Goal: Task Accomplishment & Management: Manage account settings

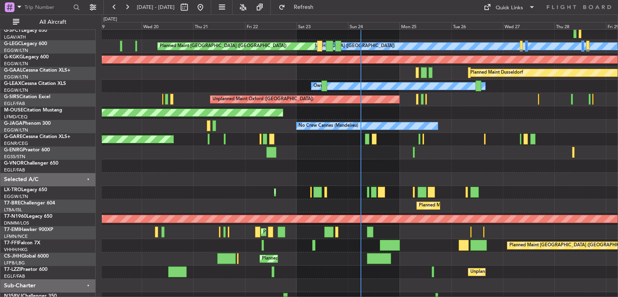
click at [388, 231] on div "Planned Maint Chester" at bounding box center [360, 232] width 516 height 13
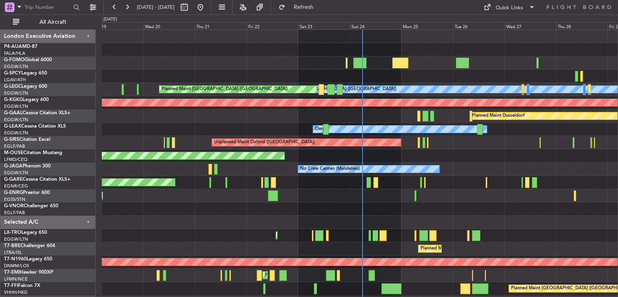
click at [406, 227] on div "Planned Maint Windsor Locks ([PERSON_NAME] Intl) A/C Unavailable [GEOGRAPHIC_DA…" at bounding box center [360, 189] width 516 height 319
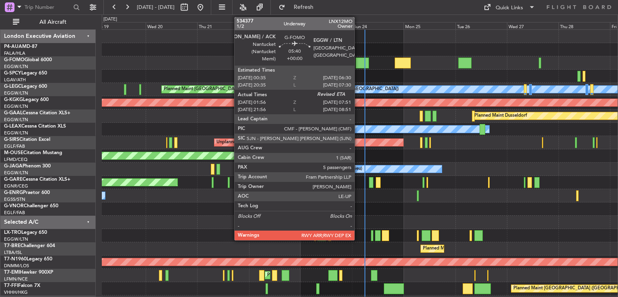
click at [358, 62] on div at bounding box center [362, 63] width 13 height 11
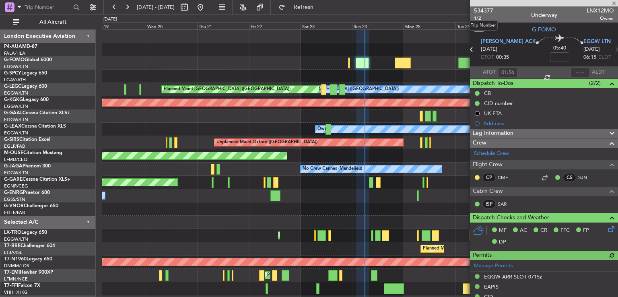
click at [481, 12] on span "534377" at bounding box center [483, 10] width 19 height 8
click at [614, 3] on span at bounding box center [614, 3] width 8 height 7
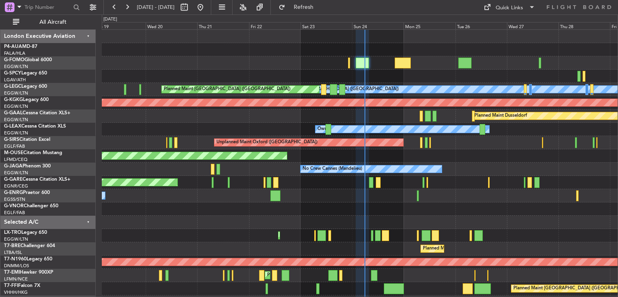
type input "0"
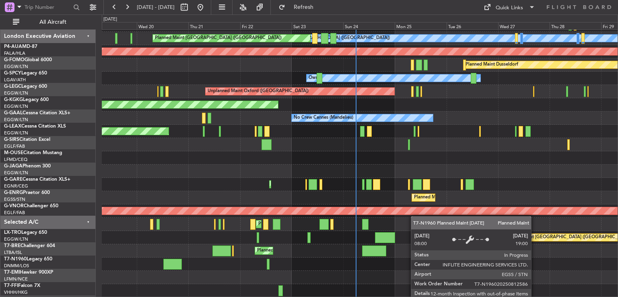
scroll to position [51, 0]
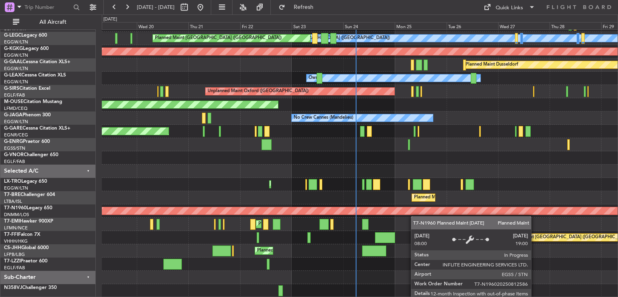
click at [417, 192] on div "A/C Unavailable [GEOGRAPHIC_DATA] ([GEOGRAPHIC_DATA]) Planned Maint [GEOGRAPHIC…" at bounding box center [360, 138] width 516 height 319
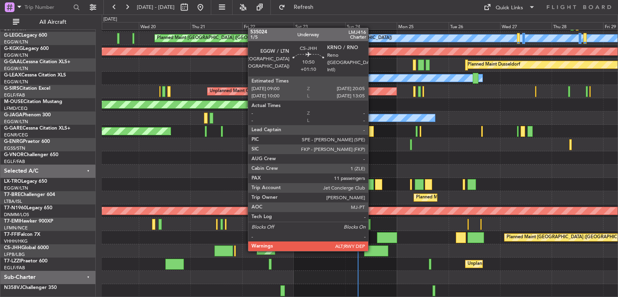
click at [372, 250] on div at bounding box center [376, 251] width 24 height 11
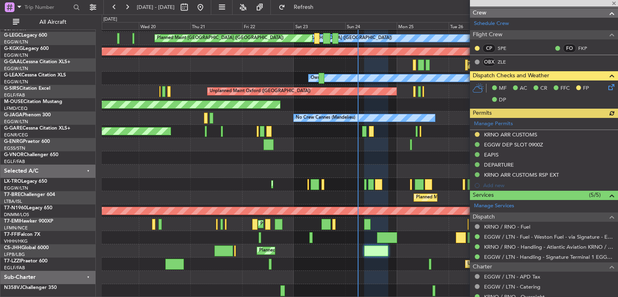
scroll to position [239, 0]
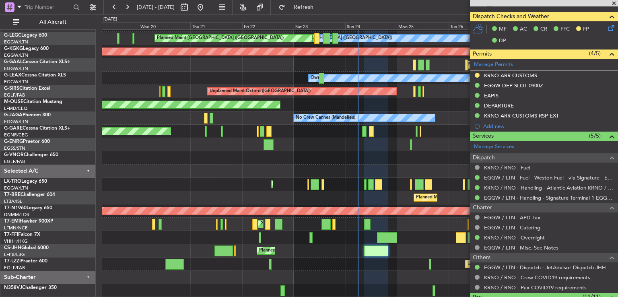
click at [613, 4] on span at bounding box center [614, 3] width 8 height 7
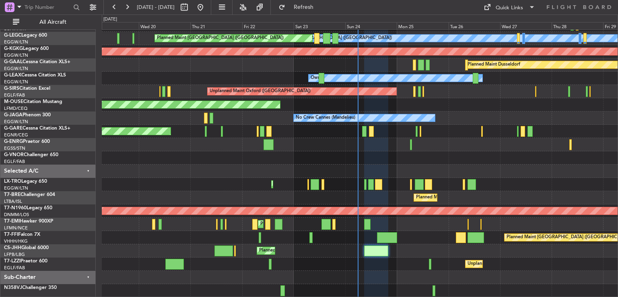
type input "0"
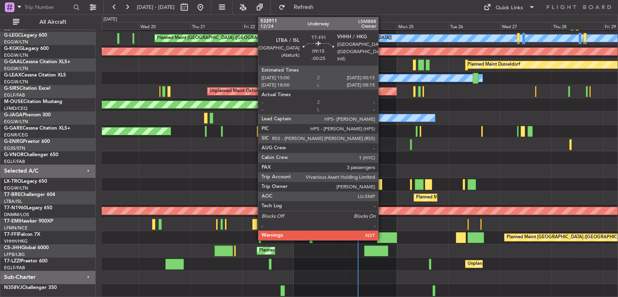
click at [382, 233] on div at bounding box center [387, 237] width 20 height 11
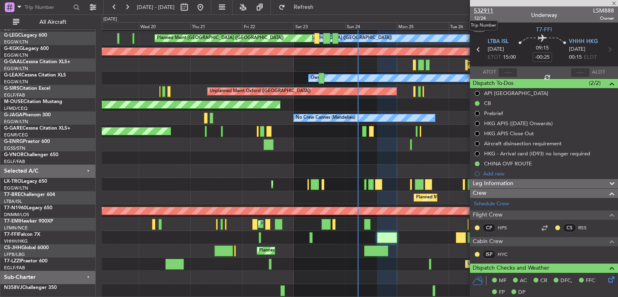
click at [482, 11] on span "532911" at bounding box center [483, 10] width 19 height 8
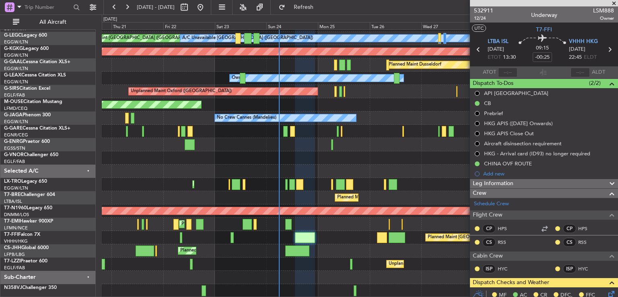
click at [355, 244] on div "Planned Maint [GEOGRAPHIC_DATA] ([GEOGRAPHIC_DATA])" at bounding box center [360, 250] width 516 height 13
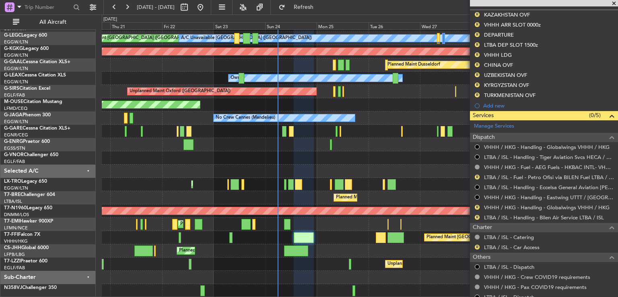
scroll to position [418, 0]
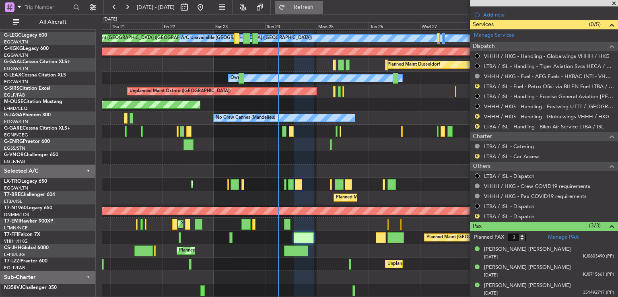
click at [316, 7] on span "Refresh" at bounding box center [304, 7] width 34 height 6
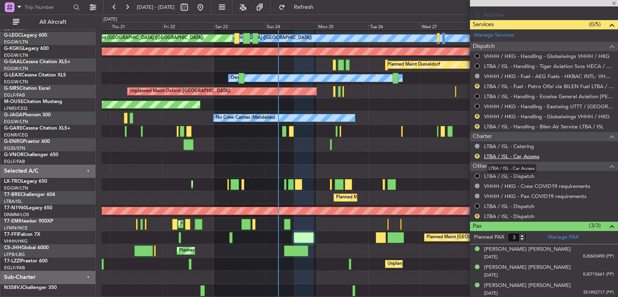
click at [525, 153] on link "LTBA / ISL - Car Access" at bounding box center [512, 156] width 56 height 7
click at [504, 215] on link "LTBA / ISL - Dispatch" at bounding box center [509, 216] width 50 height 7
click at [559, 233] on link "Manage PAX" at bounding box center [563, 237] width 31 height 8
click at [323, 10] on button "Refresh" at bounding box center [299, 7] width 48 height 13
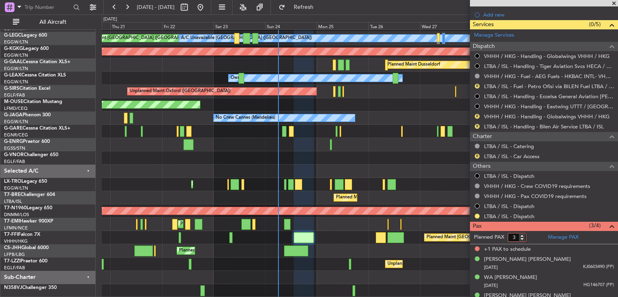
type input "3"
click at [522, 237] on input "3" at bounding box center [517, 237] width 19 height 9
click at [535, 232] on form "Planned PAX 3" at bounding box center [507, 237] width 74 height 13
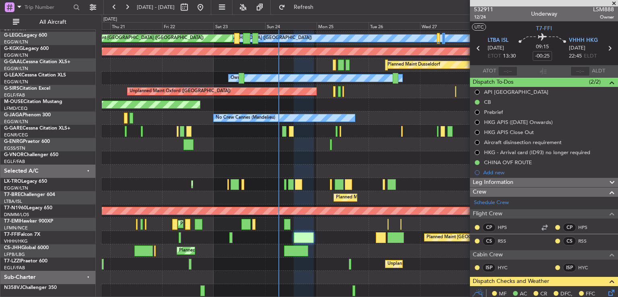
scroll to position [0, 0]
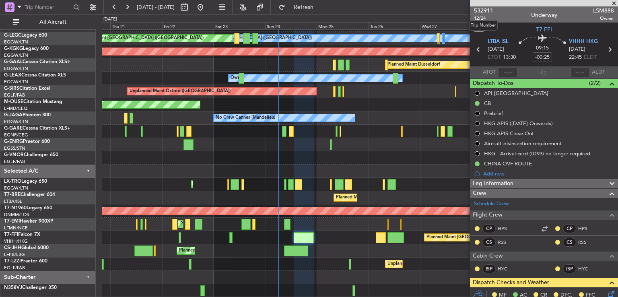
click at [485, 12] on span "532911" at bounding box center [483, 10] width 19 height 8
click at [615, 4] on span at bounding box center [614, 3] width 8 height 7
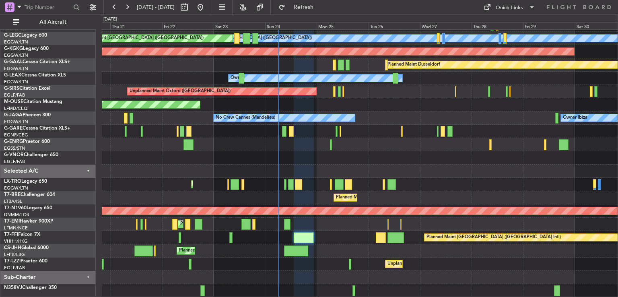
type input "0"
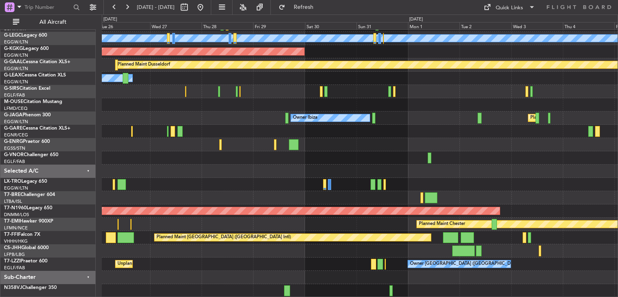
click at [269, 134] on div "A/C Unavailable London (Luton) AOG Maint Istanbul (Ataturk) Planned Maint Dusse…" at bounding box center [360, 138] width 516 height 319
click at [207, 5] on button at bounding box center [200, 7] width 13 height 13
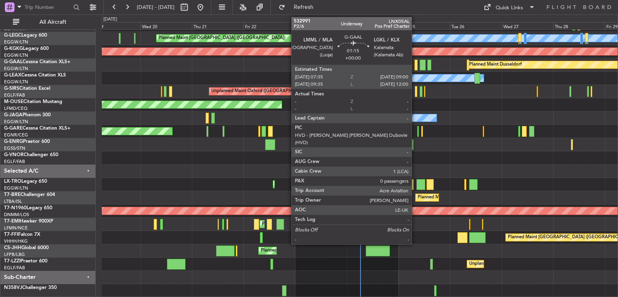
click at [415, 68] on div at bounding box center [416, 65] width 3 height 11
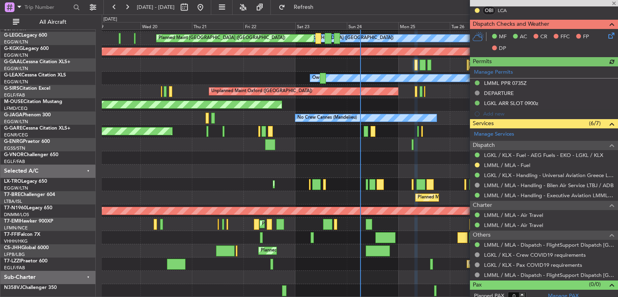
scroll to position [206, 0]
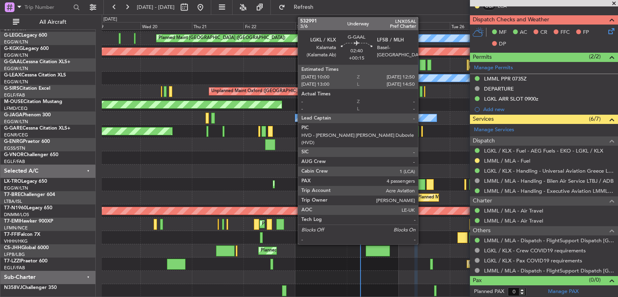
click at [422, 66] on div at bounding box center [423, 65] width 6 height 11
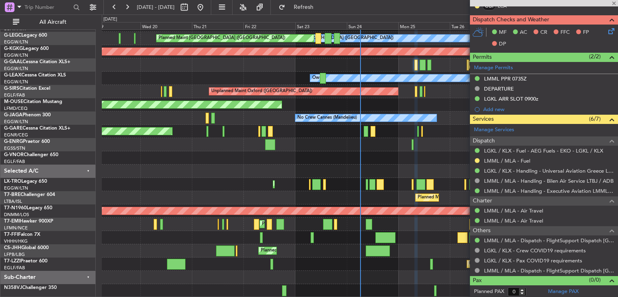
type input "+00:15"
type input "4"
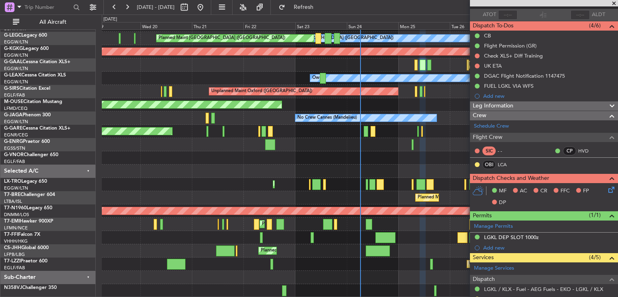
scroll to position [91, 0]
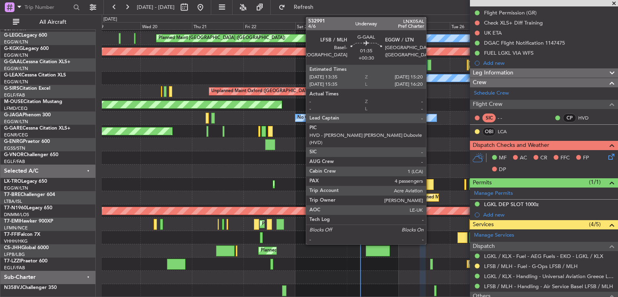
click at [430, 64] on div at bounding box center [429, 65] width 4 height 11
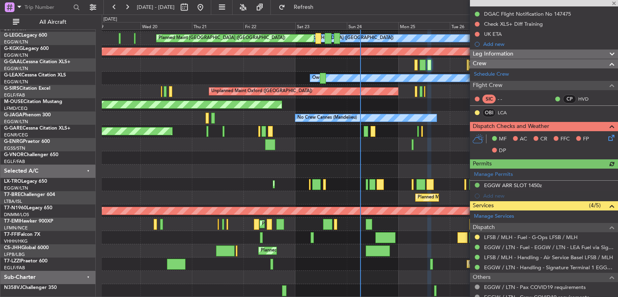
scroll to position [92, 0]
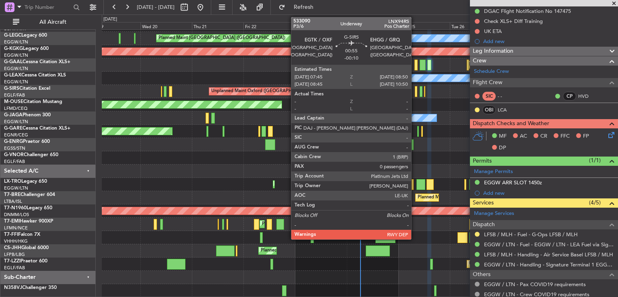
click at [415, 92] on div at bounding box center [416, 91] width 2 height 11
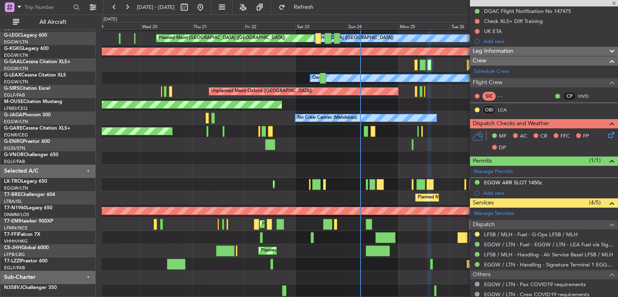
type input "-00:10"
type input "0"
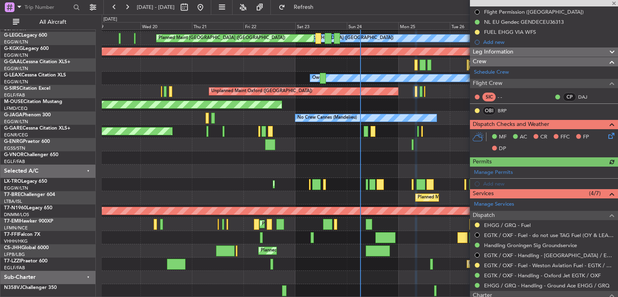
scroll to position [92, 0]
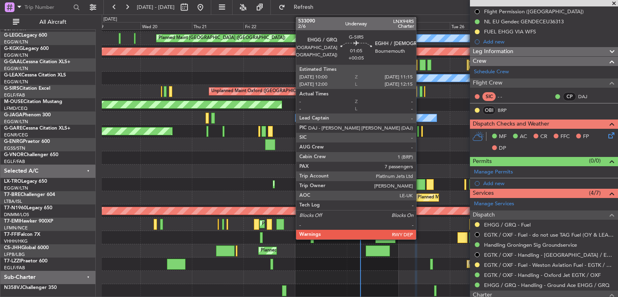
click at [420, 89] on div at bounding box center [421, 91] width 3 height 11
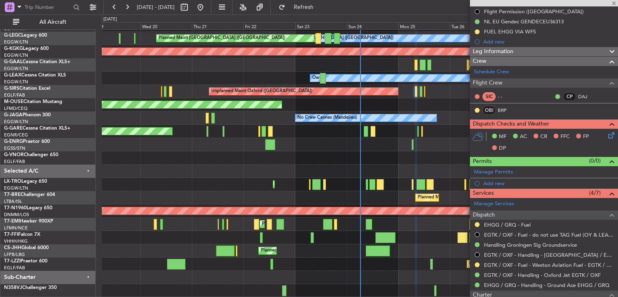
type input "+00:05"
type input "7"
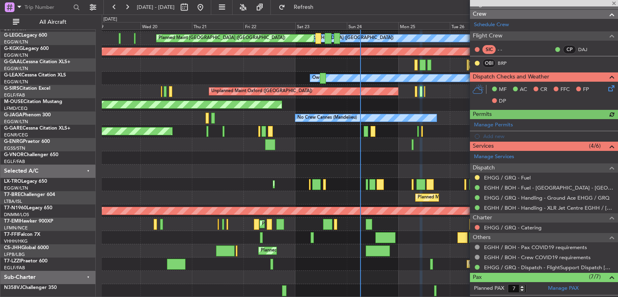
scroll to position [148, 0]
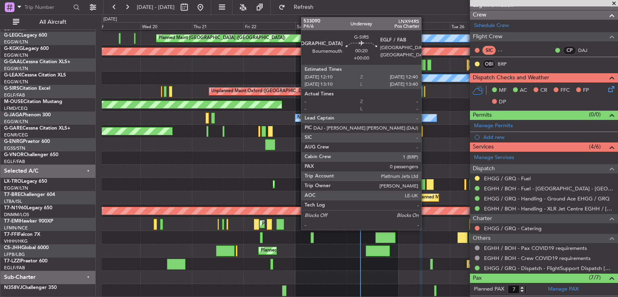
click at [425, 94] on div at bounding box center [424, 91] width 1 height 11
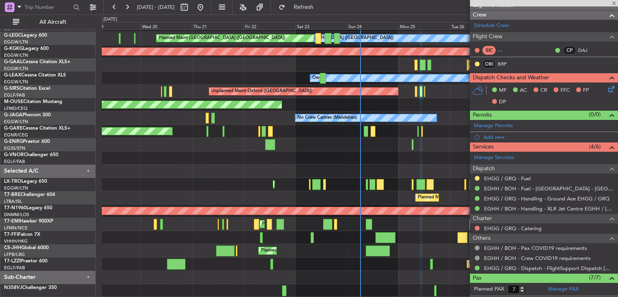
type input "0"
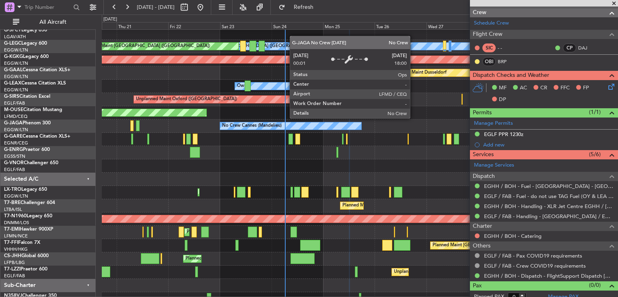
scroll to position [43, 0]
click at [338, 126] on div "No Crew Cannes (Mandelieu)" at bounding box center [290, 125] width 141 height 7
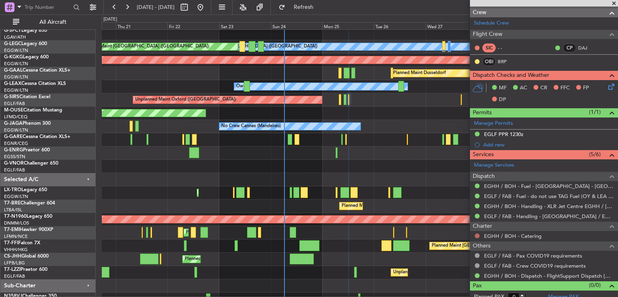
click at [479, 234] on button at bounding box center [477, 235] width 5 height 5
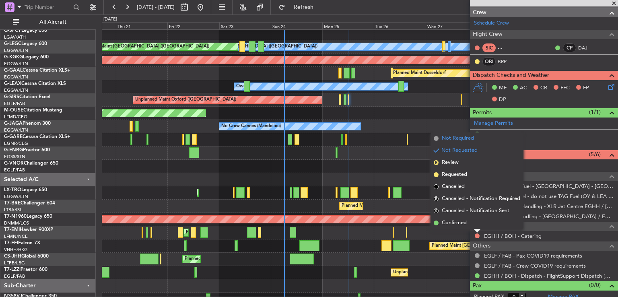
click at [460, 136] on span "Not Required" at bounding box center [458, 138] width 32 height 8
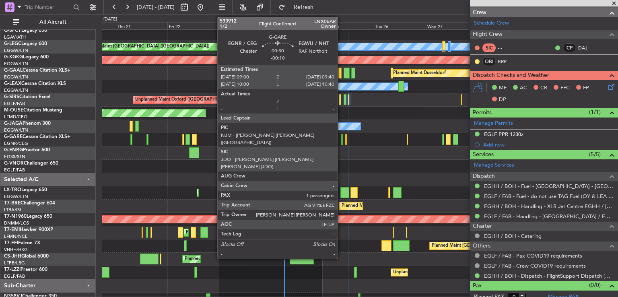
click at [341, 136] on div at bounding box center [342, 139] width 2 height 11
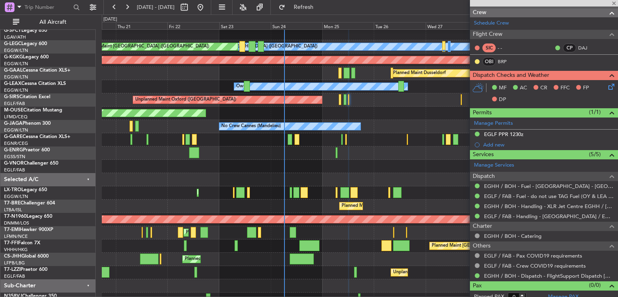
type input "-00:10"
type input "1"
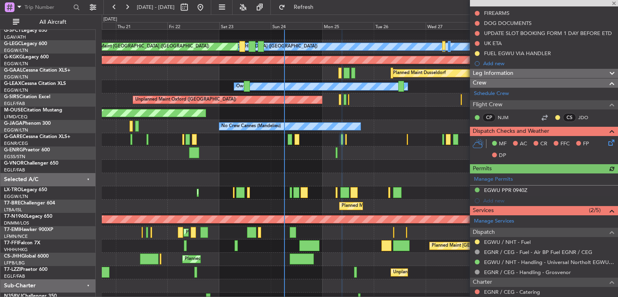
scroll to position [99, 0]
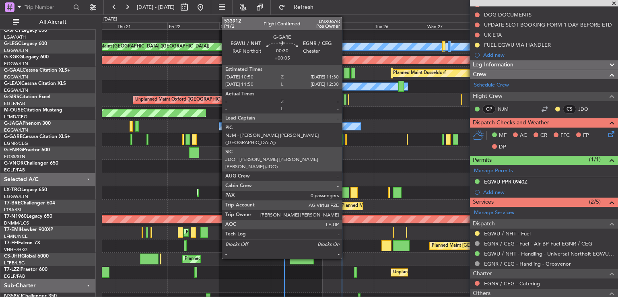
click at [346, 139] on div at bounding box center [346, 139] width 2 height 11
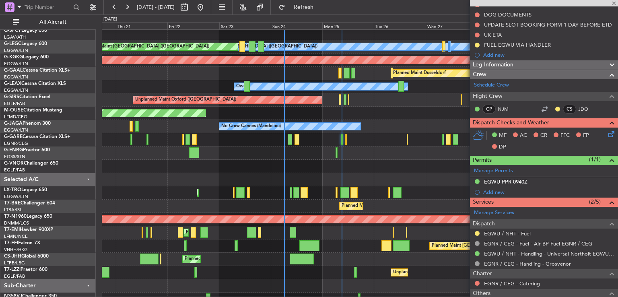
type input "+00:05"
type input "0"
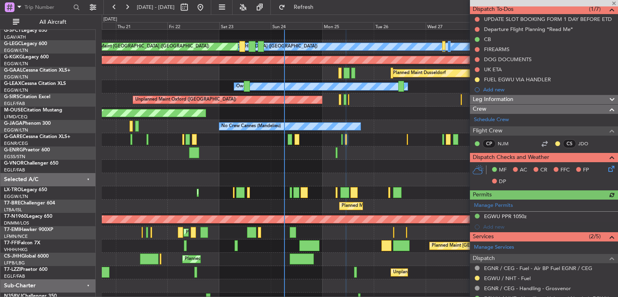
scroll to position [119, 0]
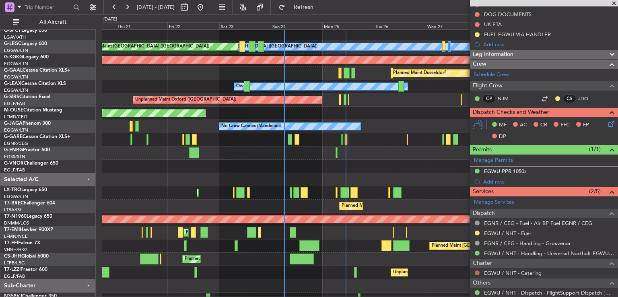
click at [477, 271] on button at bounding box center [477, 272] width 5 height 5
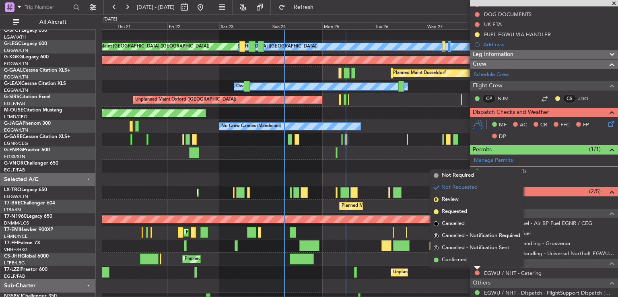
click at [460, 172] on span "Not Required" at bounding box center [458, 175] width 32 height 8
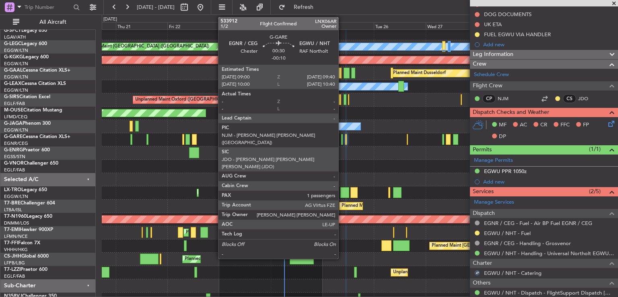
click at [342, 137] on div at bounding box center [342, 139] width 2 height 11
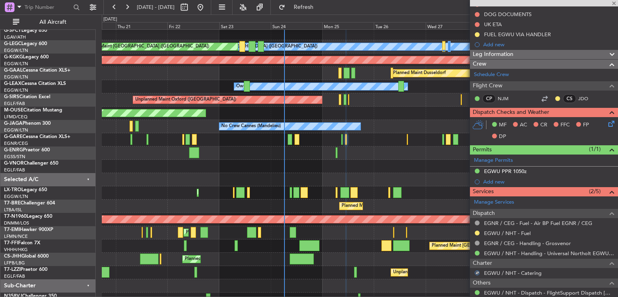
type input "-00:10"
type input "1"
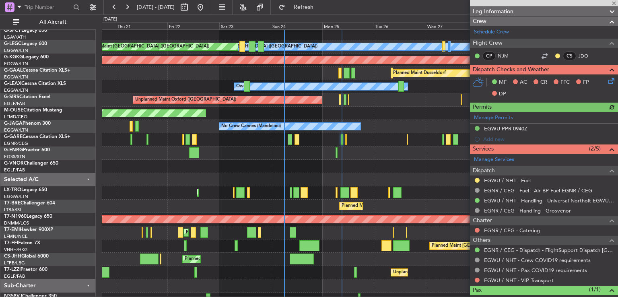
scroll to position [179, 0]
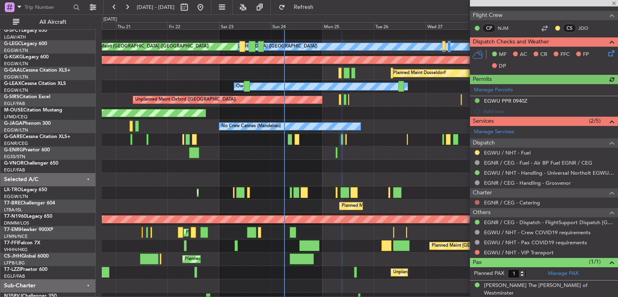
click at [475, 201] on button at bounding box center [477, 202] width 5 height 5
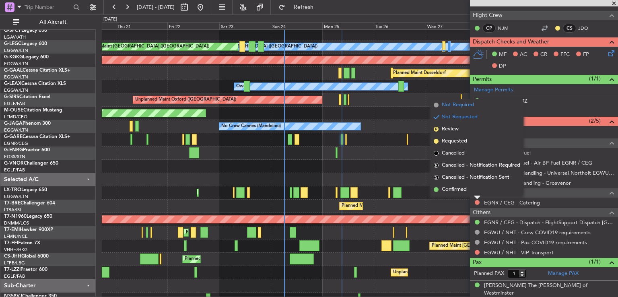
click at [450, 107] on span "Not Required" at bounding box center [458, 105] width 32 height 8
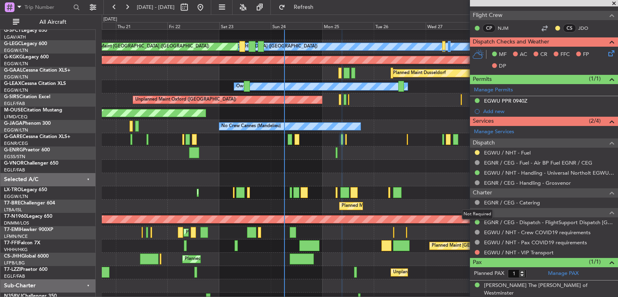
click at [477, 200] on button at bounding box center [477, 202] width 5 height 5
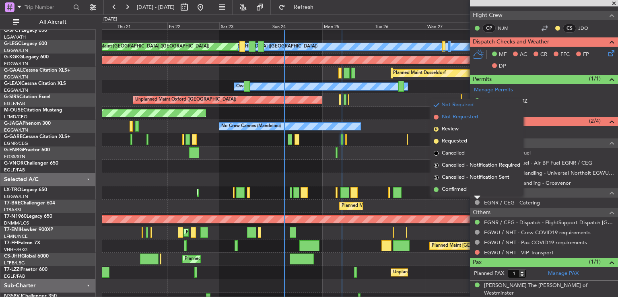
click at [462, 120] on span "Not Requested" at bounding box center [460, 117] width 36 height 8
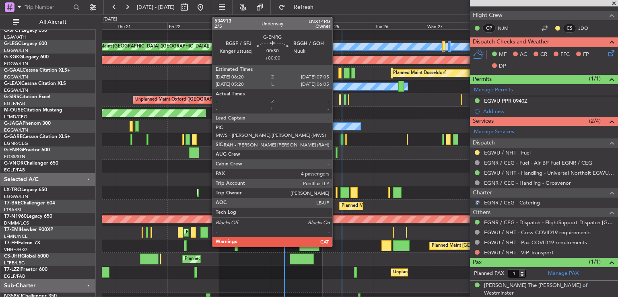
click at [336, 157] on div at bounding box center [337, 152] width 2 height 11
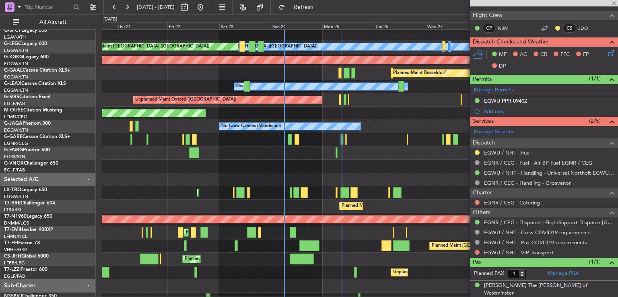
type input "4"
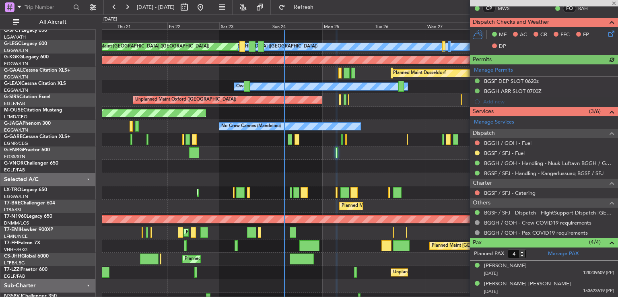
scroll to position [173, 0]
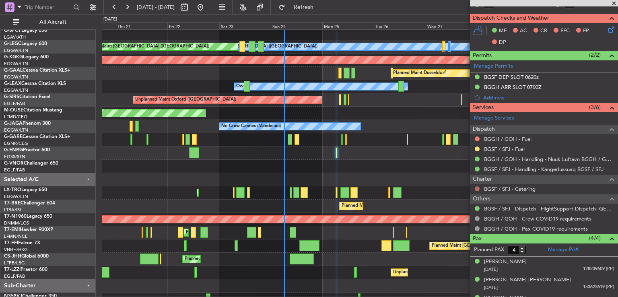
click at [475, 188] on button at bounding box center [477, 188] width 5 height 5
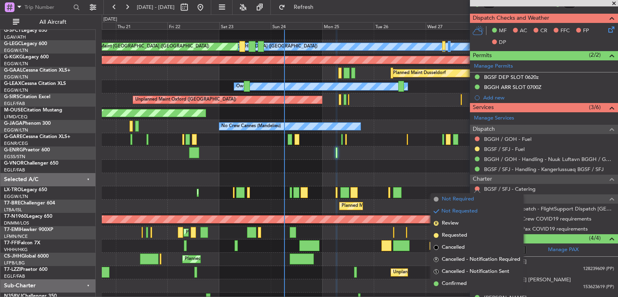
click at [441, 197] on li "Not Required" at bounding box center [477, 199] width 93 height 12
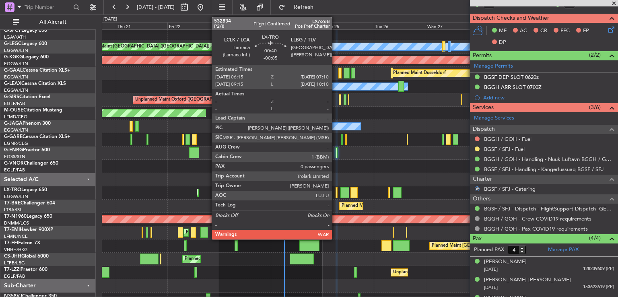
click at [336, 194] on div at bounding box center [337, 192] width 2 height 11
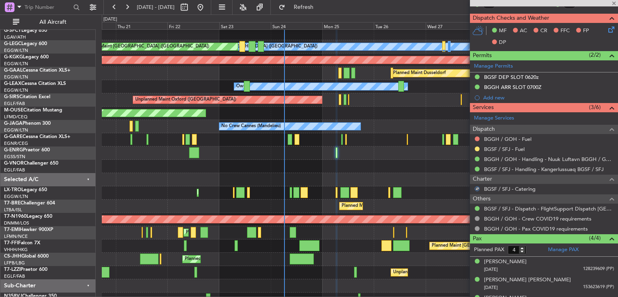
type input "-00:05"
type input "0"
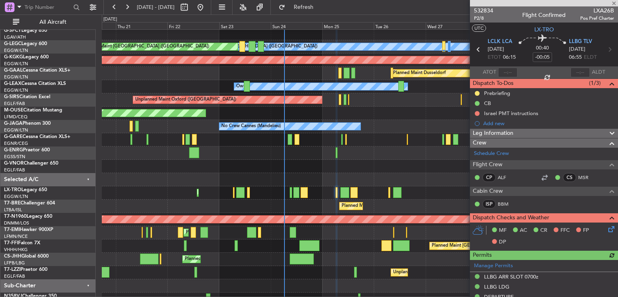
scroll to position [167, 0]
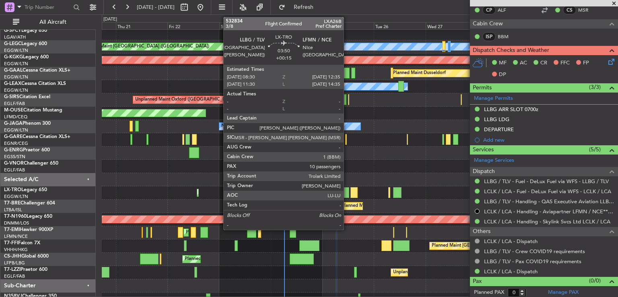
click at [347, 192] on div at bounding box center [344, 192] width 9 height 11
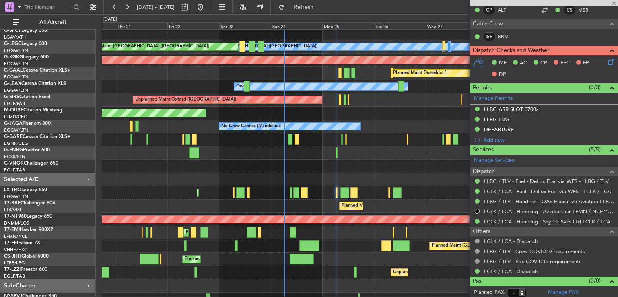
type input "+00:15"
type input "10"
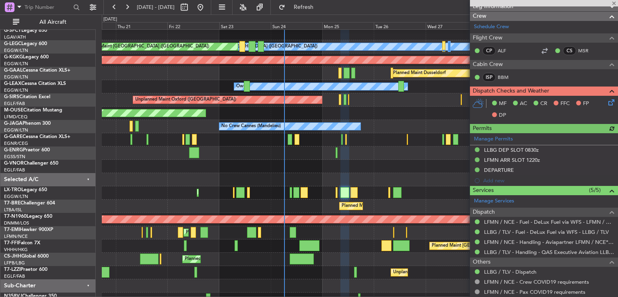
scroll to position [123, 0]
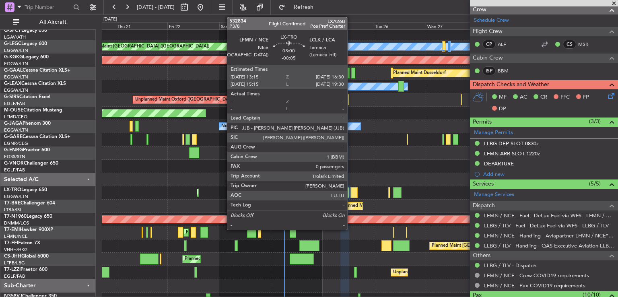
click at [351, 192] on div at bounding box center [354, 192] width 7 height 11
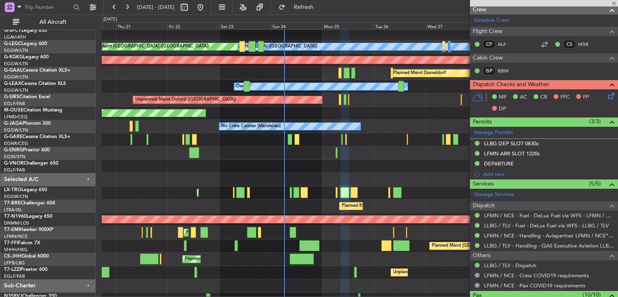
type input "-00:05"
type input "0"
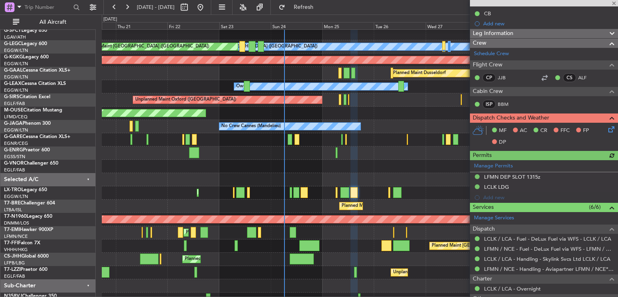
scroll to position [97, 0]
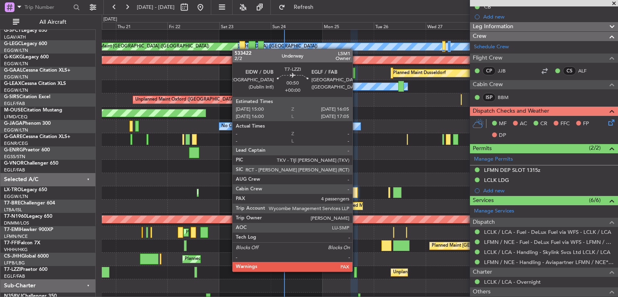
click at [356, 271] on div at bounding box center [355, 272] width 2 height 11
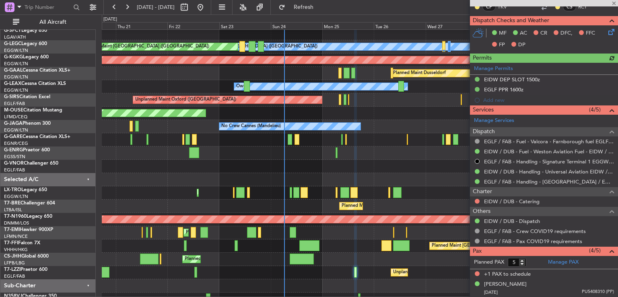
scroll to position [180, 0]
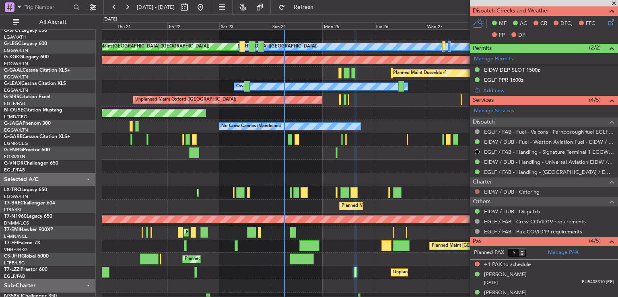
click at [477, 190] on button at bounding box center [477, 191] width 5 height 5
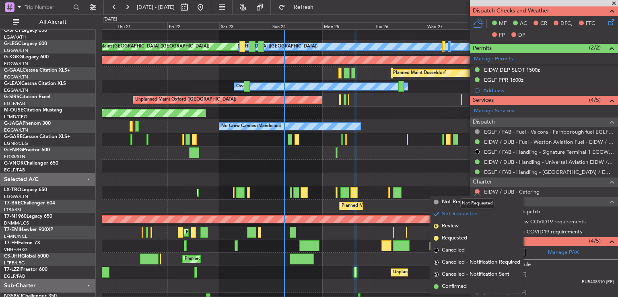
click at [457, 206] on mat-tooltip-component "Not Requested" at bounding box center [477, 203] width 45 height 21
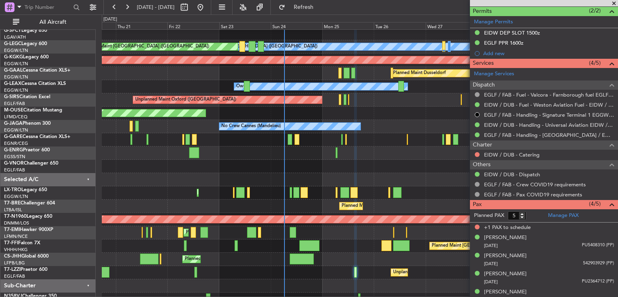
scroll to position [224, 0]
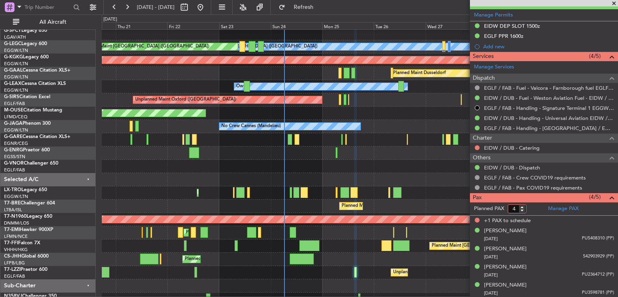
type input "4"
click at [523, 210] on input "4" at bounding box center [517, 208] width 19 height 9
click at [535, 210] on form "Planned PAX 4" at bounding box center [507, 208] width 74 height 13
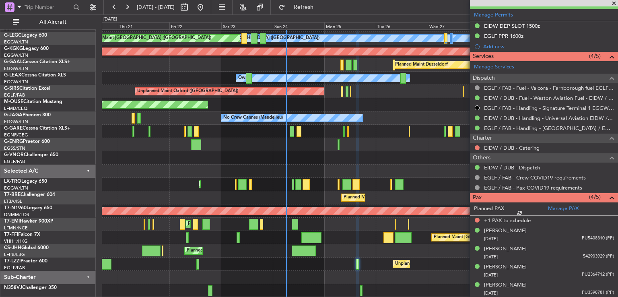
click at [367, 181] on div "A/C Unavailable London (Luton) Planned Maint London (Luton) AOG Maint Istanbul …" at bounding box center [360, 138] width 516 height 319
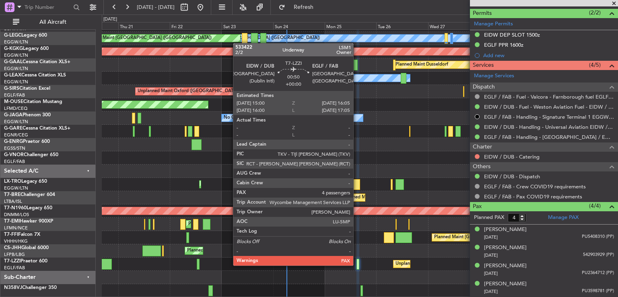
scroll to position [214, 0]
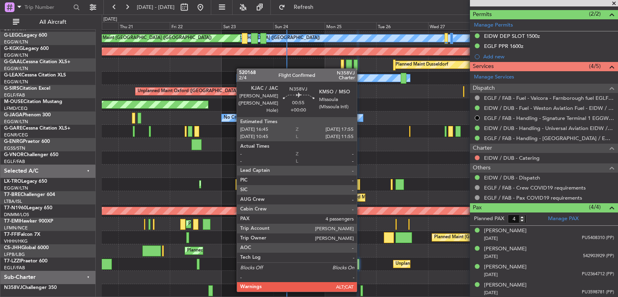
click at [361, 290] on div at bounding box center [362, 290] width 3 height 11
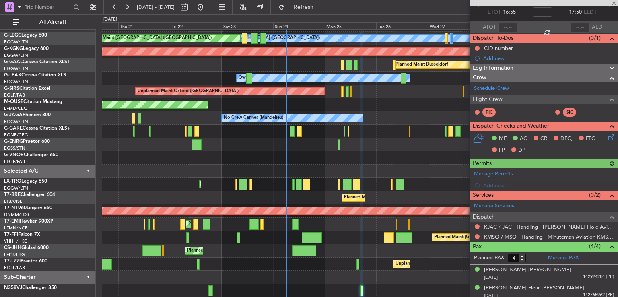
scroll to position [84, 0]
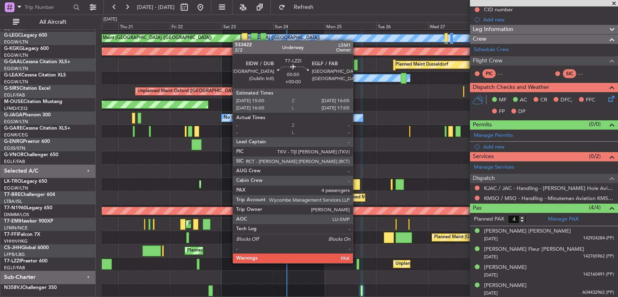
click at [357, 262] on div at bounding box center [358, 264] width 2 height 11
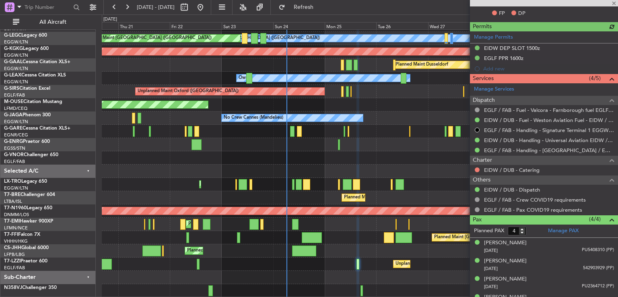
scroll to position [214, 0]
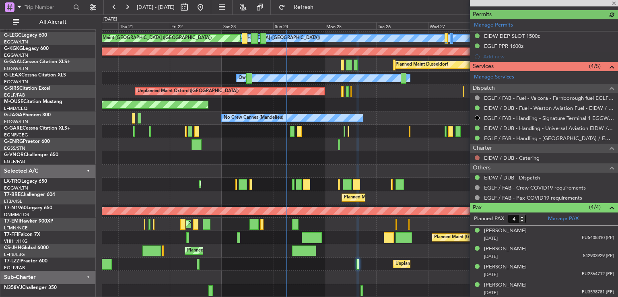
click at [478, 157] on button at bounding box center [477, 157] width 5 height 5
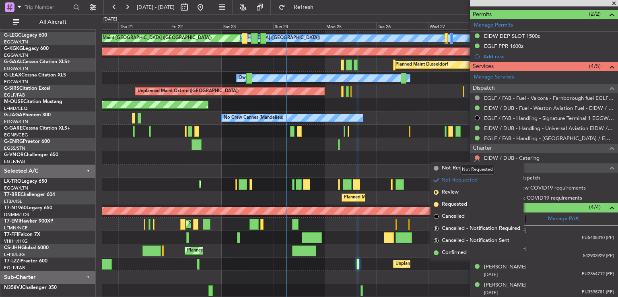
click at [472, 172] on div "Not Requested" at bounding box center [477, 170] width 34 height 10
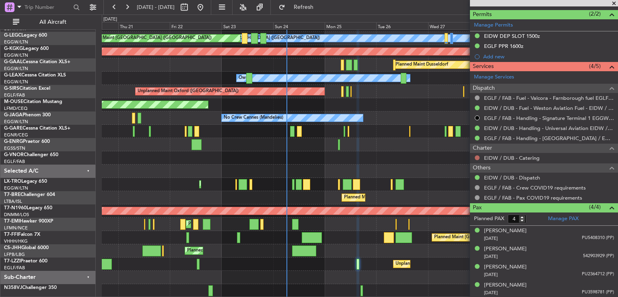
click at [477, 155] on button at bounding box center [477, 157] width 5 height 5
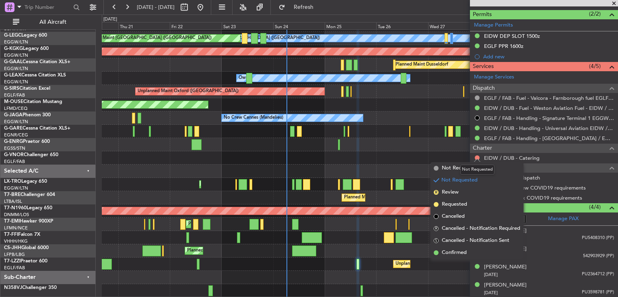
click at [461, 174] on div "Not Requested" at bounding box center [477, 170] width 34 height 10
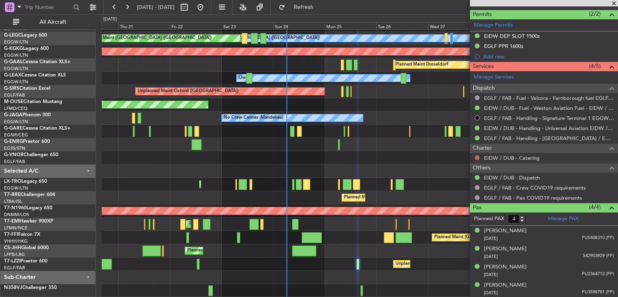
click at [477, 155] on button at bounding box center [477, 157] width 5 height 5
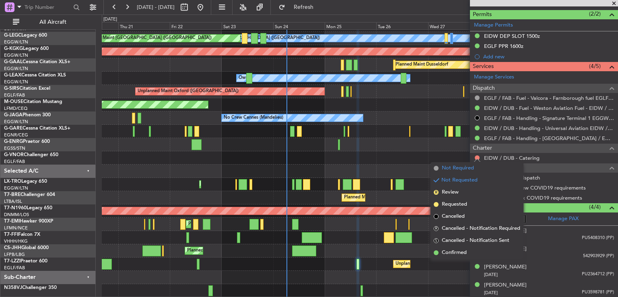
click at [451, 169] on span "Not Required" at bounding box center [458, 168] width 32 height 8
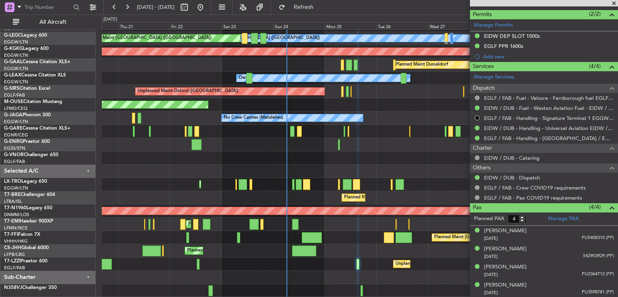
click at [615, 4] on span at bounding box center [614, 3] width 8 height 7
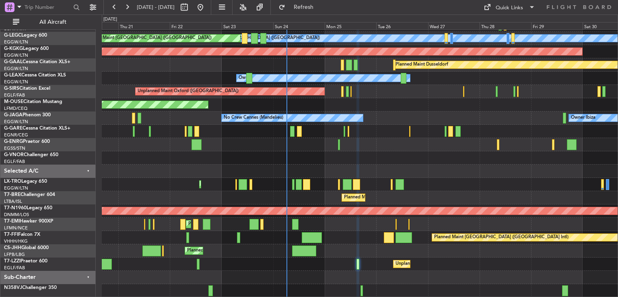
type input "0"
click at [207, 5] on button at bounding box center [200, 7] width 13 height 13
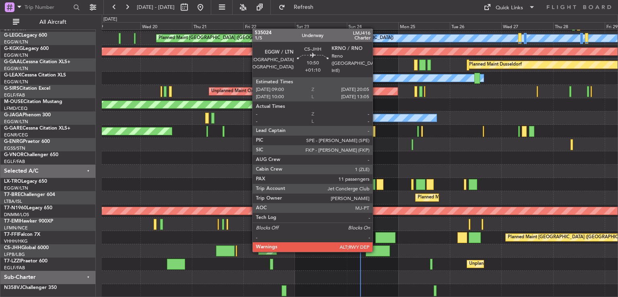
click at [376, 251] on div at bounding box center [378, 251] width 24 height 11
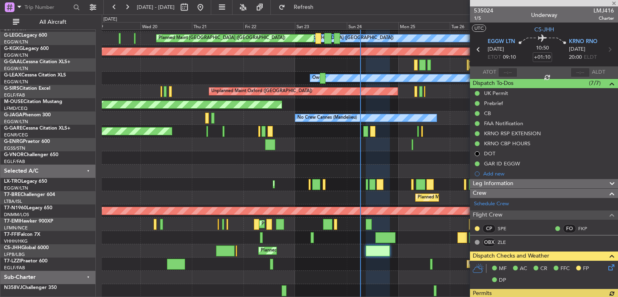
scroll to position [240, 0]
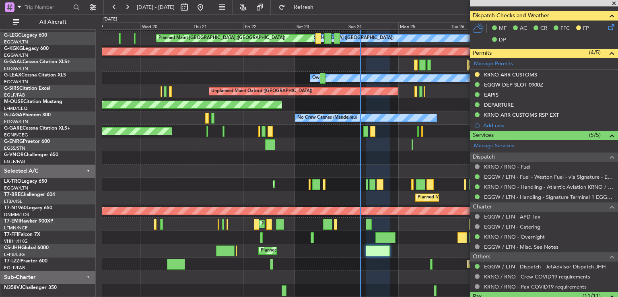
click at [614, 5] on span at bounding box center [614, 3] width 8 height 7
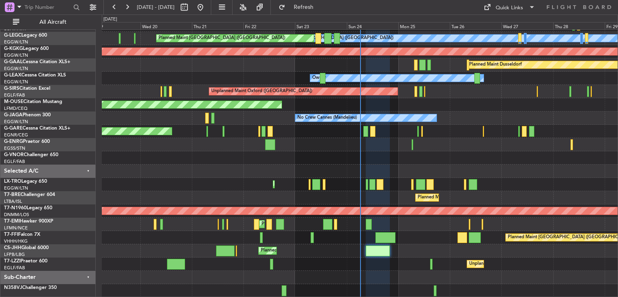
type input "0"
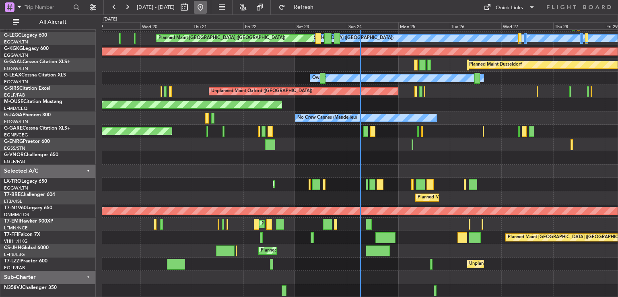
click at [207, 6] on button at bounding box center [200, 7] width 13 height 13
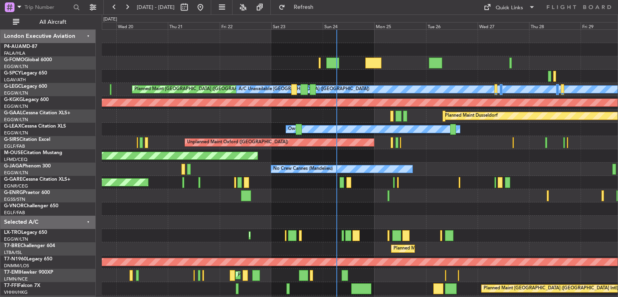
click at [392, 176] on div "Planned Maint London (Luton) A/C Unavailable London (Luton) AOG Maint Istanbul …" at bounding box center [360, 189] width 516 height 319
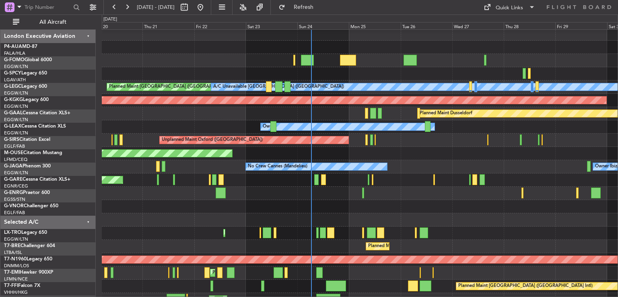
scroll to position [2, 0]
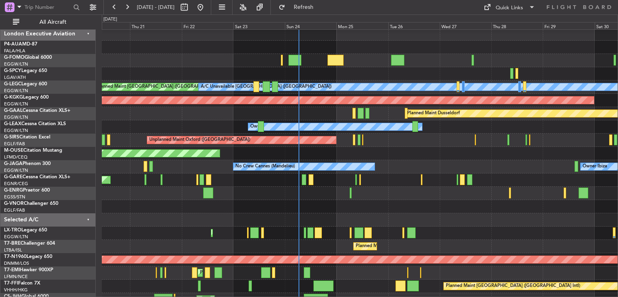
click at [390, 168] on div "No Crew Cannes (Mandelieu) Owner Ibiza Owner" at bounding box center [360, 166] width 516 height 13
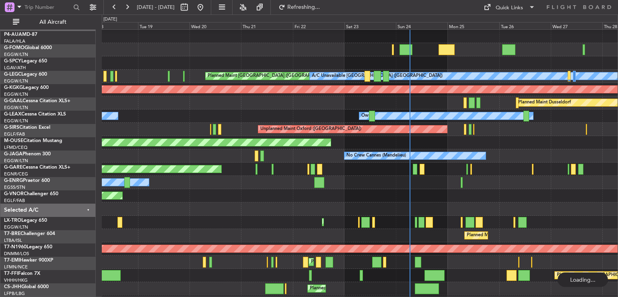
scroll to position [13, 0]
click at [195, 126] on div "Unplanned Maint Oxford ([GEOGRAPHIC_DATA])" at bounding box center [360, 129] width 516 height 13
click at [359, 144] on div "Planned Maint Bournemouth" at bounding box center [360, 142] width 516 height 13
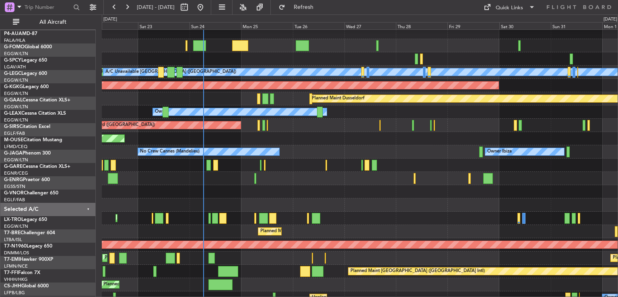
scroll to position [17, 0]
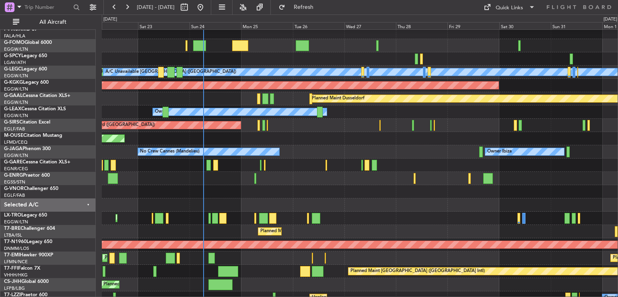
click at [359, 144] on div "Planned Maint Bournemouth" at bounding box center [360, 138] width 516 height 13
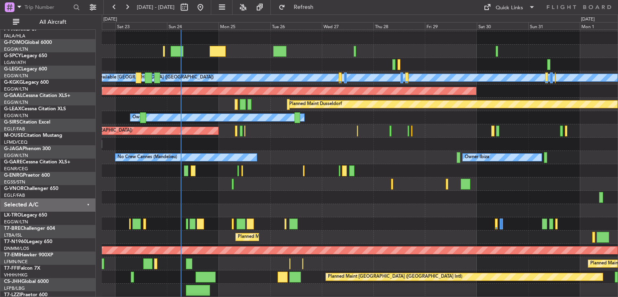
scroll to position [11, 0]
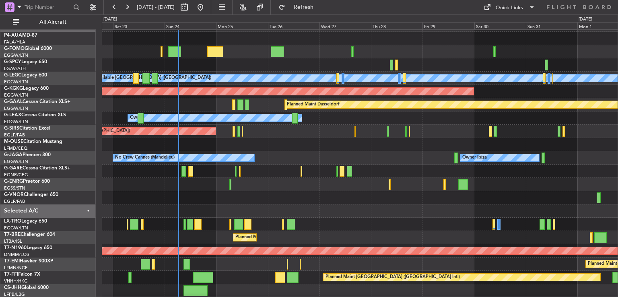
click at [405, 145] on div "Planned Maint Bournemouth" at bounding box center [360, 144] width 516 height 13
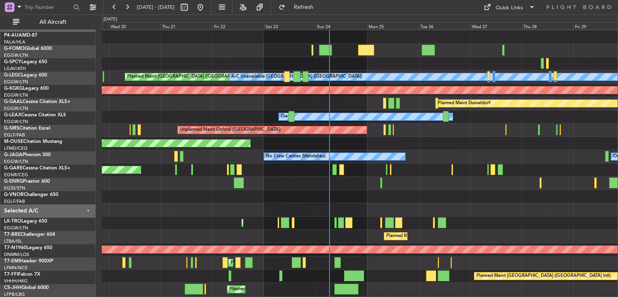
scroll to position [13, 0]
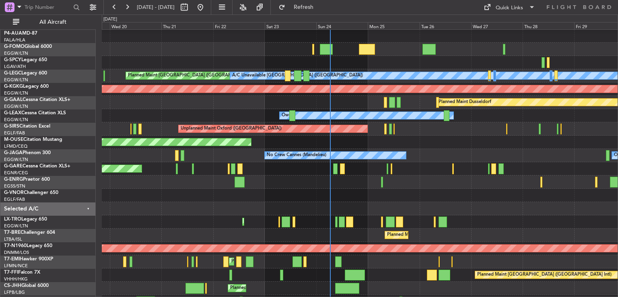
click at [344, 139] on div "Planned Maint Bournemouth" at bounding box center [360, 142] width 516 height 13
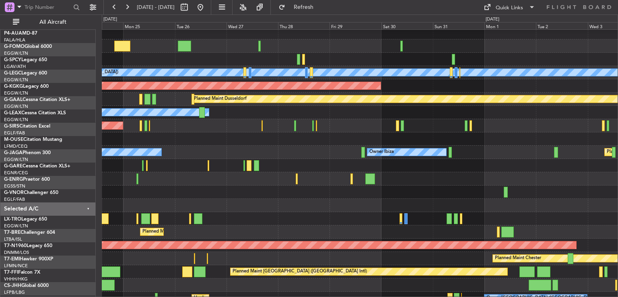
scroll to position [17, 0]
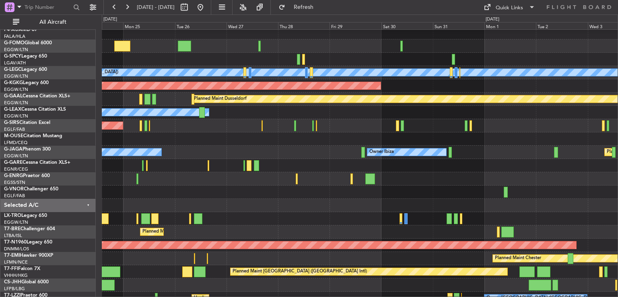
click at [196, 200] on div at bounding box center [360, 205] width 516 height 13
click at [207, 7] on button at bounding box center [200, 7] width 13 height 13
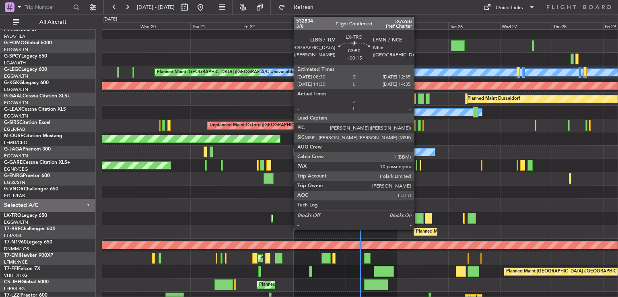
click at [418, 221] on div at bounding box center [419, 218] width 9 height 11
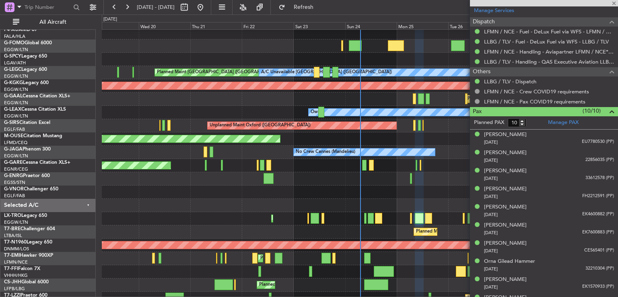
scroll to position [319, 0]
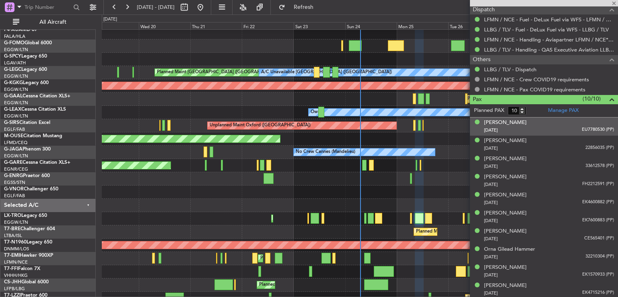
click at [548, 129] on div "27/12/2004 EU7780530 (PP)" at bounding box center [549, 130] width 130 height 8
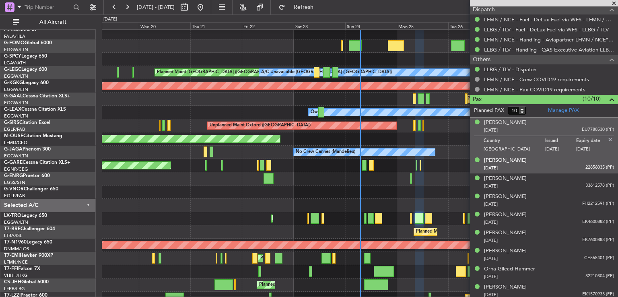
click at [551, 159] on div "ELIANORA ANDEL 18/02/1940 22856035 (PP)" at bounding box center [549, 165] width 130 height 16
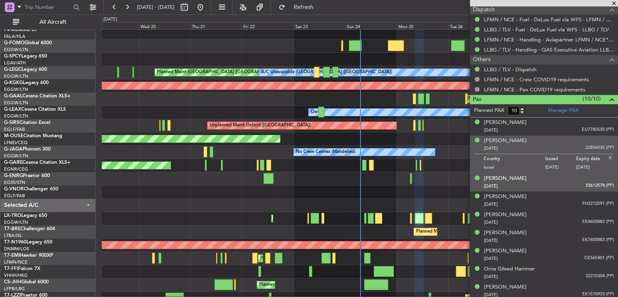
click at [549, 175] on div "Ella Amir 10/06/1996 33612578 (PP)" at bounding box center [549, 183] width 130 height 16
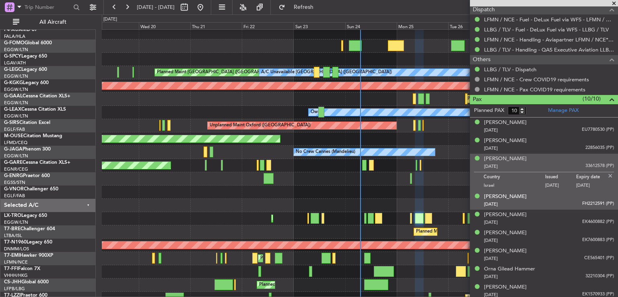
click at [548, 193] on div "Ilana Hammer 08/05/1942 FH2212591 (PP)" at bounding box center [549, 201] width 130 height 16
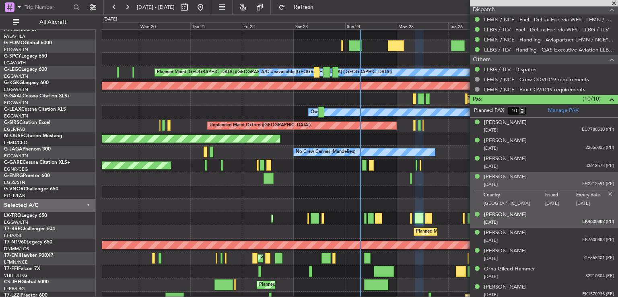
click at [548, 213] on div "Jonathan Hammer 18/07/1998 EK4600882 (PP)" at bounding box center [549, 219] width 130 height 16
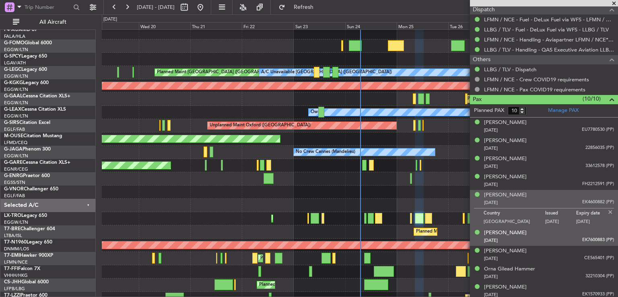
click at [544, 231] on div "Noam Hammer 07/10/1996 EK7600883 (PP)" at bounding box center [549, 237] width 130 height 16
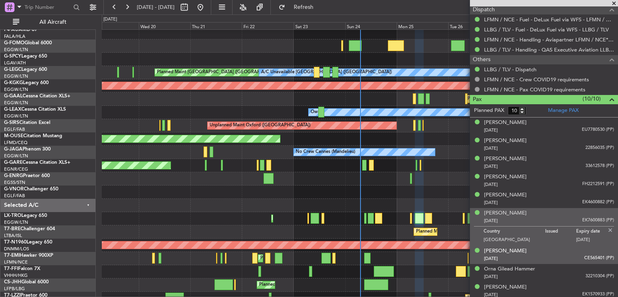
click at [541, 248] on div "Oren Edry 20/06/1996 CE565401 (PP)" at bounding box center [549, 255] width 130 height 16
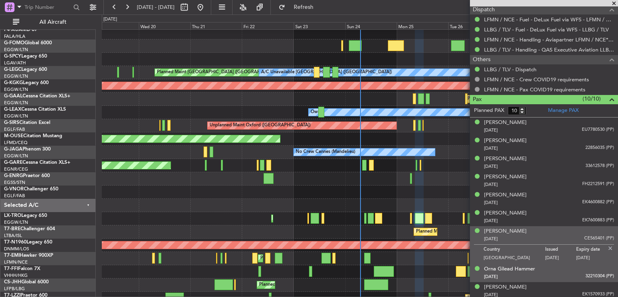
click at [544, 266] on div "Orna Gilead Hammer 02/02/1967 32210304 (PP)" at bounding box center [549, 273] width 130 height 16
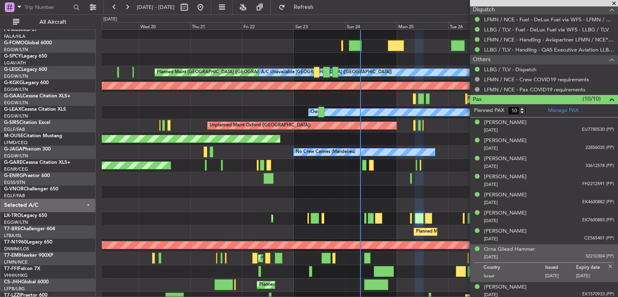
scroll to position [339, 0]
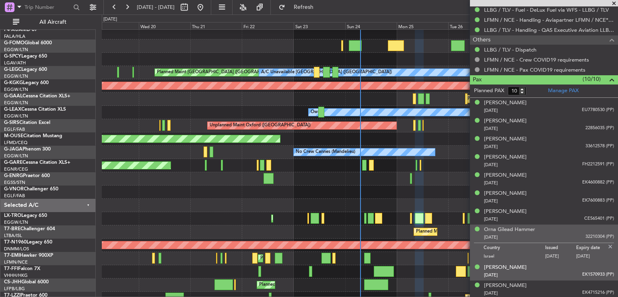
click at [543, 265] on div "Ronen Hammer 20/12/1964 EK1570933 (PP)" at bounding box center [549, 272] width 130 height 16
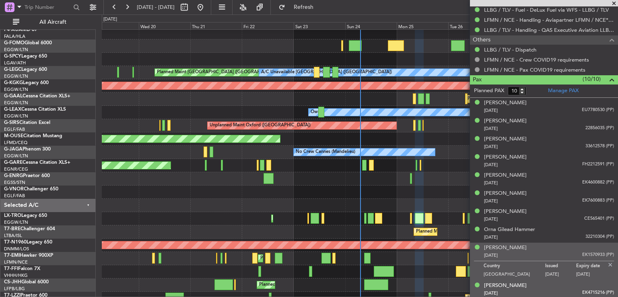
click at [538, 285] on div "Stefan Hammer 01/05/1938 EK4715216 (PP)" at bounding box center [549, 290] width 130 height 16
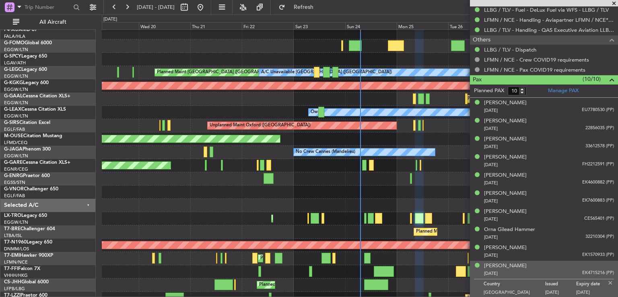
click at [614, 4] on span at bounding box center [614, 3] width 8 height 7
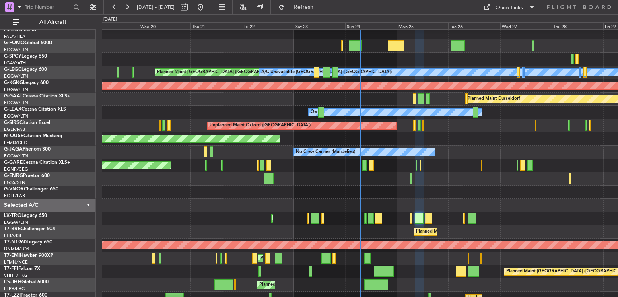
type input "0"
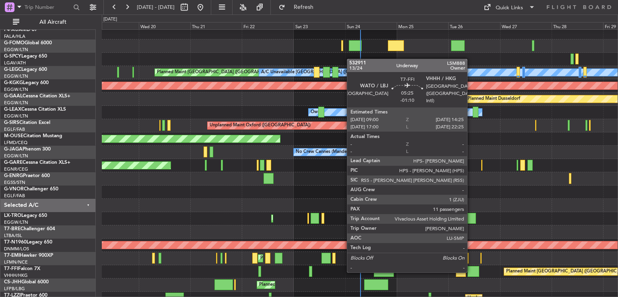
click at [471, 272] on div at bounding box center [474, 271] width 12 height 11
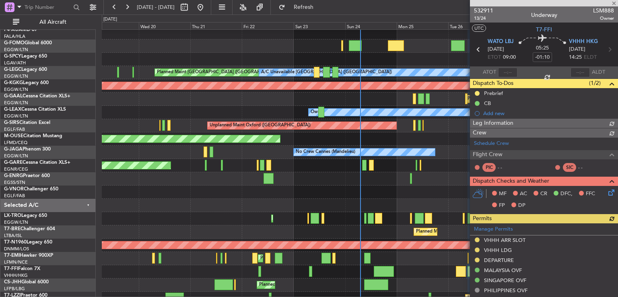
click at [614, 4] on div at bounding box center [544, 3] width 148 height 6
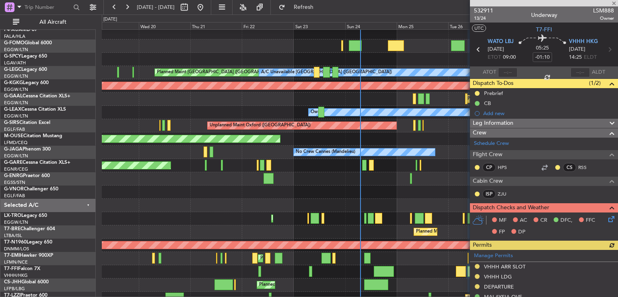
click at [614, 4] on div at bounding box center [544, 3] width 148 height 6
click at [615, 4] on span at bounding box center [614, 3] width 8 height 7
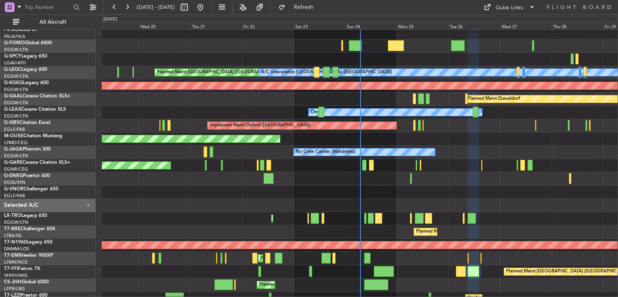
type input "0"
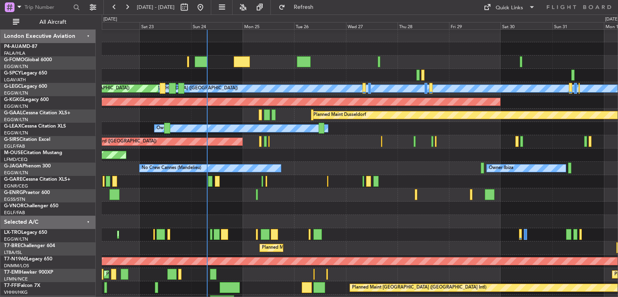
scroll to position [1, 0]
click at [238, 161] on div "Planned Maint Bournemouth" at bounding box center [360, 155] width 516 height 13
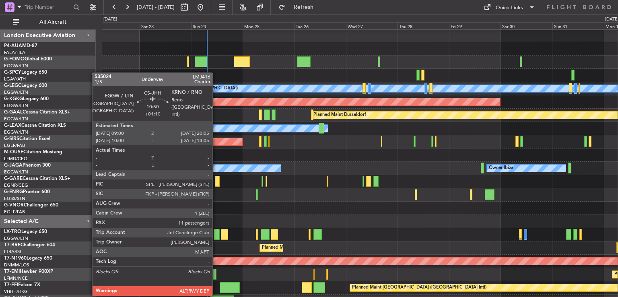
click at [216, 295] on div at bounding box center [222, 300] width 24 height 11
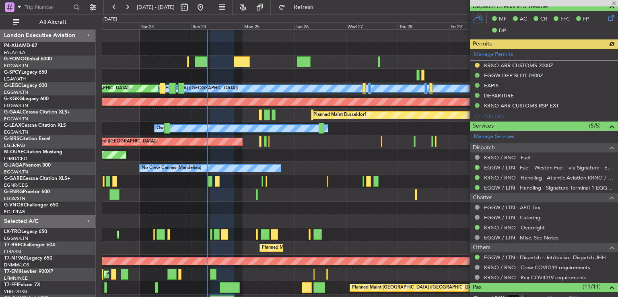
scroll to position [248, 0]
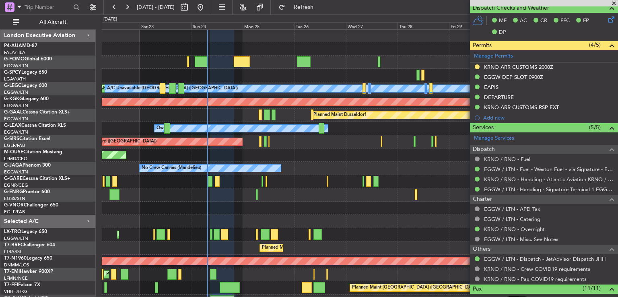
click at [614, 2] on span at bounding box center [614, 3] width 8 height 7
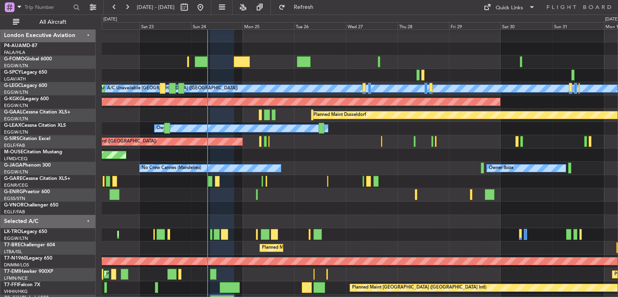
type input "0"
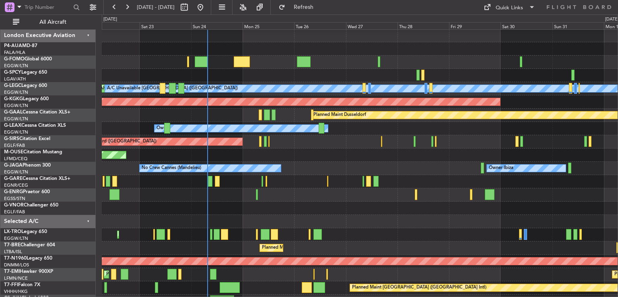
scroll to position [0, 0]
click at [207, 3] on button at bounding box center [200, 7] width 13 height 13
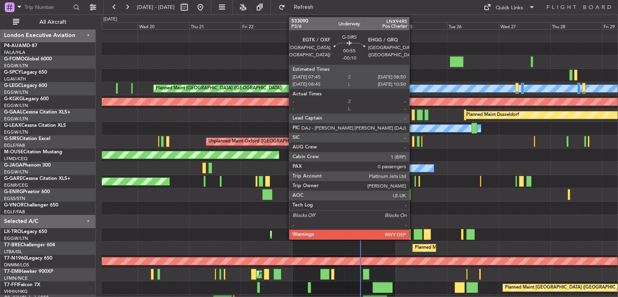
click at [413, 140] on div at bounding box center [413, 141] width 2 height 11
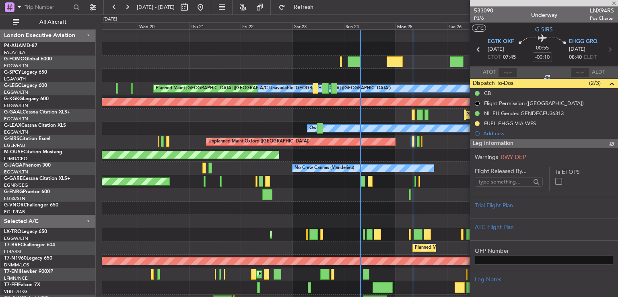
click at [485, 11] on span "533090" at bounding box center [483, 10] width 19 height 8
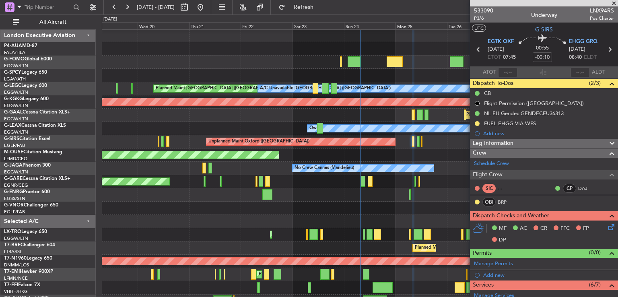
click at [615, 1] on span at bounding box center [614, 3] width 8 height 7
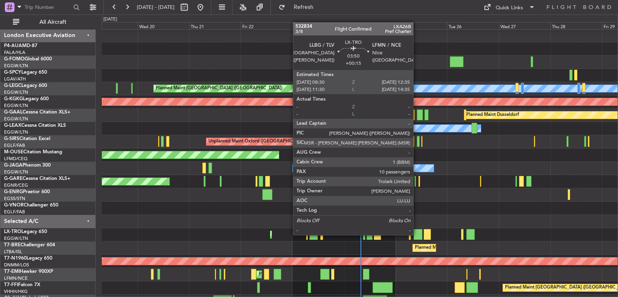
click at [417, 234] on div at bounding box center [418, 234] width 9 height 11
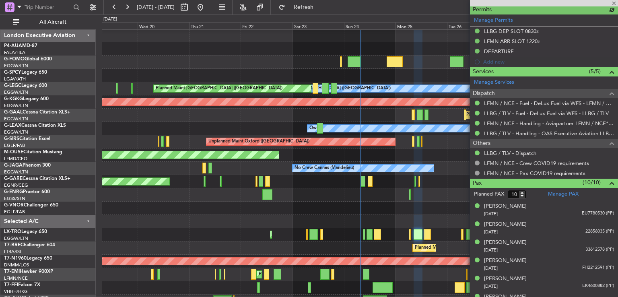
scroll to position [319, 0]
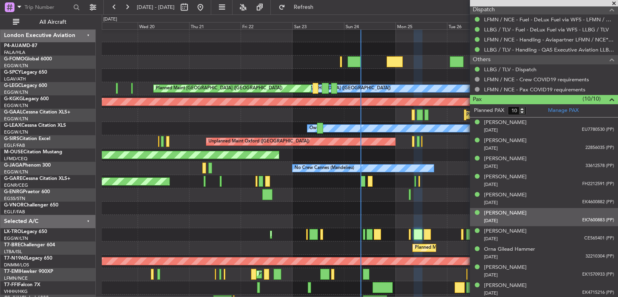
click at [525, 212] on div "[PERSON_NAME] [DATE] EK7600883 (PP)" at bounding box center [549, 217] width 130 height 16
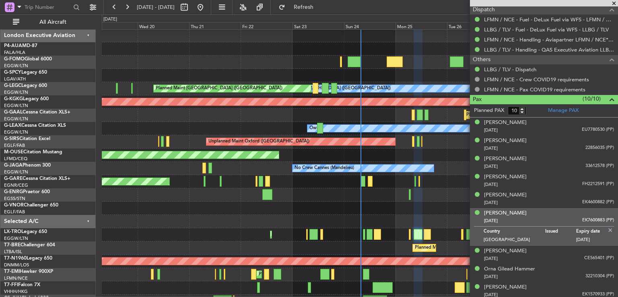
click at [541, 215] on div "[PERSON_NAME] [DATE] EK7600883 (PP)" at bounding box center [549, 217] width 130 height 16
click at [607, 227] on img at bounding box center [610, 230] width 7 height 7
click at [538, 232] on div "[PERSON_NAME] [DATE] CE565401 (PP)" at bounding box center [549, 235] width 130 height 16
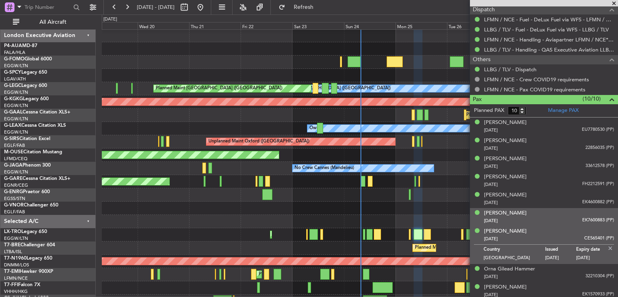
click at [607, 245] on img at bounding box center [610, 248] width 7 height 7
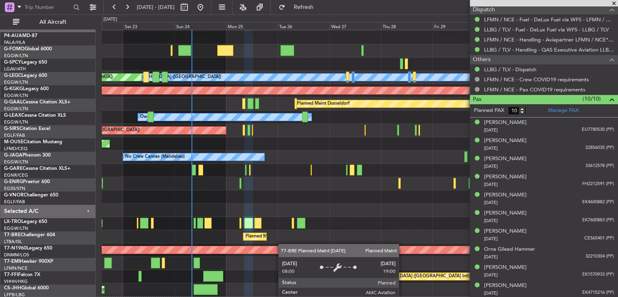
scroll to position [12, 0]
click at [266, 238] on div "Planned Maint Warsaw ([GEOGRAPHIC_DATA])" at bounding box center [294, 237] width 97 height 12
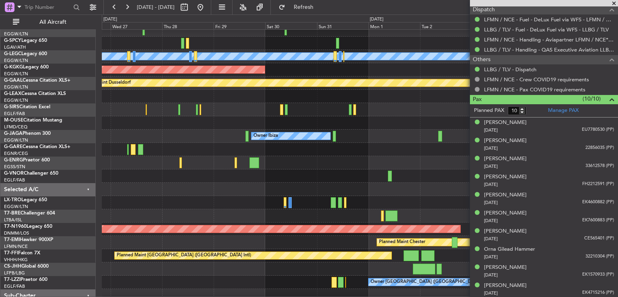
scroll to position [45, 0]
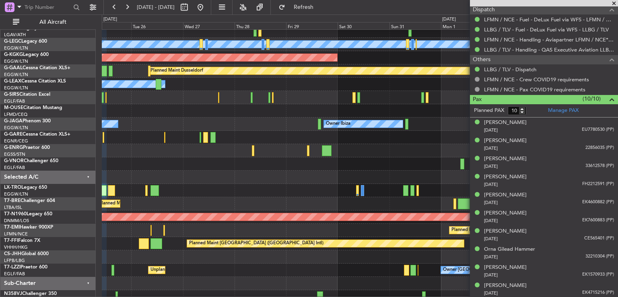
click at [307, 239] on div "Planned Maint [GEOGRAPHIC_DATA] ([GEOGRAPHIC_DATA] Intl)" at bounding box center [360, 243] width 516 height 13
click at [613, 4] on span at bounding box center [614, 3] width 8 height 7
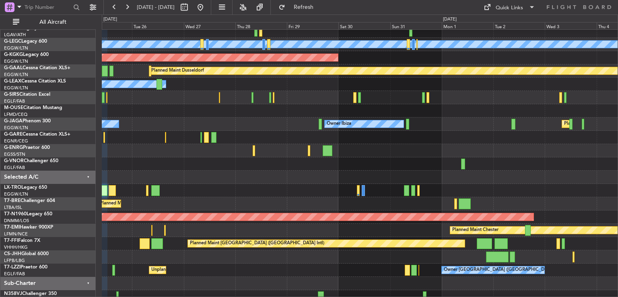
type input "0"
click at [207, 8] on button at bounding box center [200, 7] width 13 height 13
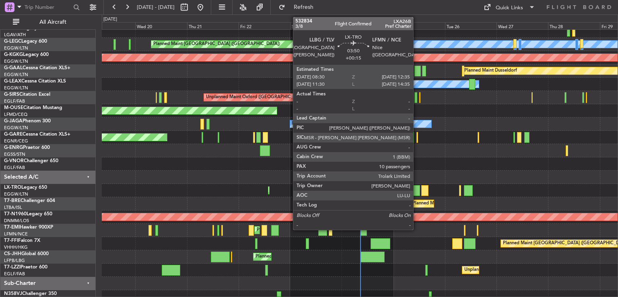
click at [417, 193] on div at bounding box center [415, 190] width 9 height 11
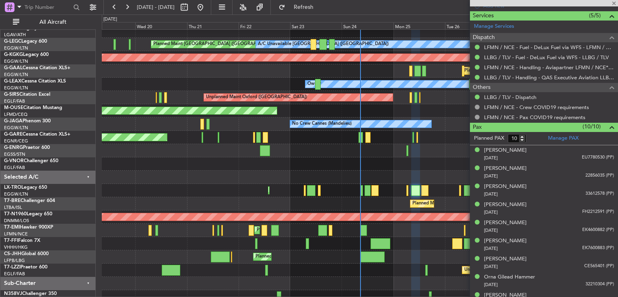
scroll to position [319, 0]
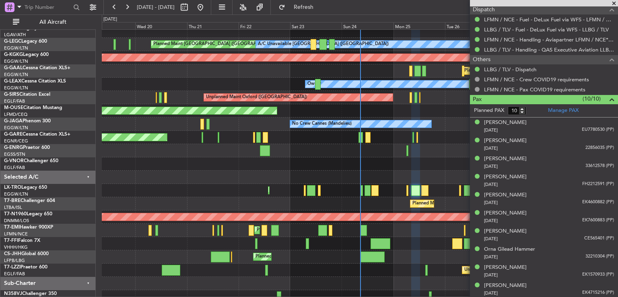
click at [614, 4] on span at bounding box center [614, 3] width 8 height 7
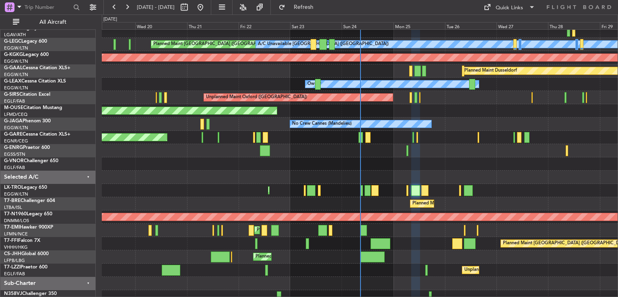
type input "0"
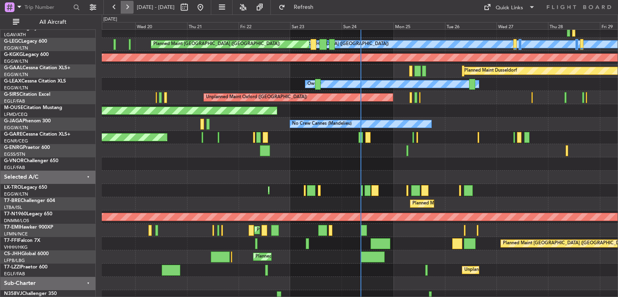
click at [126, 5] on button at bounding box center [127, 7] width 13 height 13
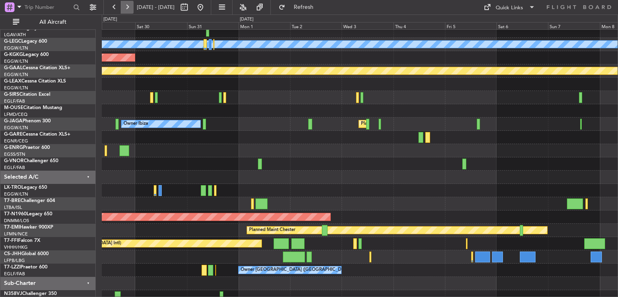
click at [126, 5] on button at bounding box center [127, 7] width 13 height 13
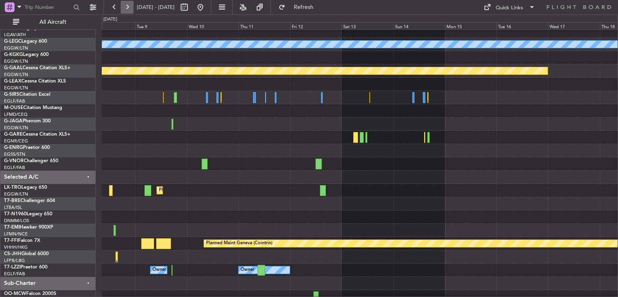
click at [126, 5] on button at bounding box center [127, 7] width 13 height 13
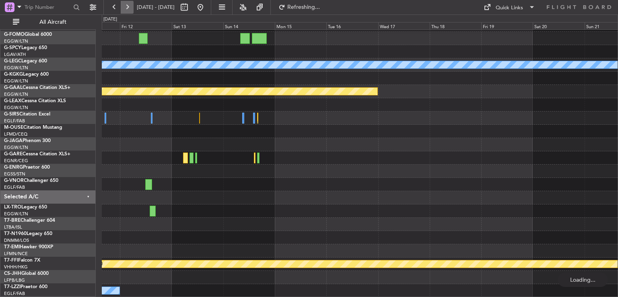
scroll to position [24, 0]
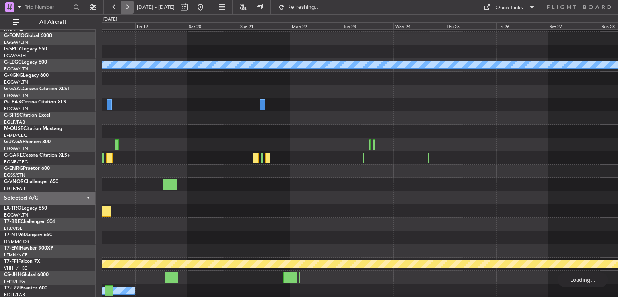
click at [126, 5] on button at bounding box center [127, 7] width 13 height 13
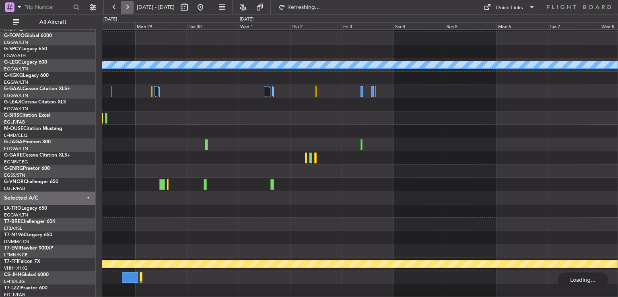
click at [126, 5] on button at bounding box center [127, 7] width 13 height 13
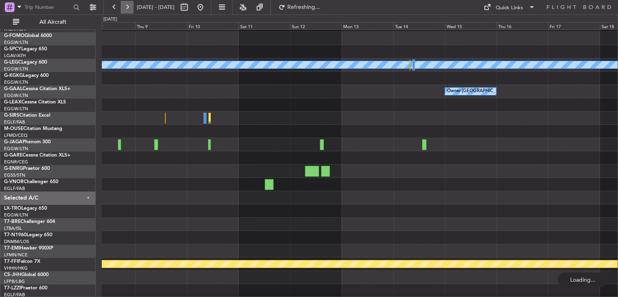
click at [126, 5] on button at bounding box center [127, 7] width 13 height 13
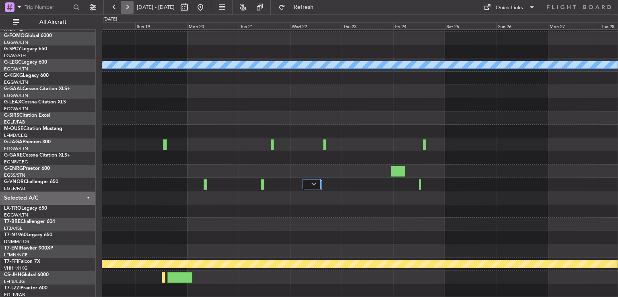
click at [126, 5] on button at bounding box center [127, 7] width 13 height 13
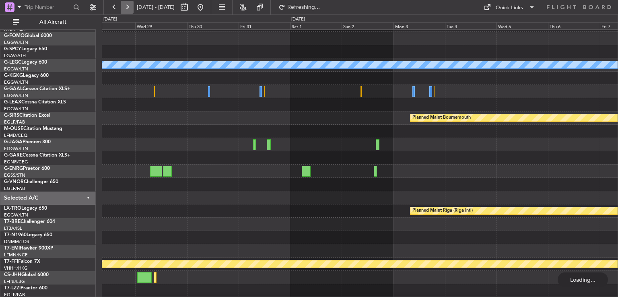
click at [126, 5] on button at bounding box center [127, 7] width 13 height 13
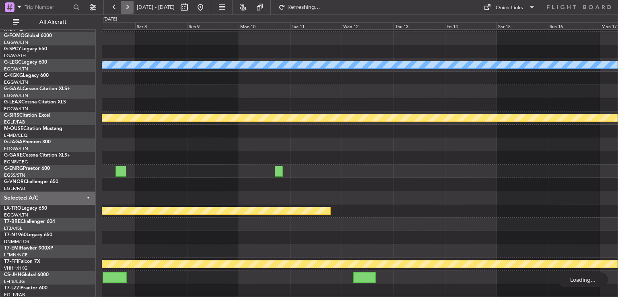
click at [126, 5] on button at bounding box center [127, 7] width 13 height 13
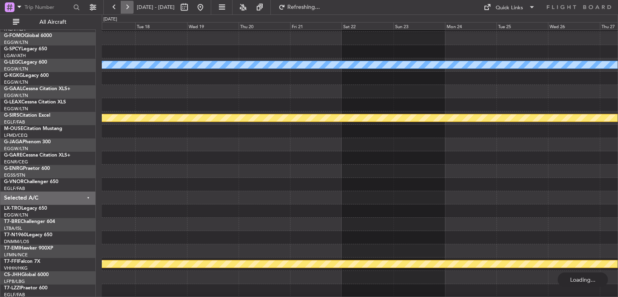
click at [126, 5] on button at bounding box center [127, 7] width 13 height 13
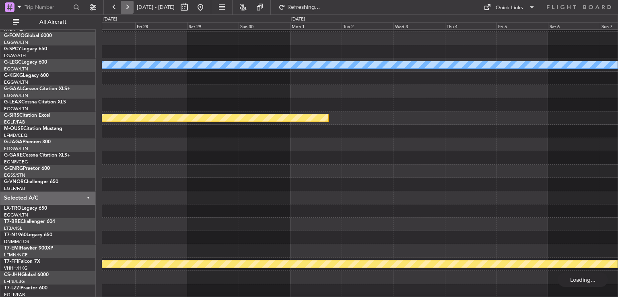
click at [126, 5] on button at bounding box center [127, 7] width 13 height 13
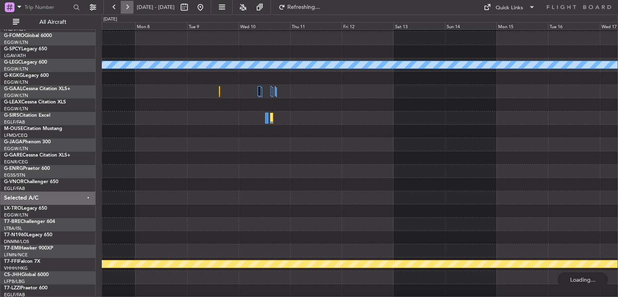
click at [126, 5] on button at bounding box center [127, 7] width 13 height 13
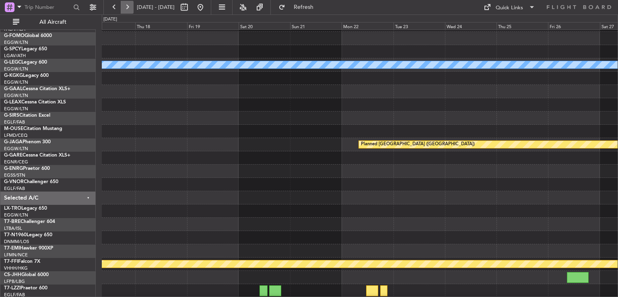
click at [126, 5] on button at bounding box center [127, 7] width 13 height 13
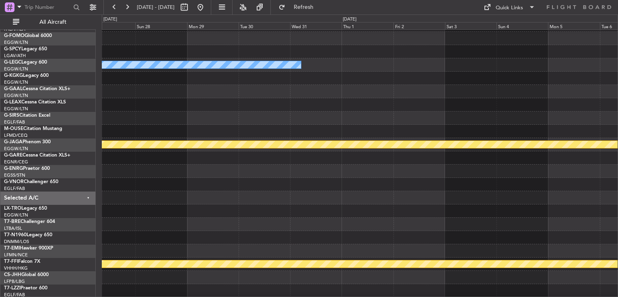
scroll to position [51, 0]
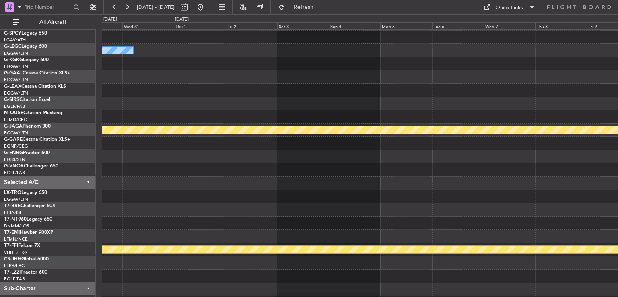
click at [263, 208] on div at bounding box center [360, 209] width 516 height 13
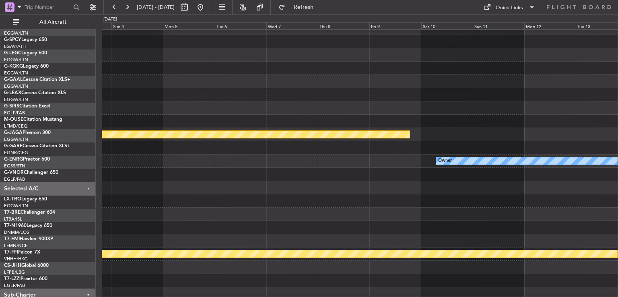
click at [116, 181] on div at bounding box center [360, 187] width 516 height 13
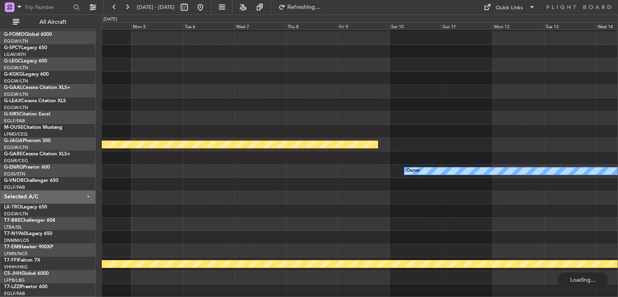
scroll to position [24, 0]
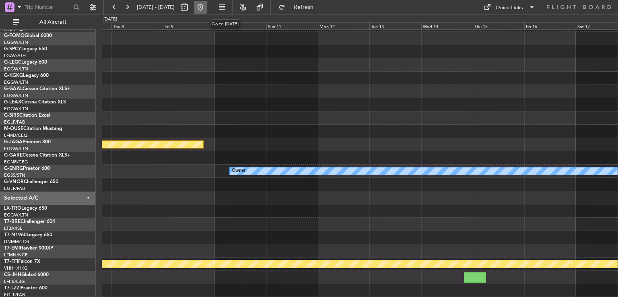
click at [207, 8] on button at bounding box center [200, 7] width 13 height 13
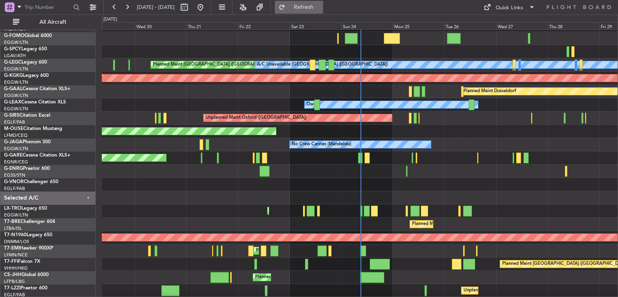
click at [314, 5] on span "Refresh" at bounding box center [304, 7] width 34 height 6
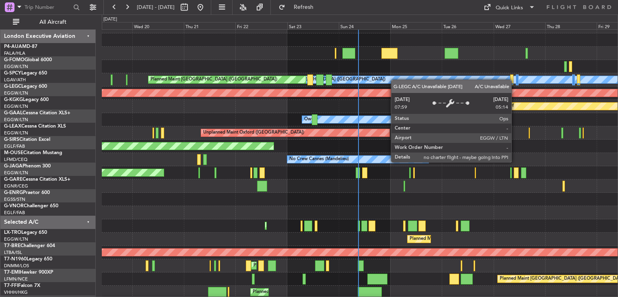
scroll to position [10, 0]
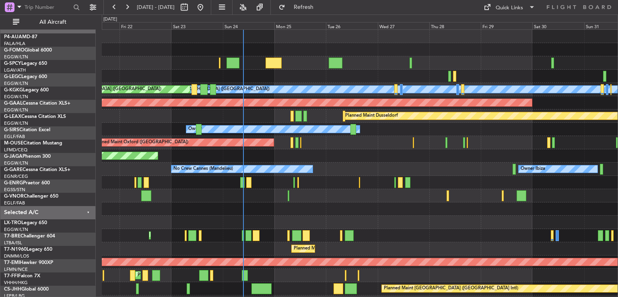
scroll to position [0, 0]
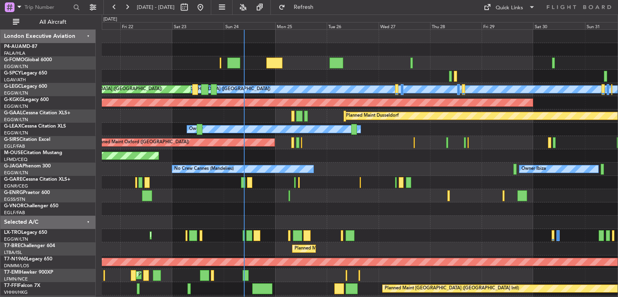
click at [349, 248] on div "Planned Maint Warsaw ([GEOGRAPHIC_DATA])" at bounding box center [360, 248] width 516 height 13
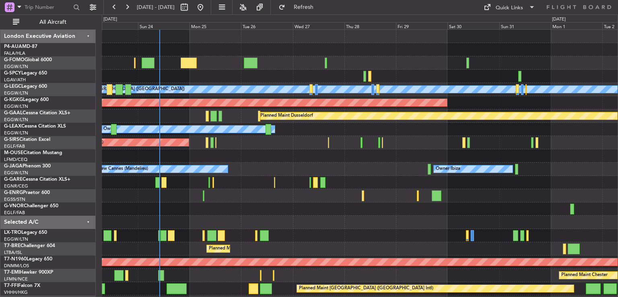
click at [269, 188] on div at bounding box center [360, 182] width 516 height 13
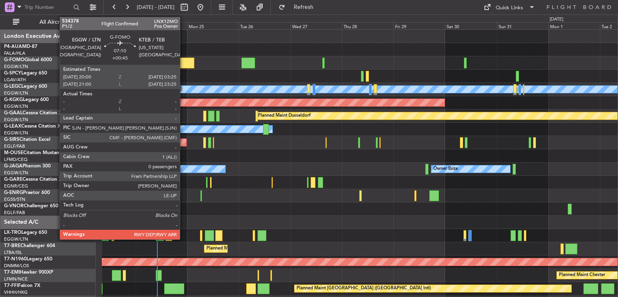
click at [184, 60] on div at bounding box center [186, 63] width 16 height 11
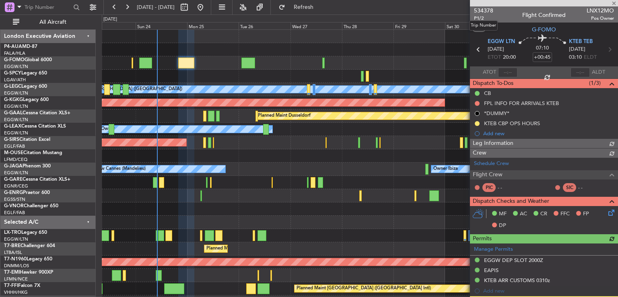
click at [485, 12] on span "534378" at bounding box center [483, 10] width 19 height 8
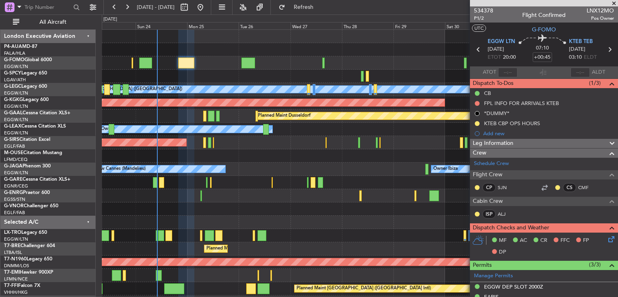
click at [613, 3] on span at bounding box center [614, 3] width 8 height 7
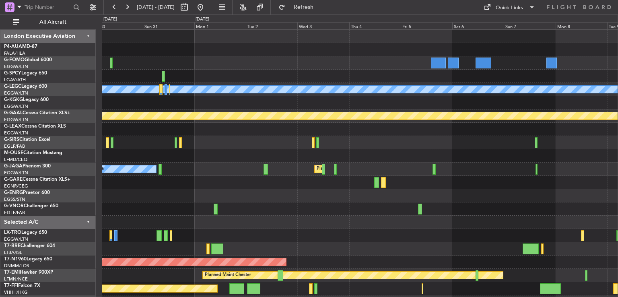
click at [203, 137] on div "A/C Unavailable London (Luton) AOG Maint Istanbul (Ataturk) Planned Maint Dusse…" at bounding box center [360, 189] width 516 height 319
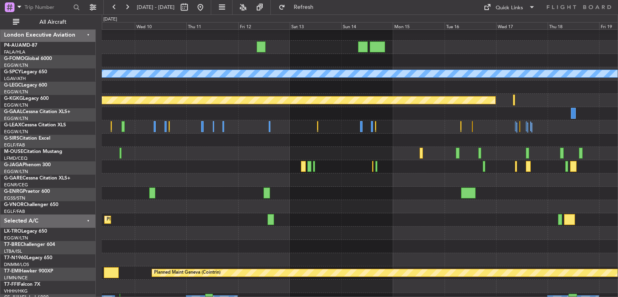
scroll to position [13, 0]
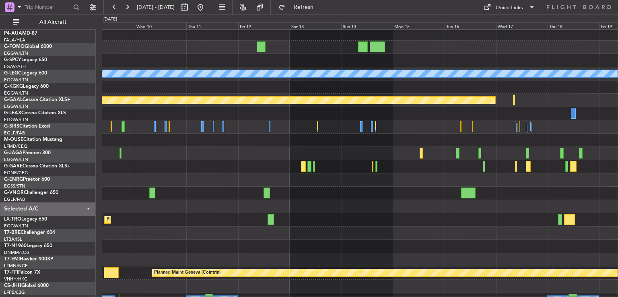
click at [458, 115] on div at bounding box center [360, 113] width 516 height 13
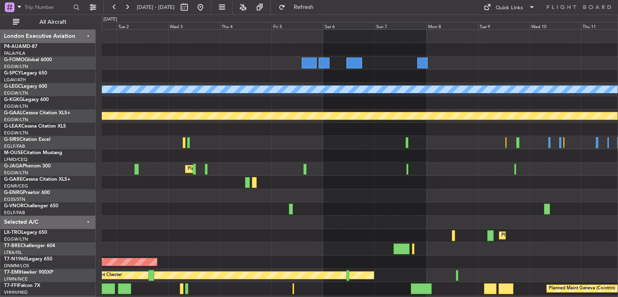
scroll to position [19, 0]
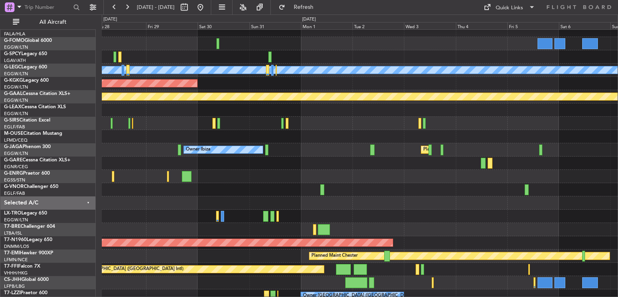
click at [507, 191] on div at bounding box center [360, 189] width 516 height 13
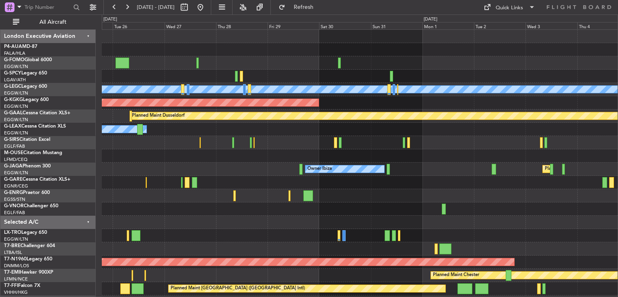
click at [293, 136] on div "A/C Unavailable London (Luton) Planned Maint London (Luton) AOG Maint Istanbul …" at bounding box center [360, 189] width 516 height 319
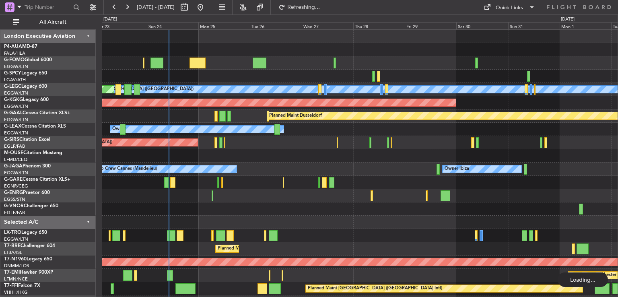
scroll to position [0, 0]
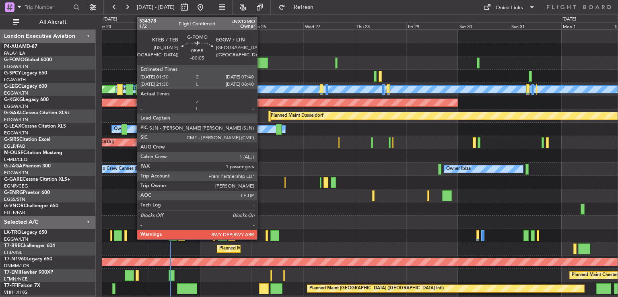
click at [261, 66] on div at bounding box center [260, 63] width 13 height 11
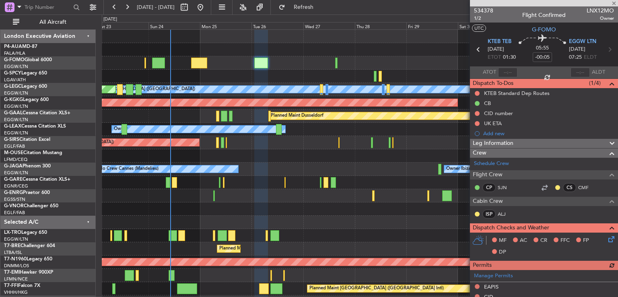
scroll to position [196, 0]
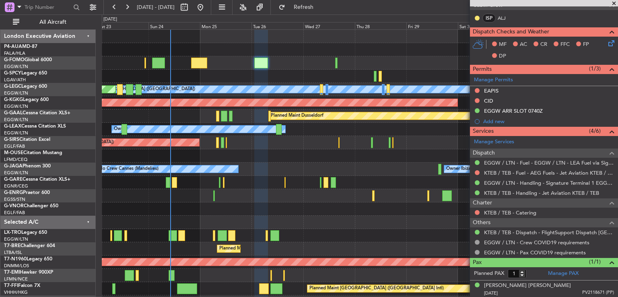
click at [614, 2] on span at bounding box center [614, 3] width 8 height 7
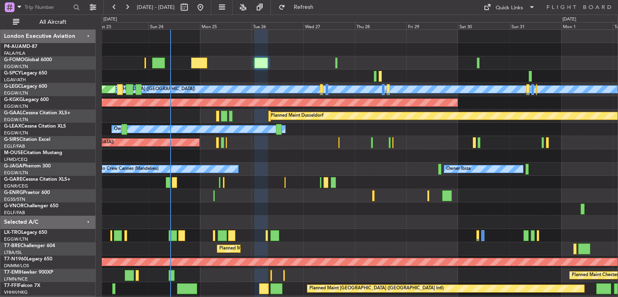
type input "0"
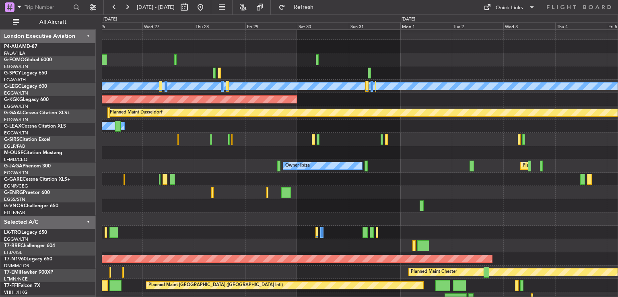
scroll to position [3, 0]
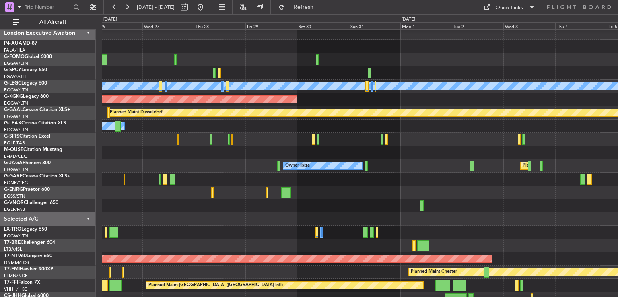
click at [177, 212] on div "A/C Unavailable London (Luton) AOG Maint Istanbul (Ataturk) Planned Maint Dusse…" at bounding box center [360, 186] width 516 height 319
click at [207, 6] on button at bounding box center [200, 7] width 13 height 13
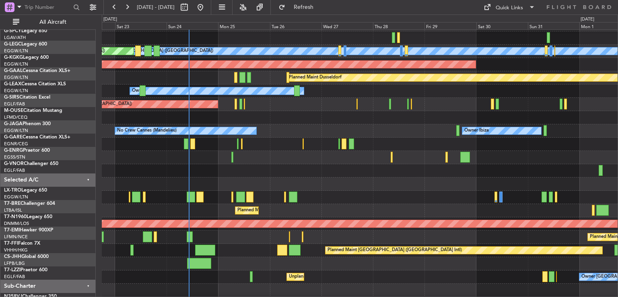
scroll to position [50, 0]
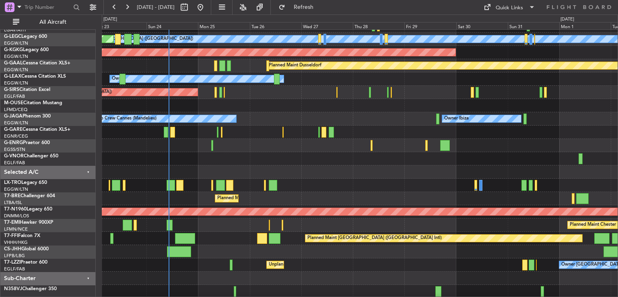
click at [376, 196] on div "Planned Maint Warsaw ([GEOGRAPHIC_DATA])" at bounding box center [360, 198] width 516 height 13
click at [126, 8] on button at bounding box center [127, 7] width 13 height 13
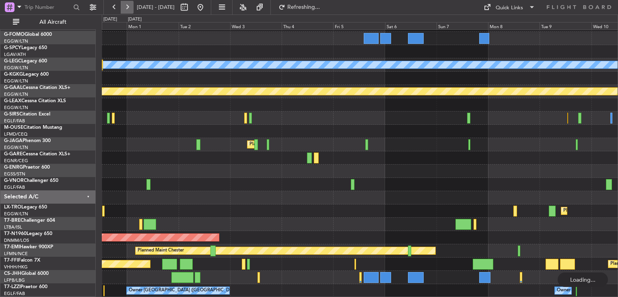
scroll to position [24, 0]
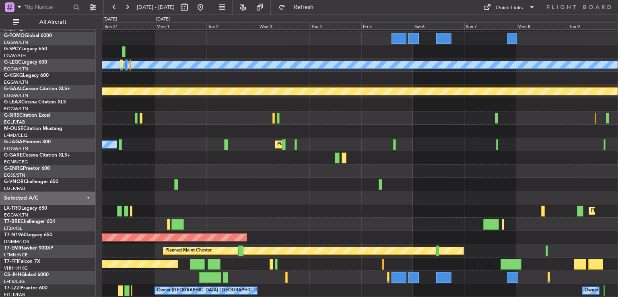
click at [338, 191] on div "A/C Unavailable London (Luton) AOG Maint Istanbul (Ataturk) Planned Maint Dusse…" at bounding box center [360, 151] width 516 height 292
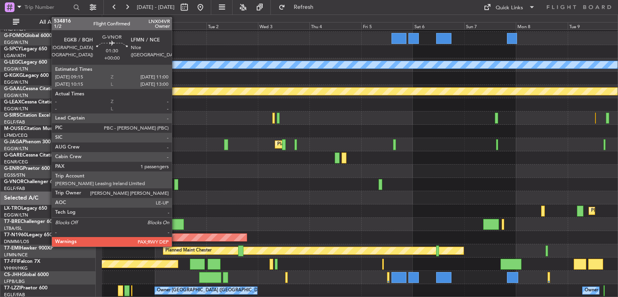
click at [175, 186] on div at bounding box center [176, 184] width 4 height 11
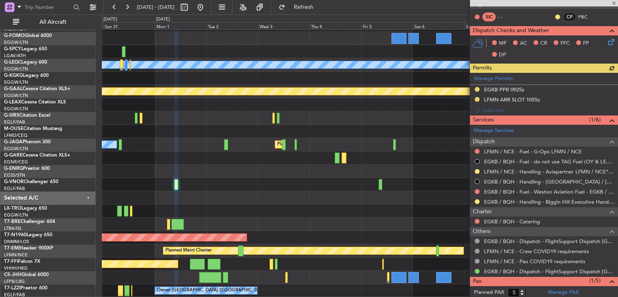
scroll to position [153, 0]
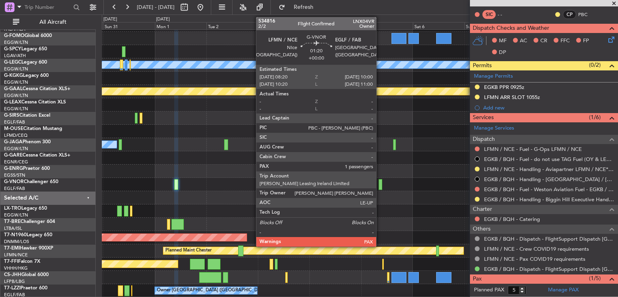
click at [380, 187] on div at bounding box center [381, 184] width 4 height 11
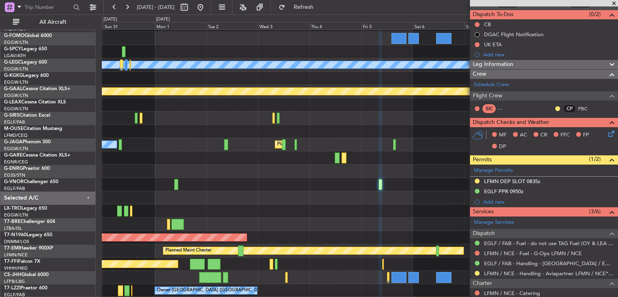
scroll to position [0, 0]
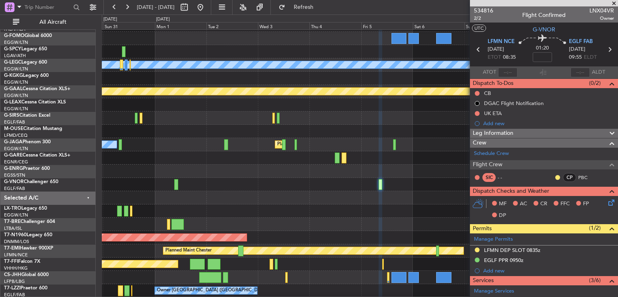
click at [613, 4] on span at bounding box center [614, 3] width 8 height 7
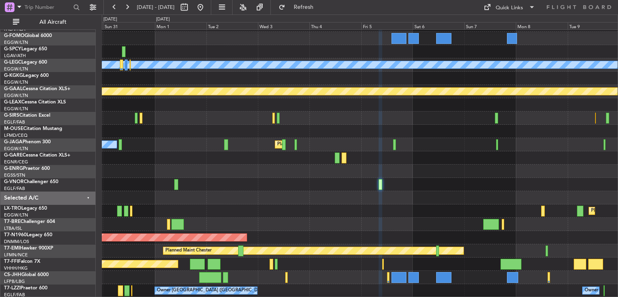
type input "0"
click at [207, 8] on button at bounding box center [200, 7] width 13 height 13
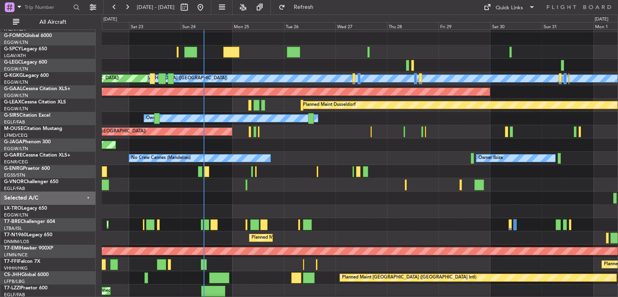
scroll to position [12, 0]
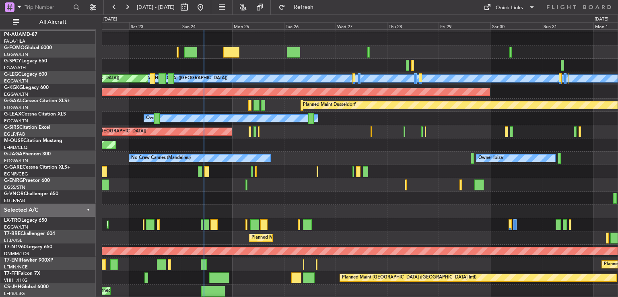
click at [328, 200] on div at bounding box center [360, 198] width 516 height 13
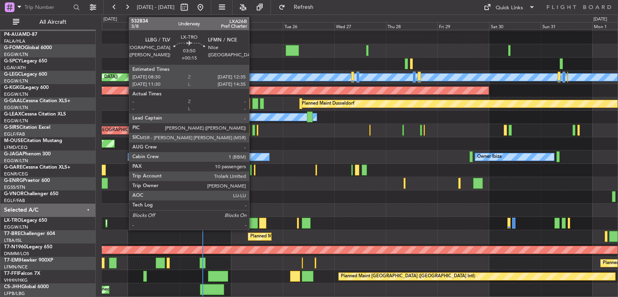
click at [253, 221] on div at bounding box center [253, 223] width 9 height 11
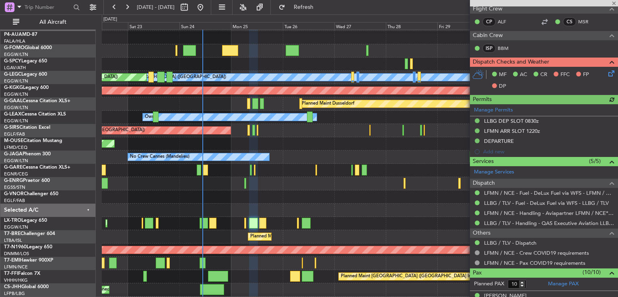
scroll to position [319, 0]
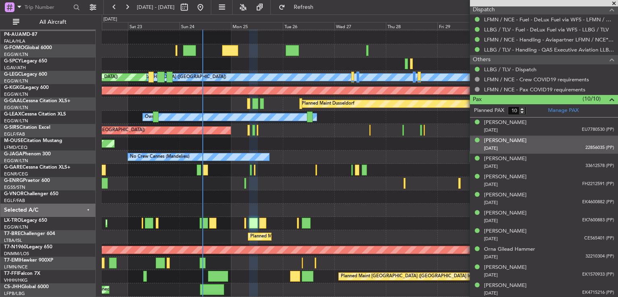
click at [544, 145] on div "18/02/1940 22856035 (PP)" at bounding box center [549, 148] width 130 height 8
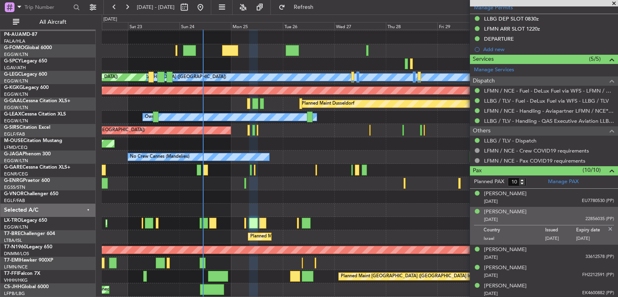
scroll to position [339, 0]
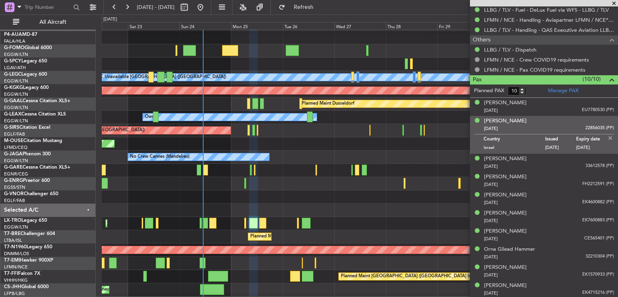
click at [607, 136] on img at bounding box center [610, 137] width 7 height 7
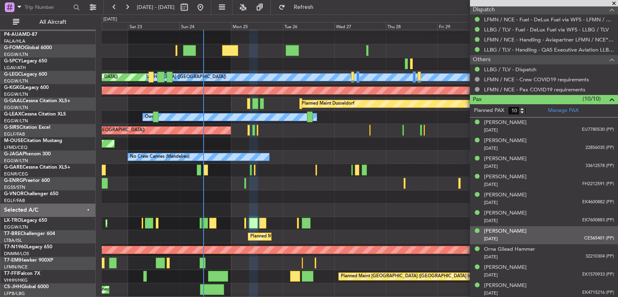
click at [538, 231] on div "Oren Edry 20/06/1996 CE565401 (PP)" at bounding box center [549, 235] width 130 height 16
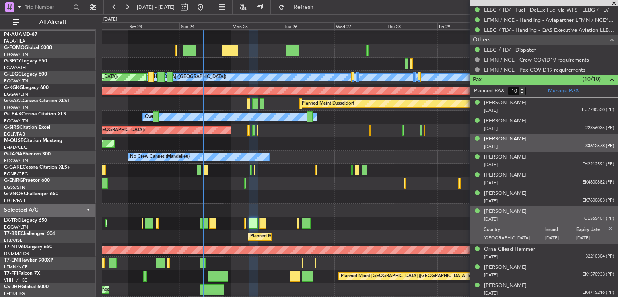
click at [539, 136] on div "Ella Amir 10/06/1996 33612578 (PP)" at bounding box center [549, 143] width 130 height 16
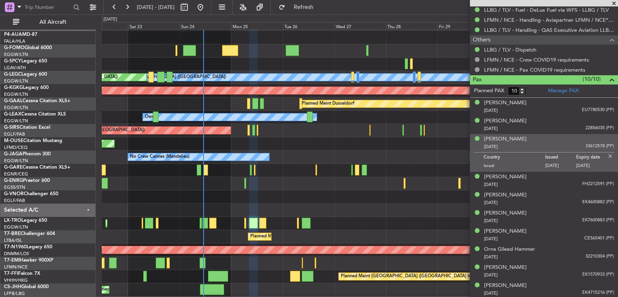
click at [613, 2] on span at bounding box center [614, 3] width 8 height 7
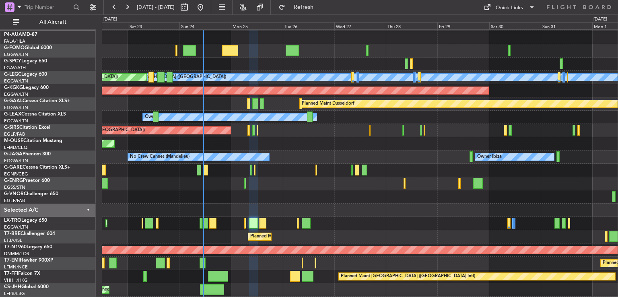
type input "0"
click at [130, 6] on button at bounding box center [127, 7] width 13 height 13
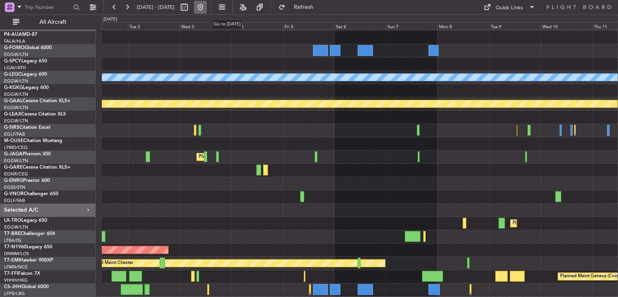
click at [207, 7] on button at bounding box center [200, 7] width 13 height 13
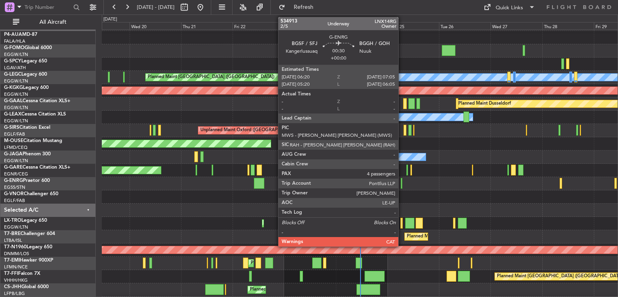
click at [402, 184] on div at bounding box center [402, 183] width 2 height 11
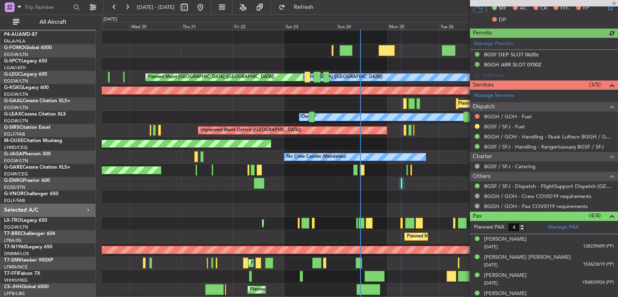
scroll to position [204, 0]
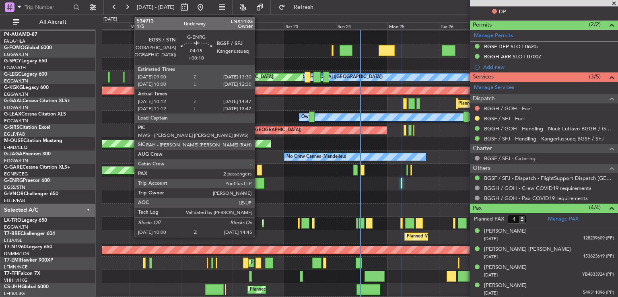
click at [258, 184] on div at bounding box center [259, 183] width 10 height 11
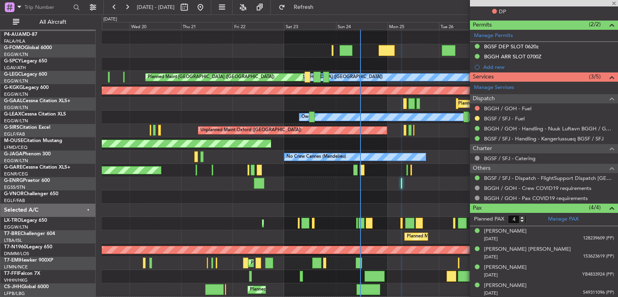
type input "+00:10"
type input "10:12"
type input "14:32"
type input "2"
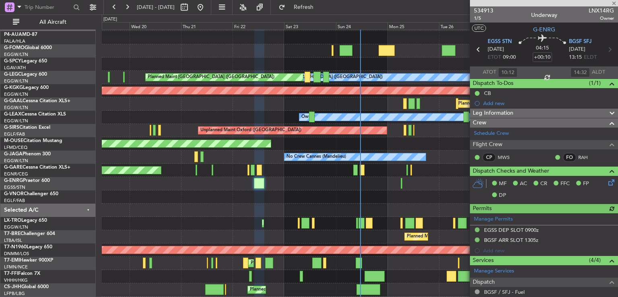
scroll to position [147, 0]
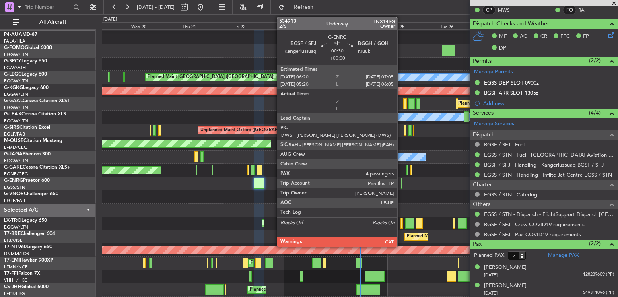
click at [401, 182] on div at bounding box center [402, 183] width 2 height 11
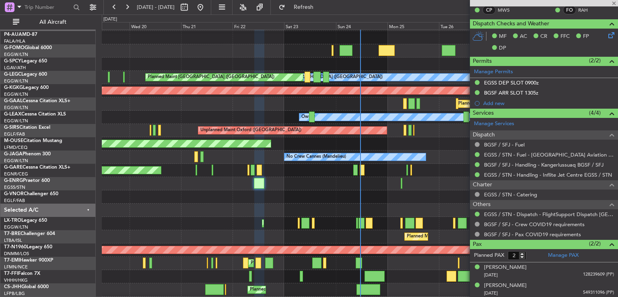
type input "4"
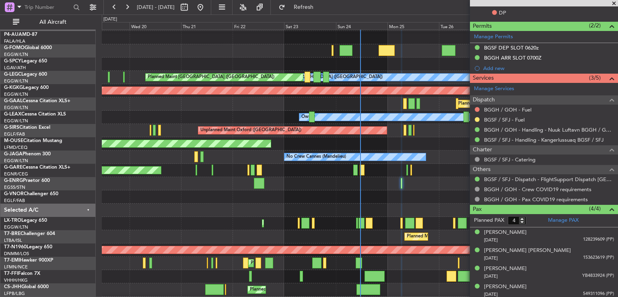
scroll to position [204, 0]
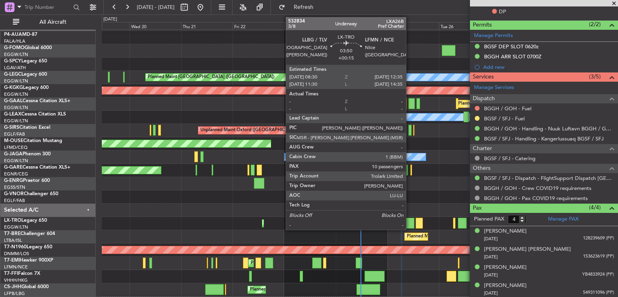
click at [410, 223] on div at bounding box center [409, 223] width 9 height 11
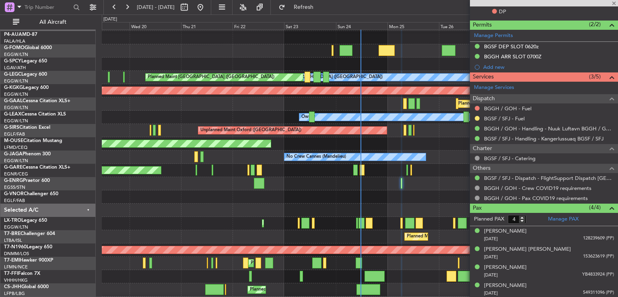
type input "+00:15"
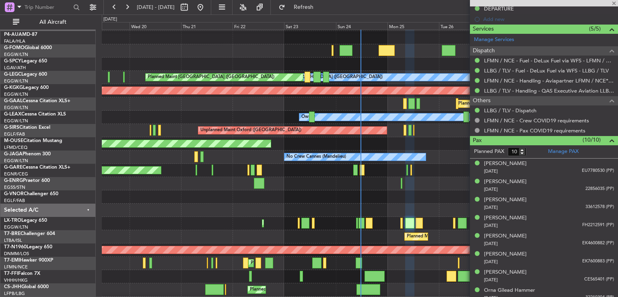
scroll to position [319, 0]
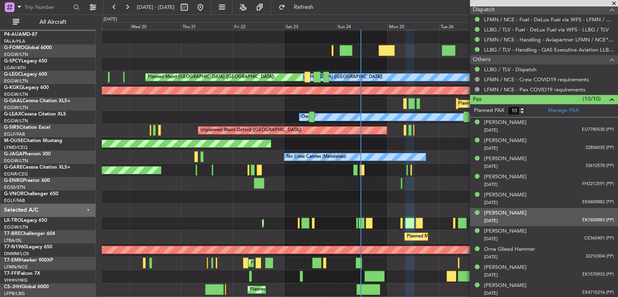
click at [549, 213] on div "Noam Hammer 07/10/1996 EK7600883 (PP)" at bounding box center [549, 217] width 130 height 16
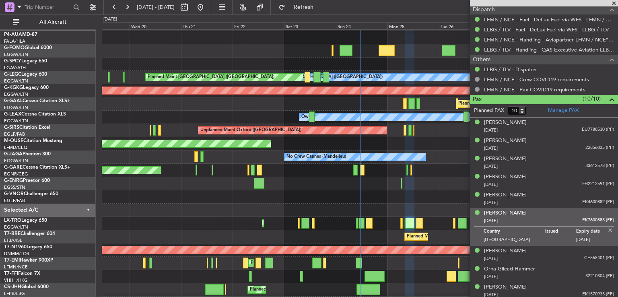
click at [549, 213] on div "Noam Hammer 07/10/1996 EK7600883 (PP)" at bounding box center [549, 217] width 130 height 16
click at [613, 3] on span at bounding box center [614, 3] width 8 height 7
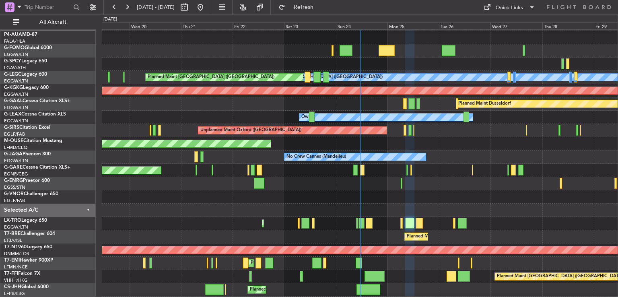
type input "0"
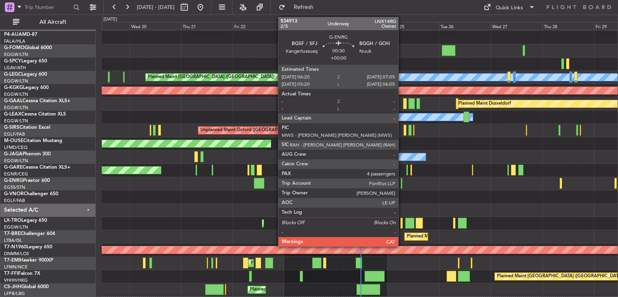
click at [402, 186] on div at bounding box center [402, 183] width 2 height 11
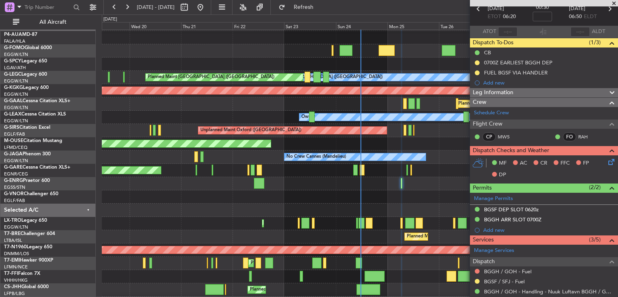
scroll to position [27, 0]
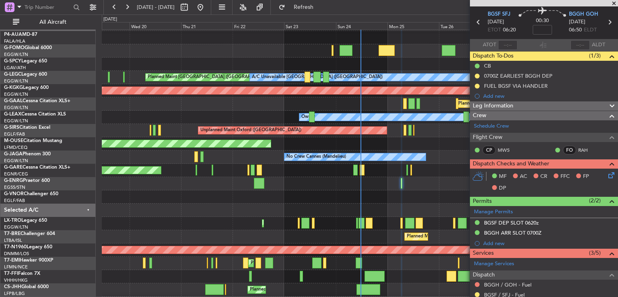
click at [613, 3] on span at bounding box center [614, 3] width 8 height 7
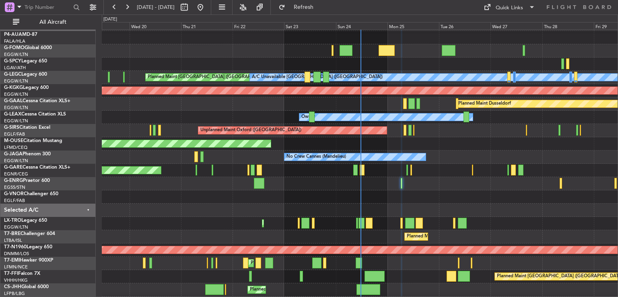
type input "0"
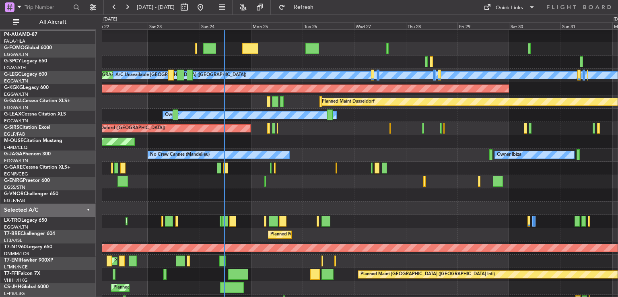
scroll to position [14, 0]
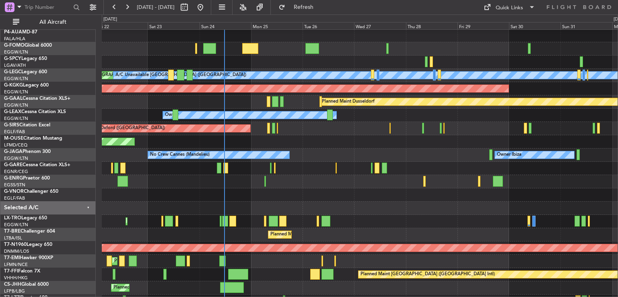
click at [373, 205] on div at bounding box center [360, 208] width 516 height 13
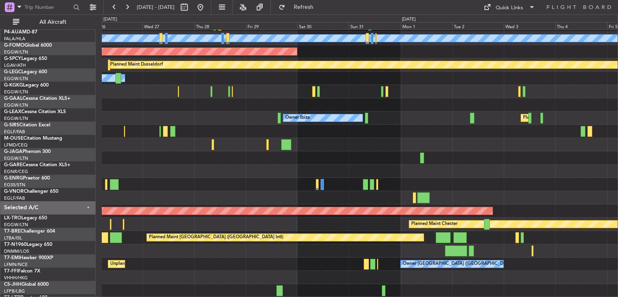
scroll to position [51, 0]
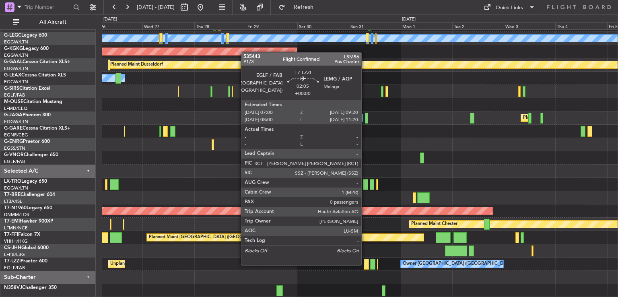
click at [365, 264] on div at bounding box center [366, 264] width 5 height 11
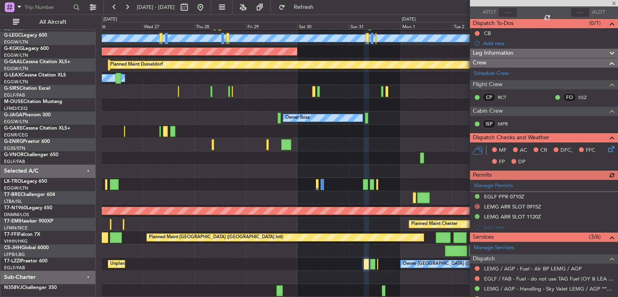
scroll to position [168, 0]
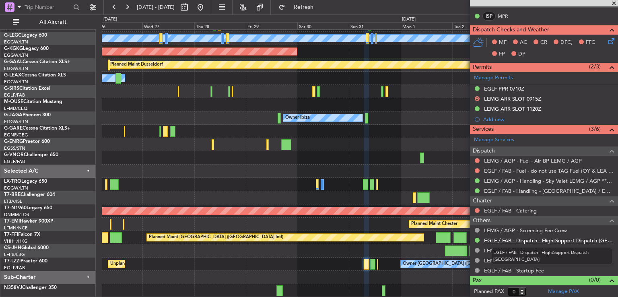
click at [508, 241] on link "EGLF / FAB - Dispatch - FlightSupport Dispatch [GEOGRAPHIC_DATA]" at bounding box center [549, 240] width 130 height 7
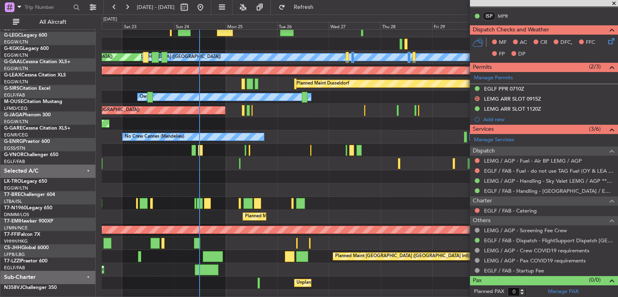
scroll to position [32, 0]
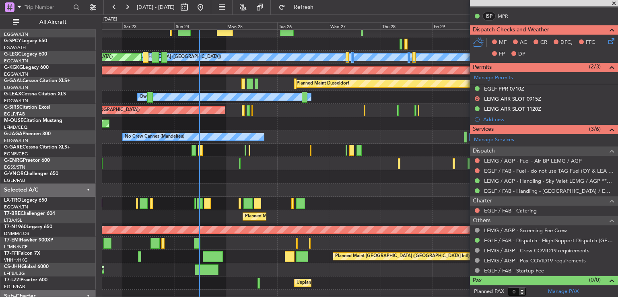
click at [427, 250] on div "Planned Maint [GEOGRAPHIC_DATA] ([GEOGRAPHIC_DATA] Intl)" at bounding box center [360, 256] width 516 height 13
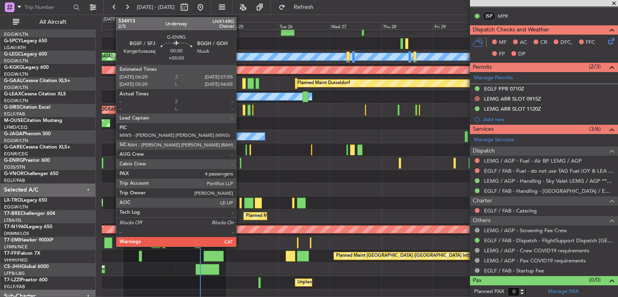
click at [240, 165] on div at bounding box center [241, 163] width 2 height 11
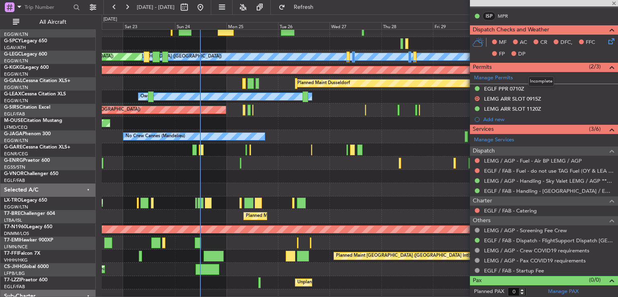
type input "4"
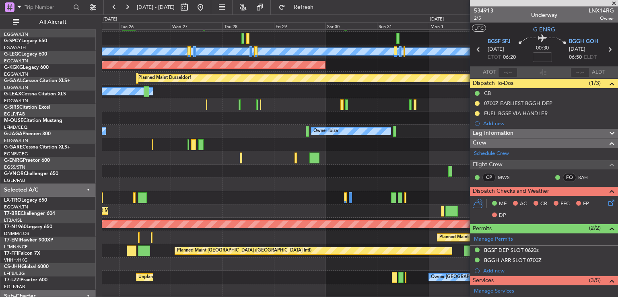
scroll to position [39, 0]
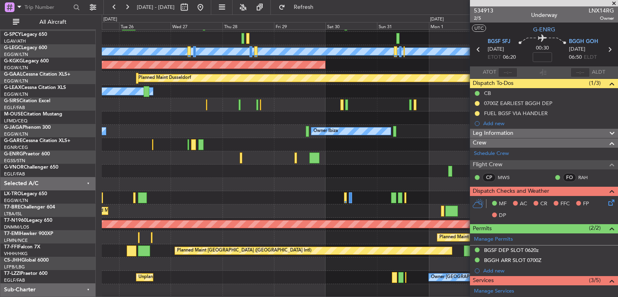
click at [206, 232] on div "Planned Maint Chester" at bounding box center [360, 237] width 516 height 13
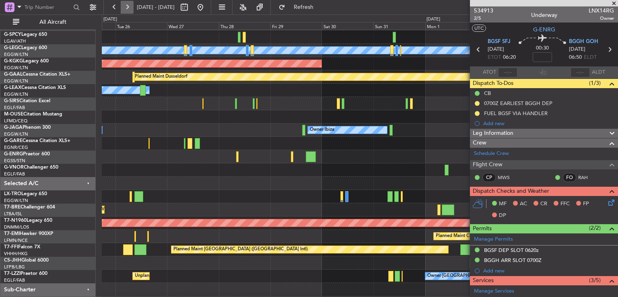
click at [124, 7] on button at bounding box center [127, 7] width 13 height 13
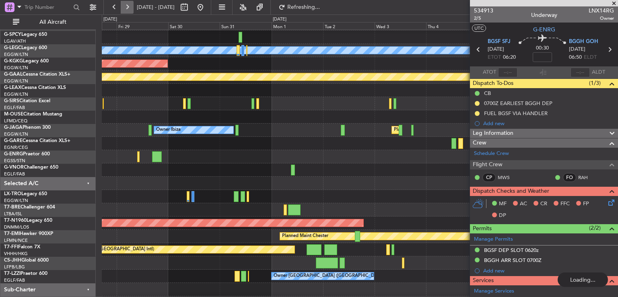
click at [124, 7] on button at bounding box center [127, 7] width 13 height 13
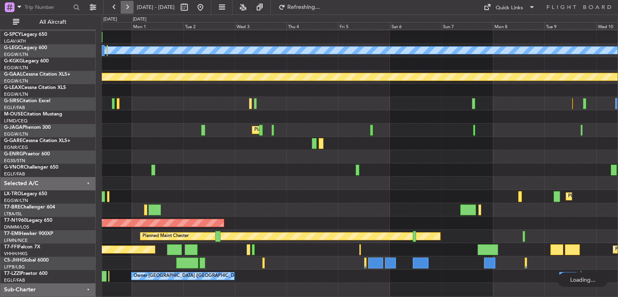
click at [124, 7] on button at bounding box center [127, 7] width 13 height 13
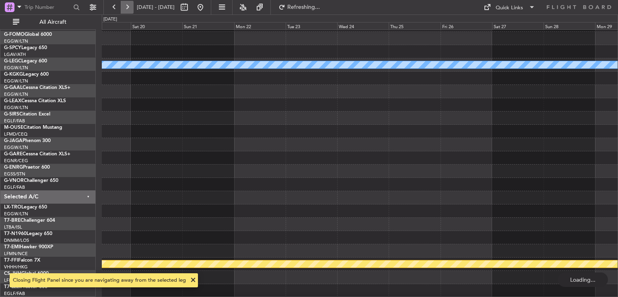
scroll to position [24, 0]
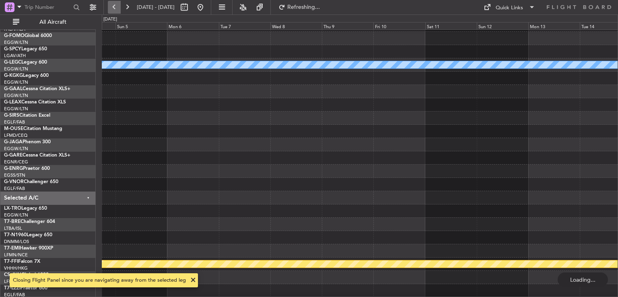
click at [113, 7] on button at bounding box center [114, 7] width 13 height 13
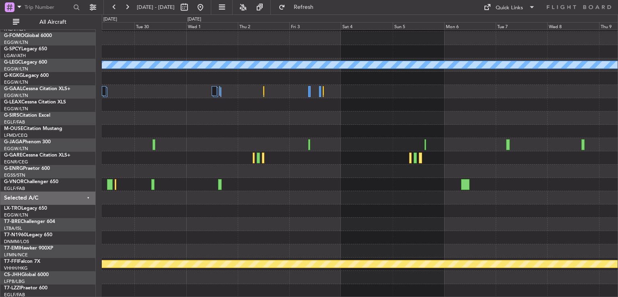
click at [174, 210] on div "A/C Unavailable London (Luton) Planned Maint Geneva (Cointrin)" at bounding box center [360, 151] width 516 height 292
click at [174, 210] on div at bounding box center [360, 210] width 516 height 13
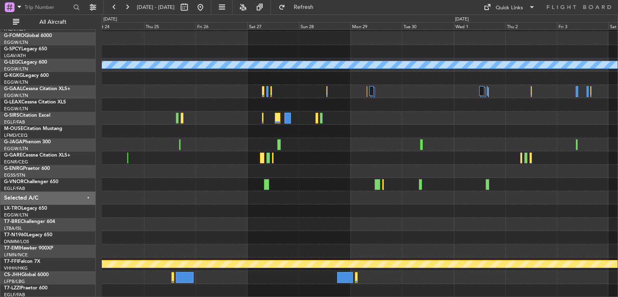
click at [442, 173] on div "A/C Unavailable London (Luton) Planned Maint Geneva (Cointrin)" at bounding box center [360, 151] width 516 height 292
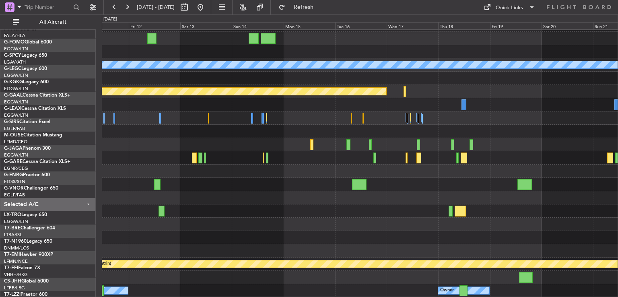
click at [555, 151] on div at bounding box center [360, 144] width 516 height 13
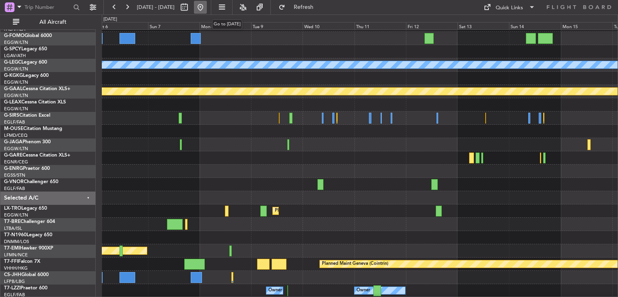
click at [207, 7] on button at bounding box center [200, 7] width 13 height 13
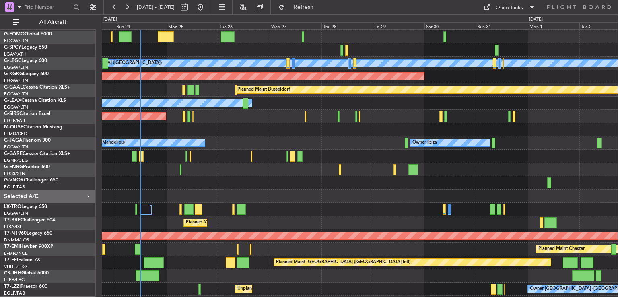
scroll to position [27, 0]
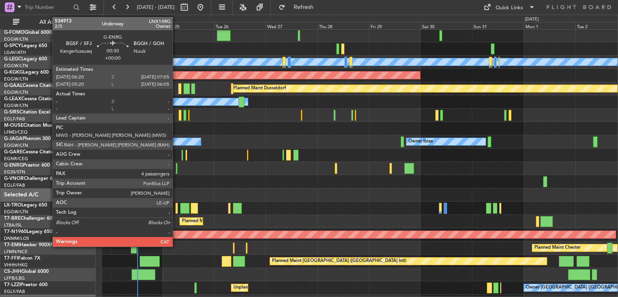
click at [176, 169] on div at bounding box center [177, 168] width 2 height 11
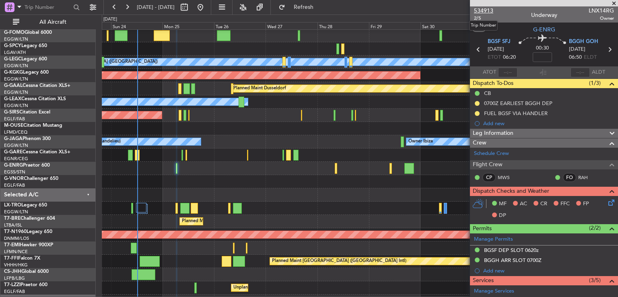
click at [481, 10] on span "534913" at bounding box center [483, 10] width 19 height 8
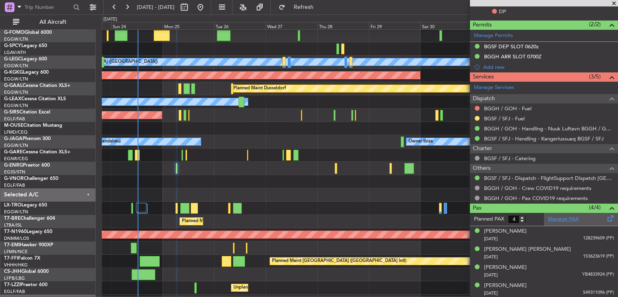
click at [559, 218] on link "Manage PAX" at bounding box center [563, 219] width 31 height 8
click at [314, 8] on span "Refresh" at bounding box center [304, 7] width 34 height 6
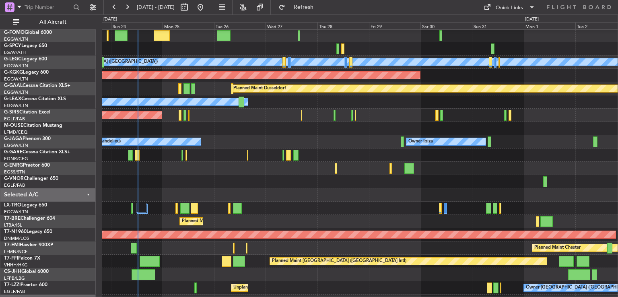
scroll to position [0, 0]
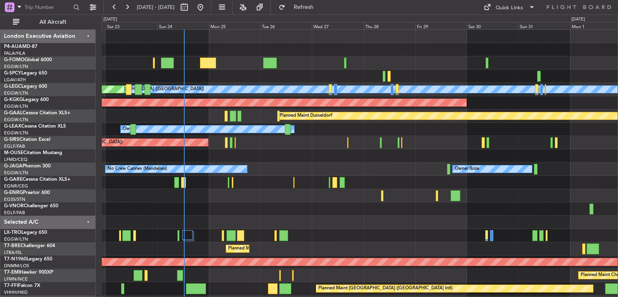
click at [352, 187] on div "A/C Unavailable London (Luton) Planned Maint London (Luton) AOG Maint Istanbul …" at bounding box center [360, 189] width 516 height 319
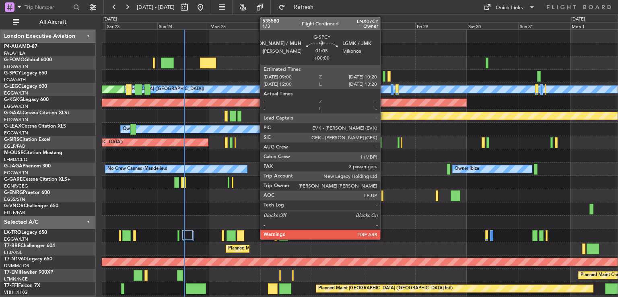
click at [384, 76] on div at bounding box center [384, 76] width 3 height 11
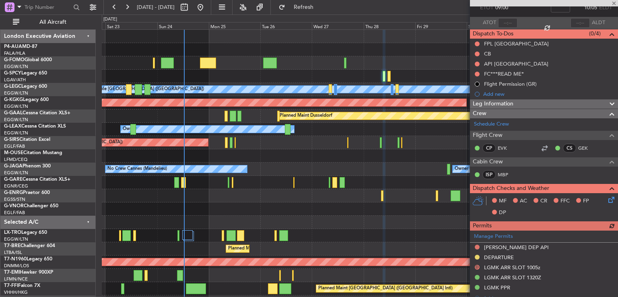
scroll to position [53, 0]
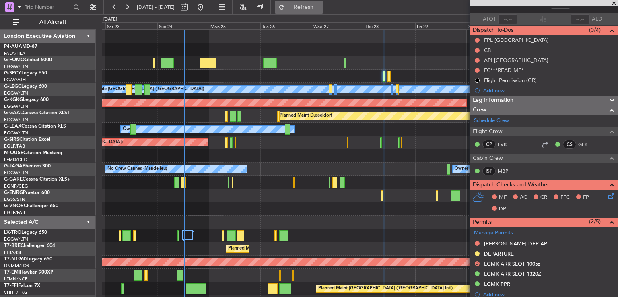
click at [310, 5] on button "Refresh" at bounding box center [299, 7] width 48 height 13
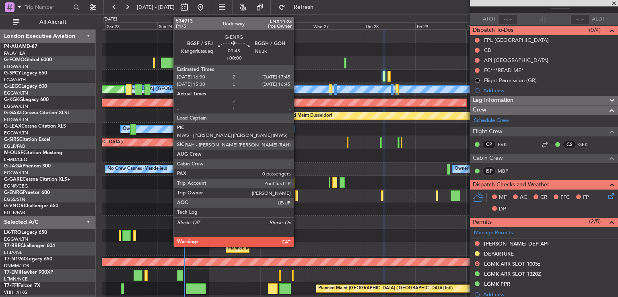
click at [297, 194] on div at bounding box center [296, 195] width 3 height 11
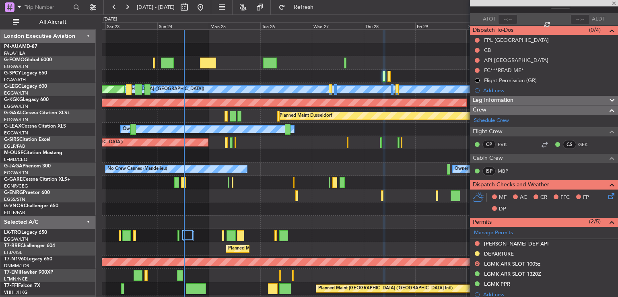
type input "0"
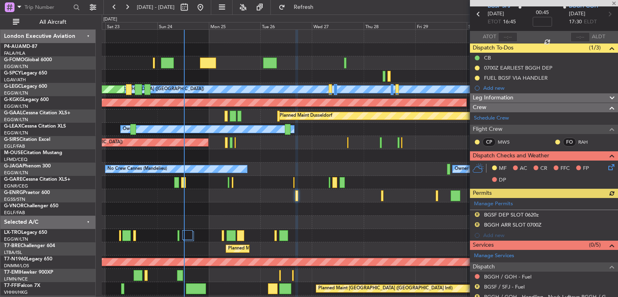
scroll to position [131, 0]
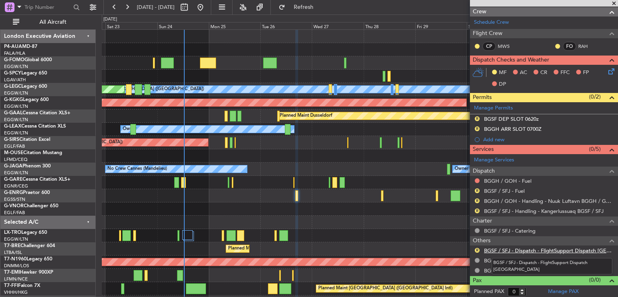
click at [531, 251] on link "BGSF / SFJ - Dispatch - FlightSupport Dispatch [GEOGRAPHIC_DATA]" at bounding box center [549, 250] width 130 height 7
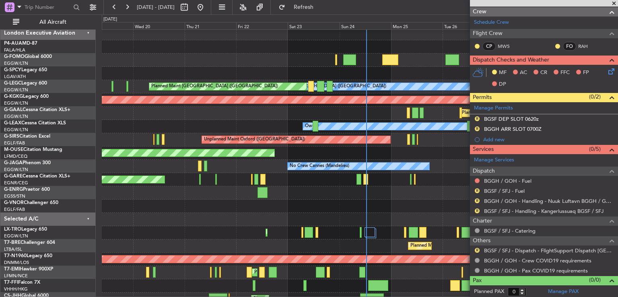
scroll to position [3, 0]
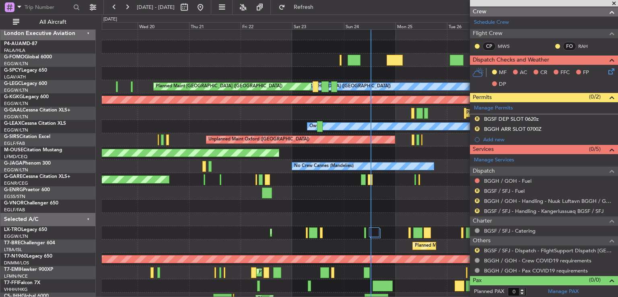
click at [367, 203] on div "Planned Maint London ([GEOGRAPHIC_DATA])" at bounding box center [360, 206] width 516 height 13
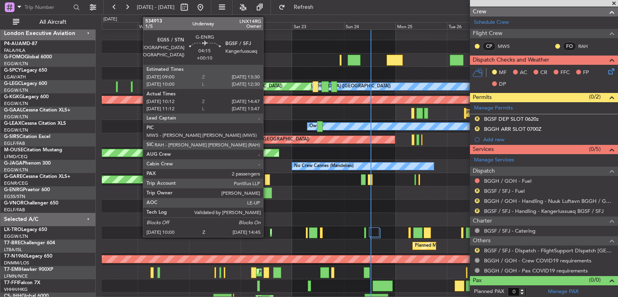
click at [267, 192] on div at bounding box center [267, 193] width 10 height 11
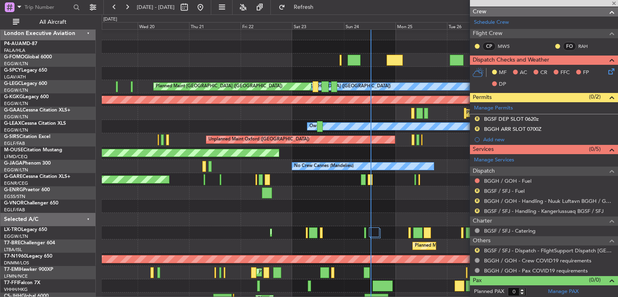
type input "+00:10"
type input "10:12"
type input "14:32"
type input "2"
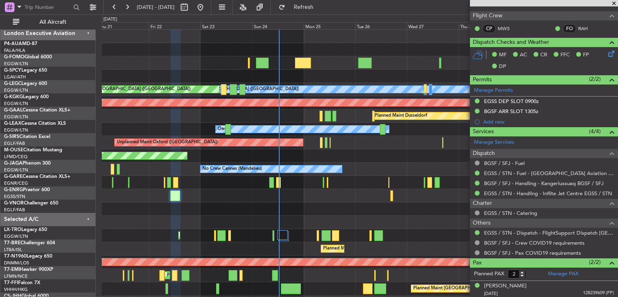
scroll to position [0, 0]
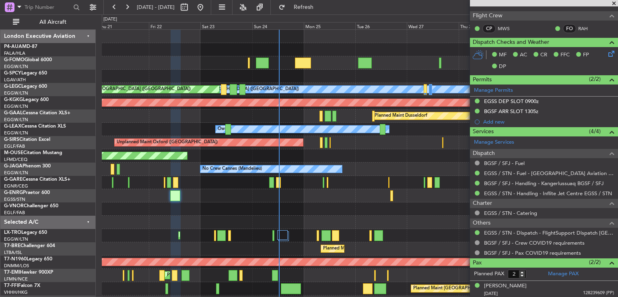
click at [338, 202] on div "A/C Unavailable London (Luton) Planned Maint London (Luton) AOG Maint Istanbul …" at bounding box center [360, 189] width 516 height 319
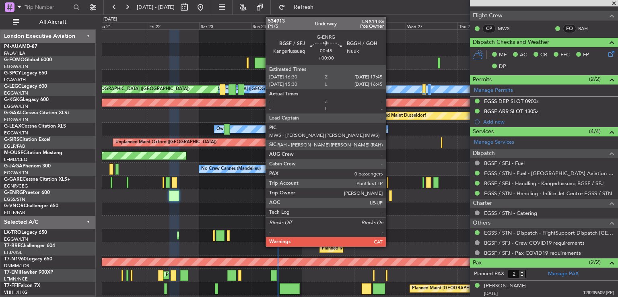
click at [390, 196] on div at bounding box center [390, 195] width 3 height 11
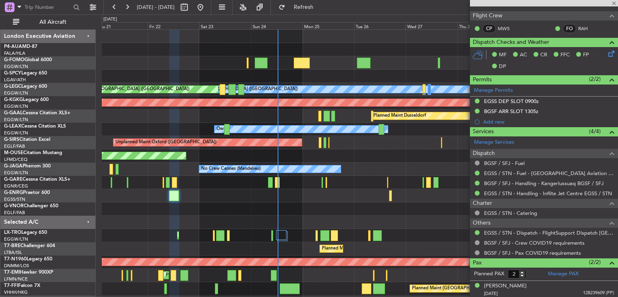
type input "0"
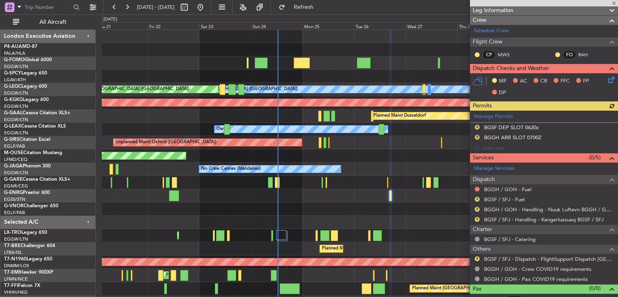
scroll to position [131, 0]
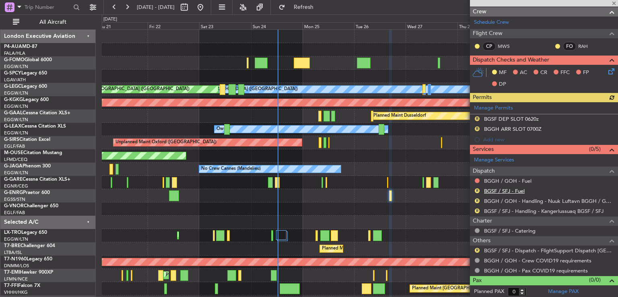
click at [499, 191] on link "BGSF / SFJ - Fuel" at bounding box center [504, 191] width 41 height 7
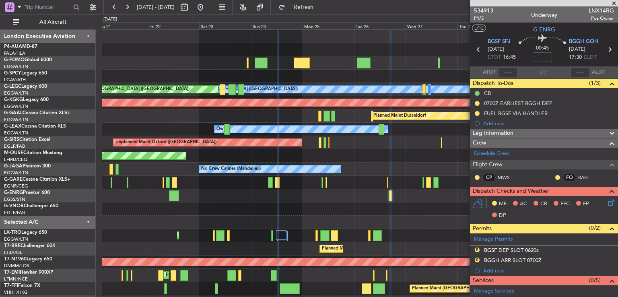
scroll to position [131, 0]
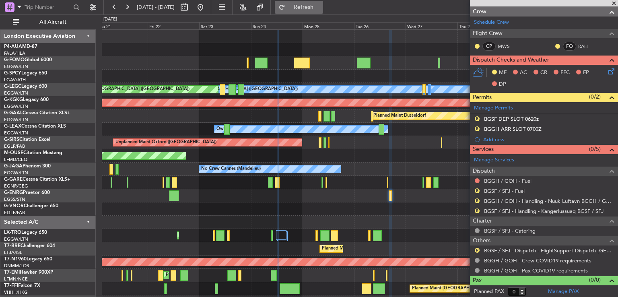
click at [321, 4] on span "Refresh" at bounding box center [304, 7] width 34 height 6
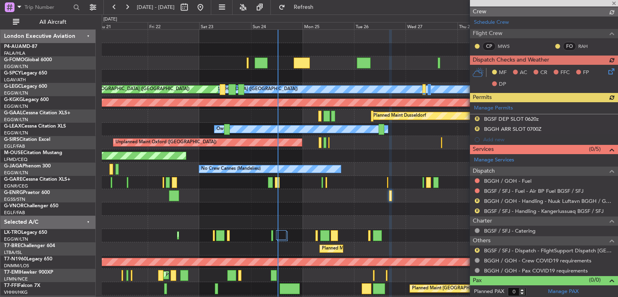
click at [518, 179] on link "BGGH / GOH - Fuel" at bounding box center [507, 180] width 47 height 7
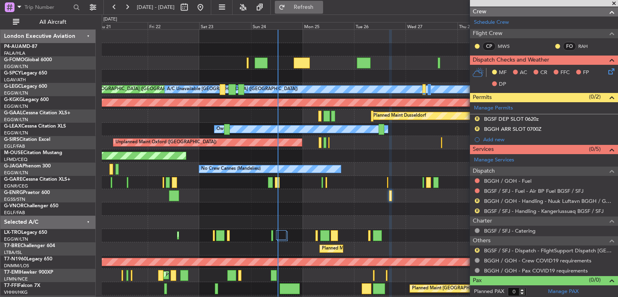
click at [321, 5] on span "Refresh" at bounding box center [304, 7] width 34 height 6
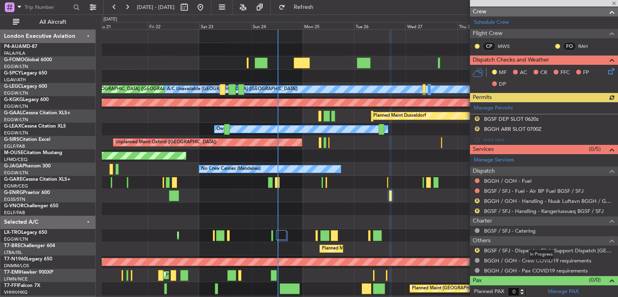
click at [526, 249] on mat-tooltip-component "In Progress" at bounding box center [541, 254] width 37 height 21
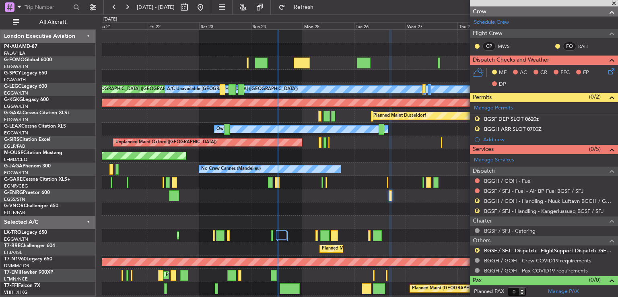
click at [510, 248] on link "BGSF / SFJ - Dispatch - FlightSupport Dispatch [GEOGRAPHIC_DATA]" at bounding box center [549, 250] width 130 height 7
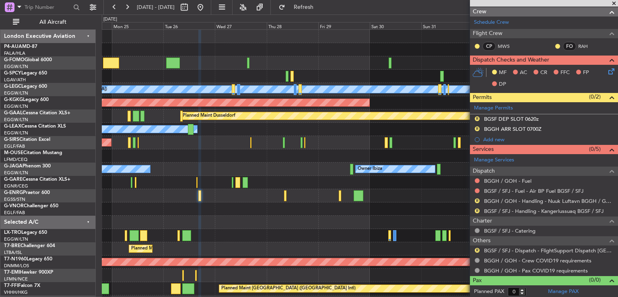
scroll to position [0, 0]
click at [221, 226] on div at bounding box center [360, 222] width 516 height 13
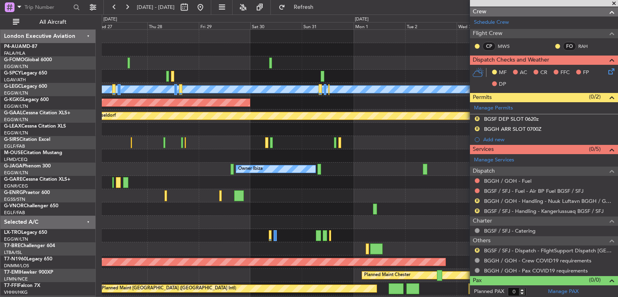
click at [204, 206] on div "A/C Unavailable London (Luton) AOG Maint Istanbul (Ataturk) Planned Maint Dusse…" at bounding box center [360, 189] width 516 height 319
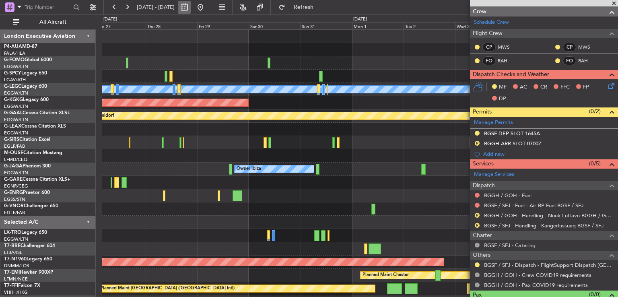
type input "-00:15"
click at [129, 6] on button at bounding box center [127, 7] width 13 height 13
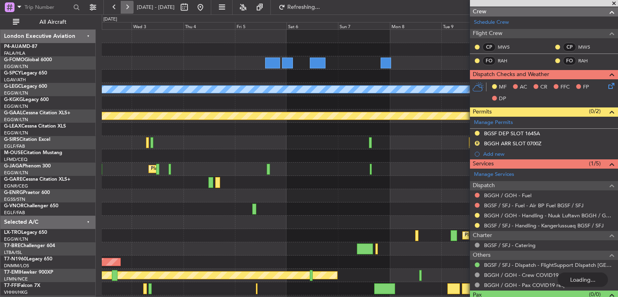
click at [129, 6] on button at bounding box center [127, 7] width 13 height 13
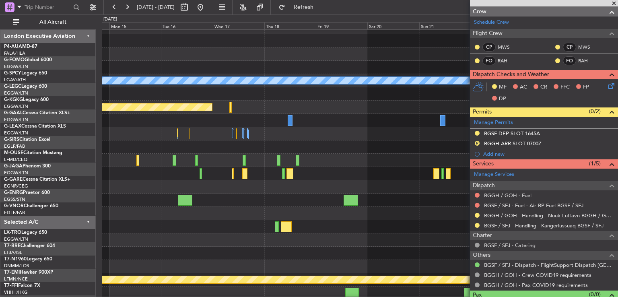
scroll to position [6, 0]
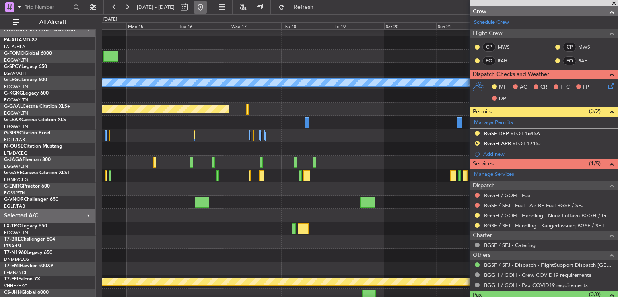
click at [207, 10] on button at bounding box center [200, 7] width 13 height 13
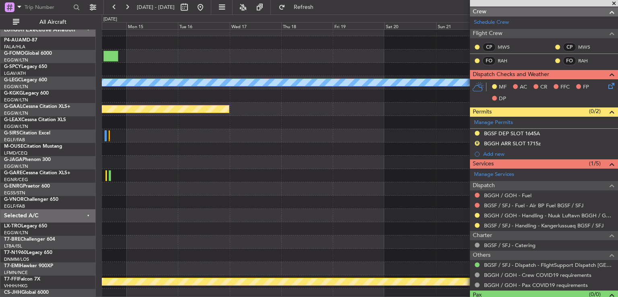
click at [614, 3] on span at bounding box center [614, 3] width 8 height 7
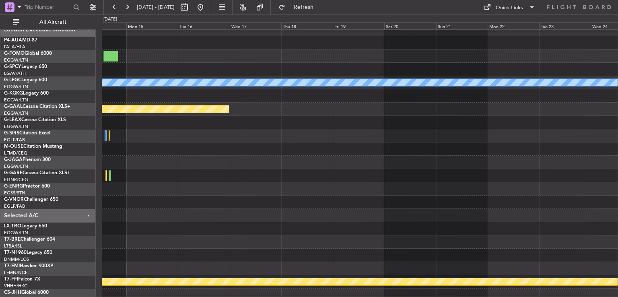
scroll to position [0, 0]
click at [207, 7] on button at bounding box center [200, 7] width 13 height 13
click at [118, 7] on button at bounding box center [114, 7] width 13 height 13
click at [207, 8] on button at bounding box center [200, 7] width 13 height 13
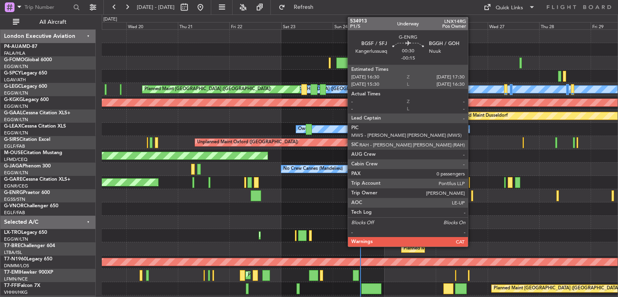
click at [472, 198] on div at bounding box center [472, 195] width 2 height 11
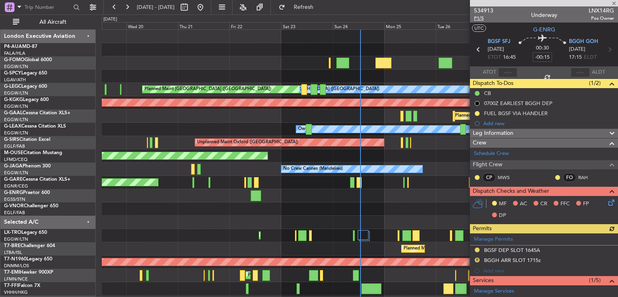
click at [480, 18] on span "P1/5" at bounding box center [483, 18] width 19 height 7
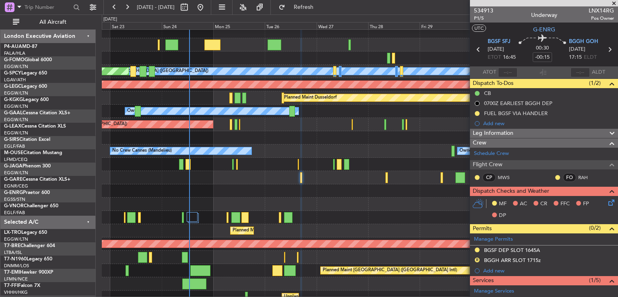
scroll to position [18, 0]
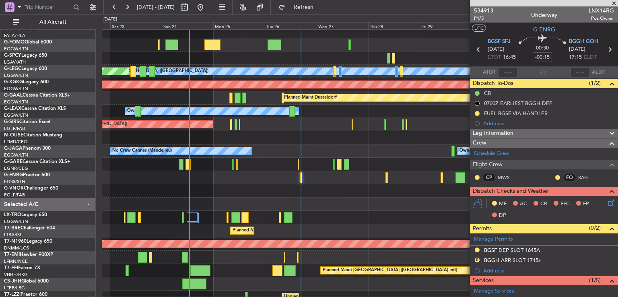
click at [270, 200] on div at bounding box center [360, 204] width 516 height 13
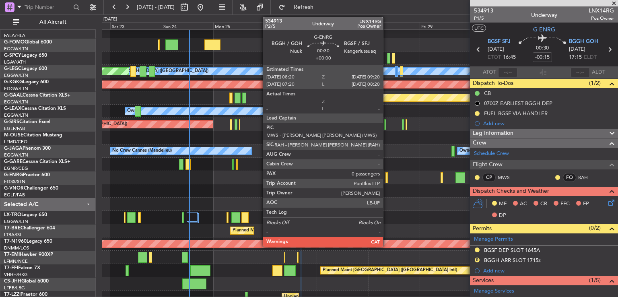
click at [387, 175] on div at bounding box center [387, 177] width 2 height 11
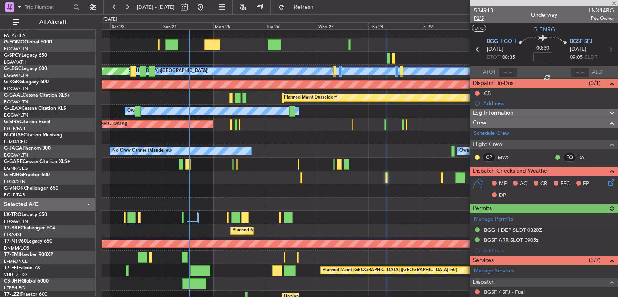
click at [477, 17] on span "P2/5" at bounding box center [483, 18] width 19 height 7
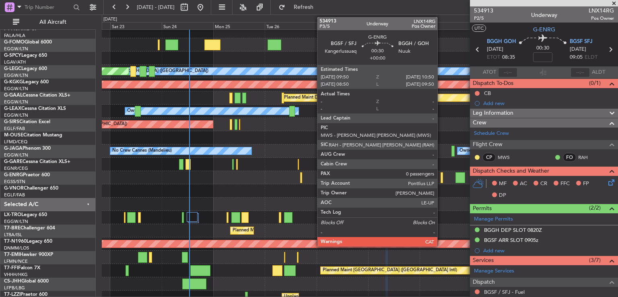
click at [441, 181] on div at bounding box center [442, 177] width 2 height 11
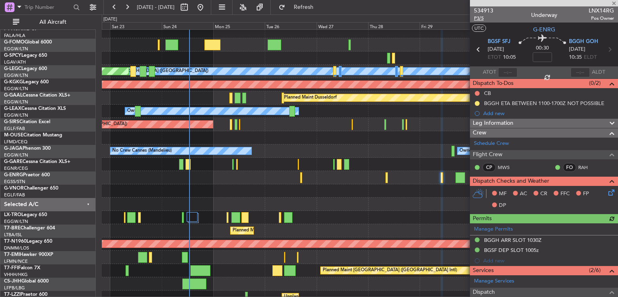
click at [481, 17] on span "P3/5" at bounding box center [483, 18] width 19 height 7
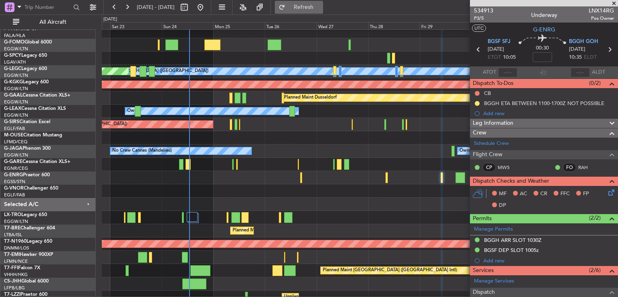
click at [307, 6] on button "Refresh" at bounding box center [299, 7] width 48 height 13
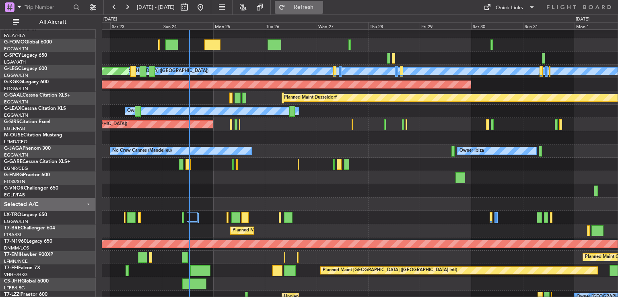
click at [317, 11] on button "Refresh" at bounding box center [299, 7] width 48 height 13
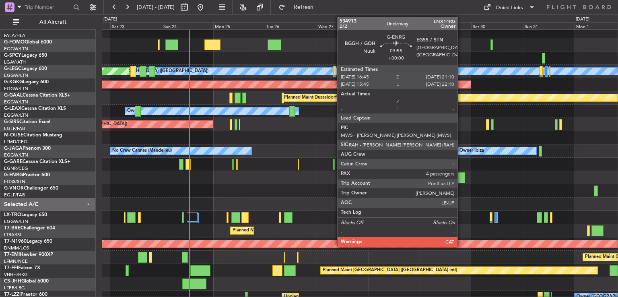
click at [462, 179] on div at bounding box center [461, 177] width 10 height 11
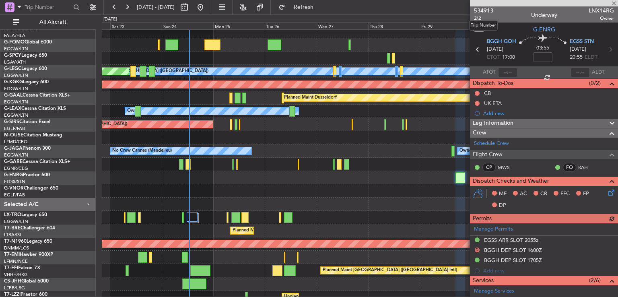
click at [479, 12] on span "534913" at bounding box center [483, 10] width 19 height 8
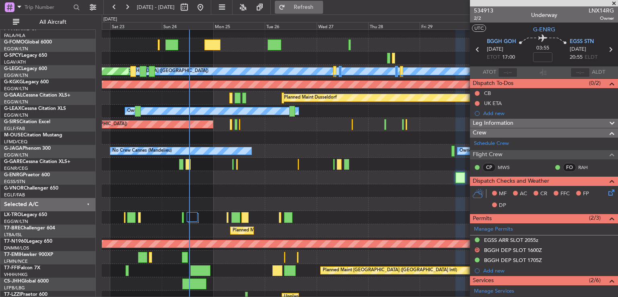
click at [321, 7] on span "Refresh" at bounding box center [304, 7] width 34 height 6
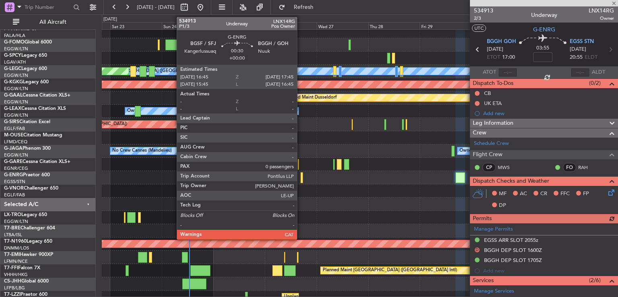
click at [301, 172] on div at bounding box center [302, 177] width 2 height 11
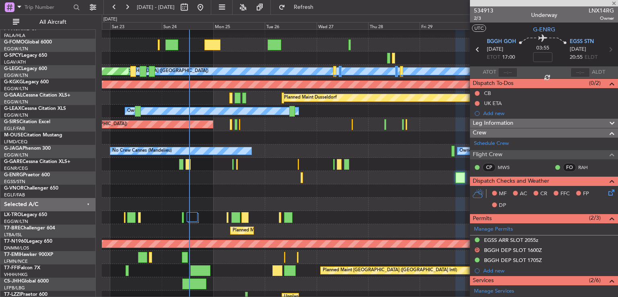
type input "0"
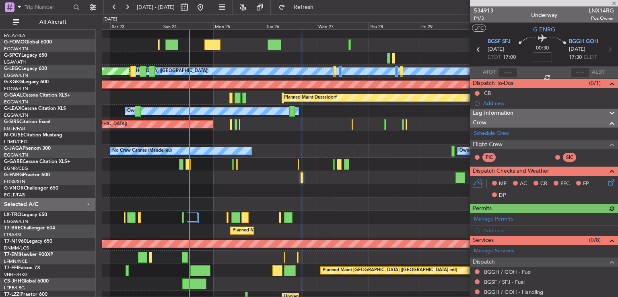
scroll to position [101, 0]
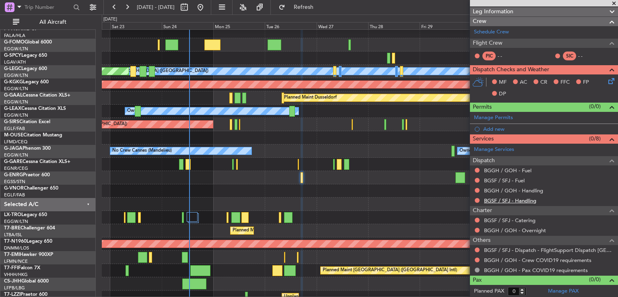
click at [510, 200] on link "BGSF / SFJ - Handling" at bounding box center [510, 200] width 52 height 7
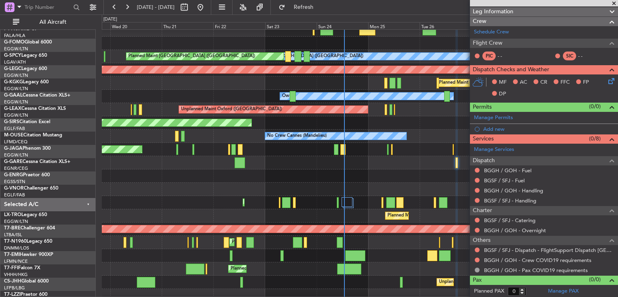
scroll to position [33, 0]
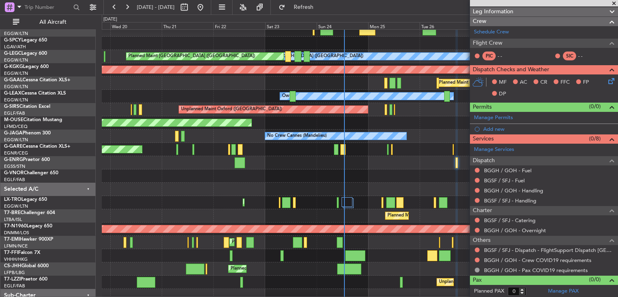
click at [406, 178] on div "Planned Maint London ([GEOGRAPHIC_DATA])" at bounding box center [360, 175] width 516 height 13
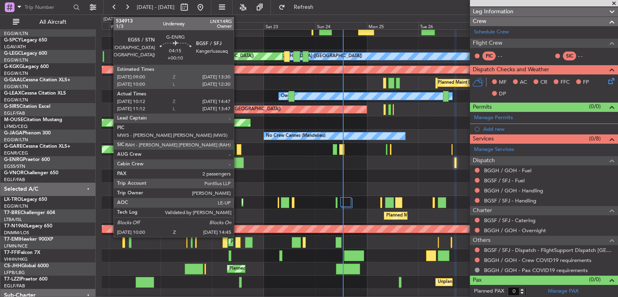
click at [238, 162] on div at bounding box center [238, 162] width 10 height 11
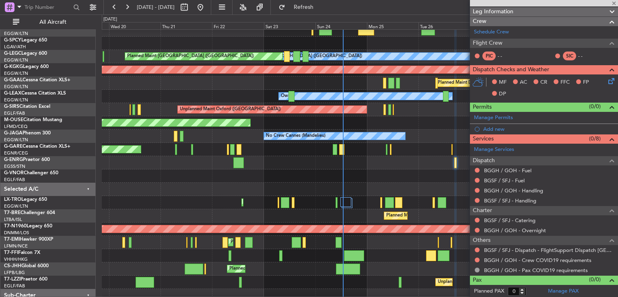
type input "+00:10"
type input "10:12"
type input "14:32"
type input "2"
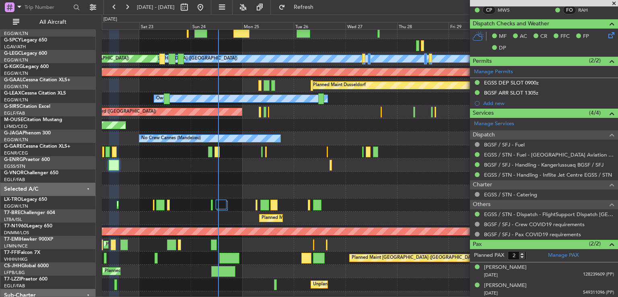
scroll to position [31, 0]
click at [264, 176] on div at bounding box center [360, 178] width 516 height 13
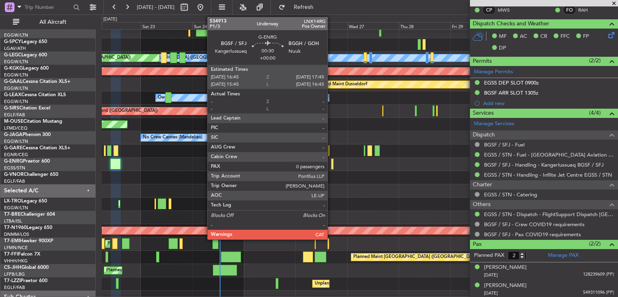
click at [331, 163] on div at bounding box center [332, 164] width 2 height 11
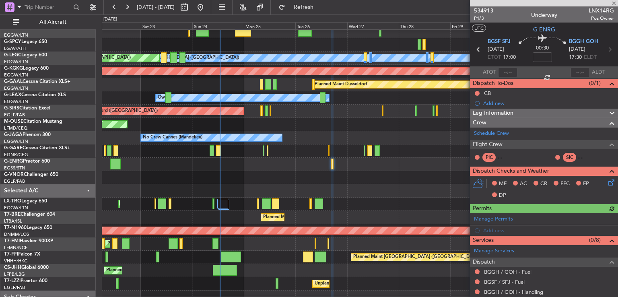
scroll to position [101, 0]
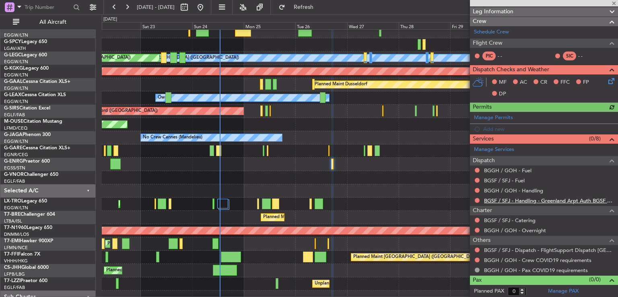
click at [551, 200] on link "BGSF / SFJ - Handling - Greenland Arpt Auth BGSF / SFJ" at bounding box center [549, 200] width 130 height 7
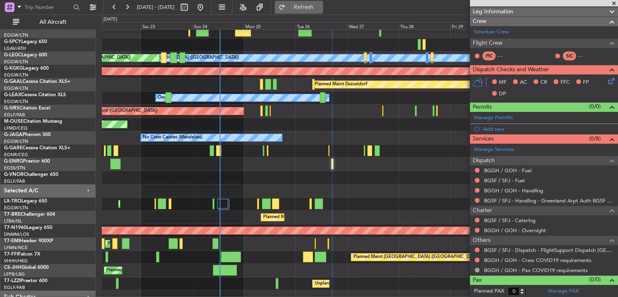
click at [321, 4] on span "Refresh" at bounding box center [304, 7] width 34 height 6
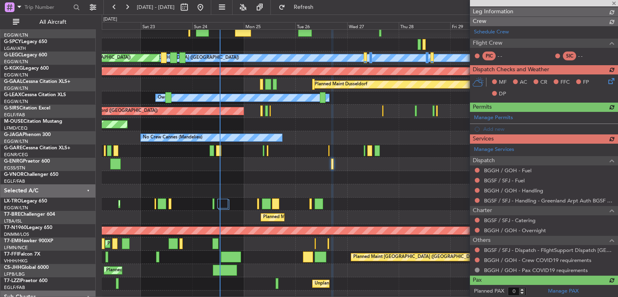
click at [517, 190] on link "BGGH / GOH - Handling" at bounding box center [513, 190] width 59 height 7
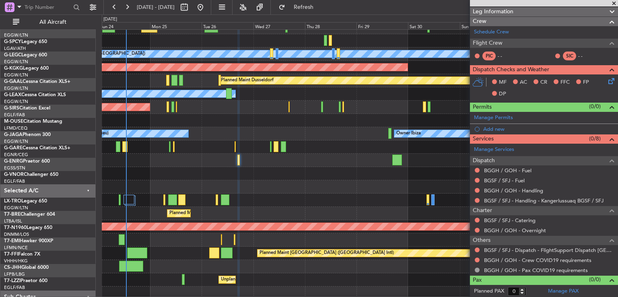
scroll to position [35, 0]
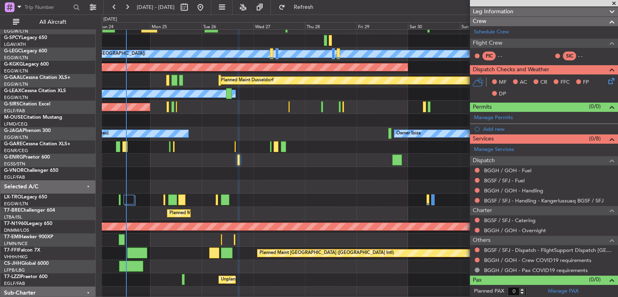
click at [322, 180] on div at bounding box center [360, 186] width 516 height 13
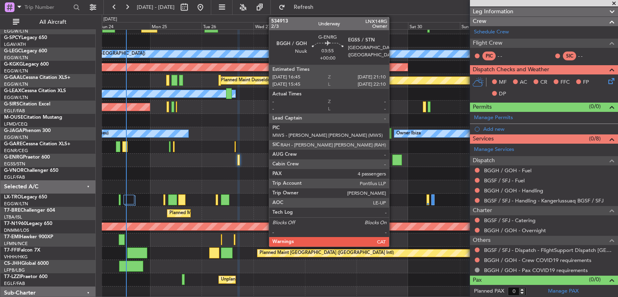
click at [393, 161] on div at bounding box center [397, 160] width 10 height 11
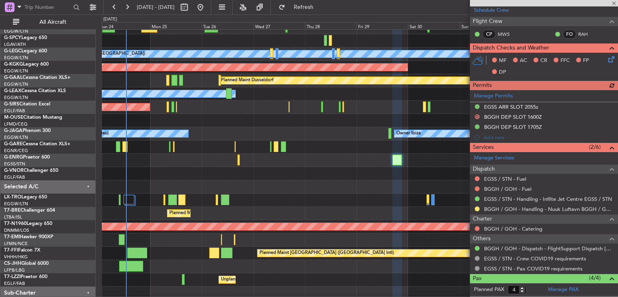
scroll to position [118, 0]
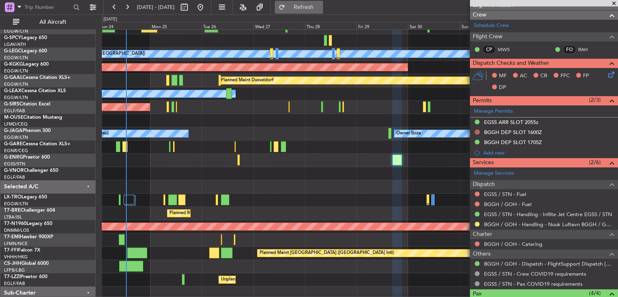
click at [321, 8] on span "Refresh" at bounding box center [304, 7] width 34 height 6
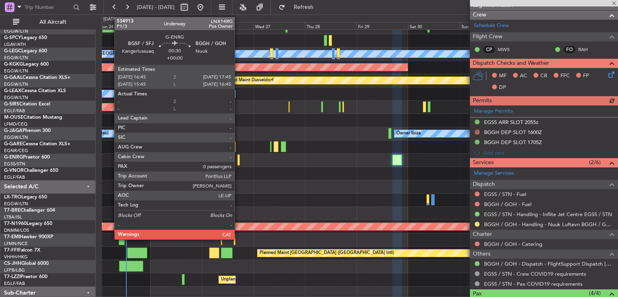
click at [238, 161] on div at bounding box center [238, 160] width 2 height 11
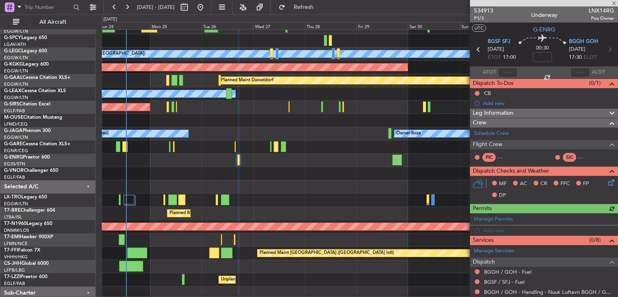
scroll to position [101, 0]
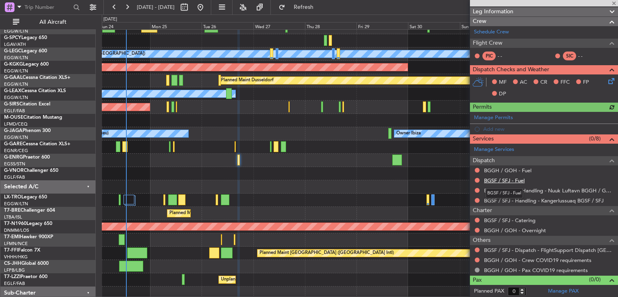
click at [509, 179] on link "BGSF / SFJ - Fuel" at bounding box center [504, 180] width 41 height 7
click at [507, 171] on link "BGGH / GOH - Fuel" at bounding box center [507, 170] width 47 height 7
click at [312, 5] on button "Refresh" at bounding box center [299, 7] width 48 height 13
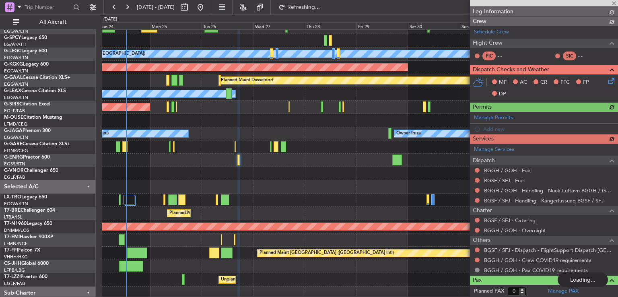
click at [491, 31] on div "Schedule Crew Flight Crew PIC - - SIC - -" at bounding box center [544, 45] width 148 height 39
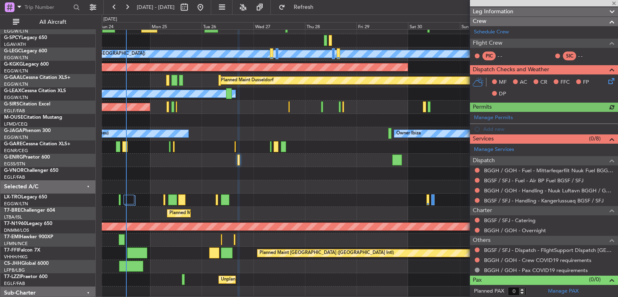
click at [491, 31] on link "Schedule Crew" at bounding box center [491, 32] width 35 height 8
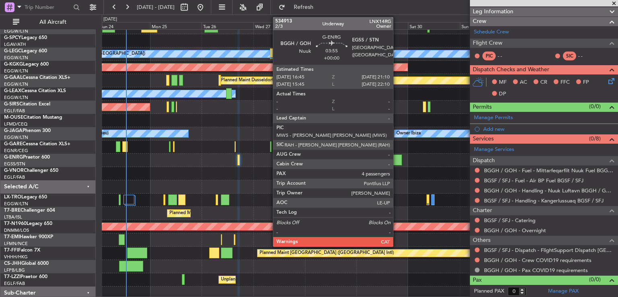
click at [397, 161] on div at bounding box center [397, 160] width 10 height 11
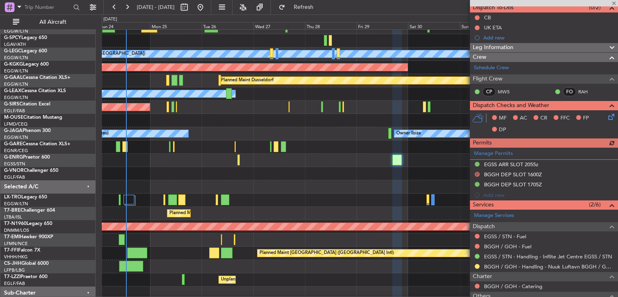
scroll to position [154, 0]
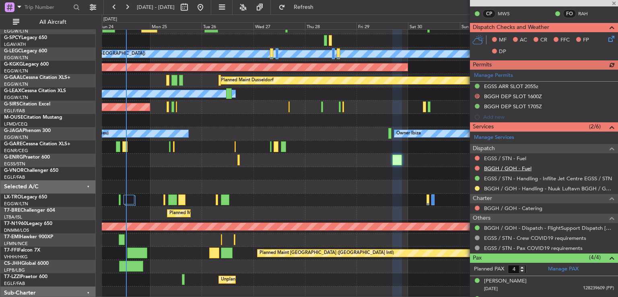
click at [512, 167] on link "BGGH / GOH - Fuel" at bounding box center [507, 168] width 47 height 7
click at [517, 156] on link "EGSS / STN - Fuel" at bounding box center [505, 158] width 42 height 7
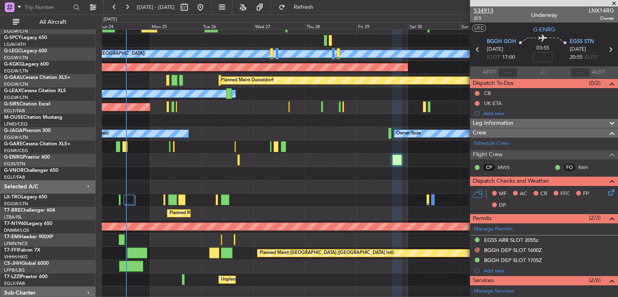
click at [481, 9] on span "534913" at bounding box center [483, 10] width 19 height 8
click at [505, 145] on link "Schedule Crew" at bounding box center [491, 144] width 35 height 8
click at [317, 5] on span "Refresh" at bounding box center [304, 7] width 34 height 6
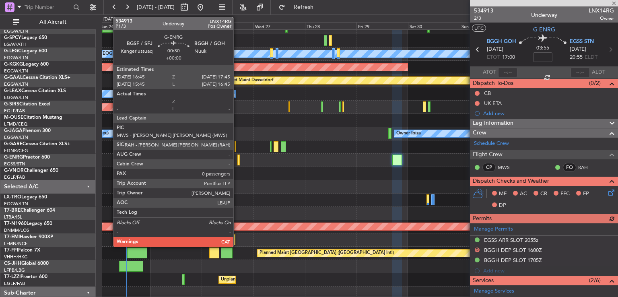
click at [237, 158] on div at bounding box center [238, 160] width 2 height 11
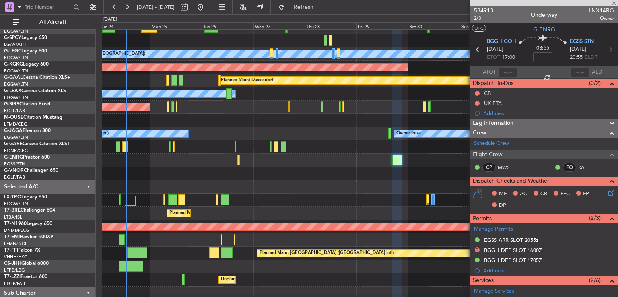
type input "0"
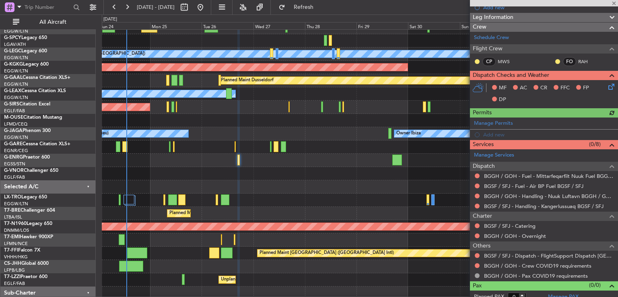
scroll to position [96, 0]
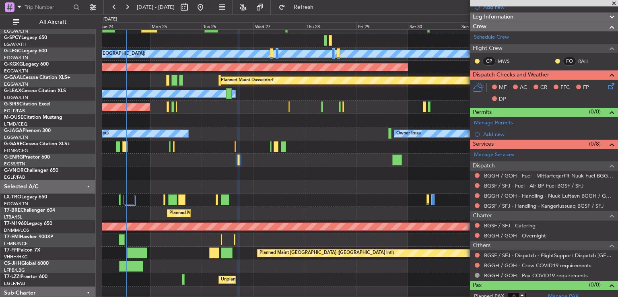
click at [614, 2] on span at bounding box center [614, 3] width 8 height 7
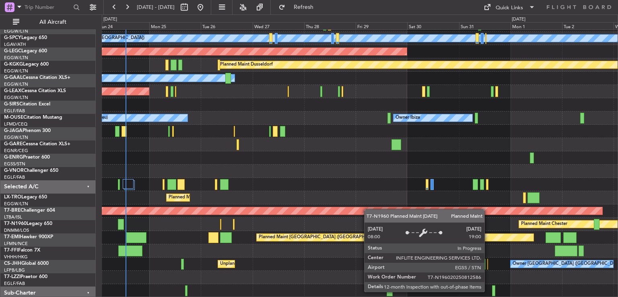
scroll to position [51, 0]
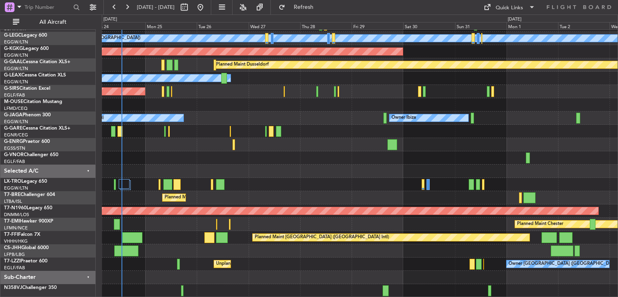
click at [366, 169] on div "A/C Unavailable [GEOGRAPHIC_DATA] ([GEOGRAPHIC_DATA]) Planned Maint [GEOGRAPHIC…" at bounding box center [360, 138] width 516 height 319
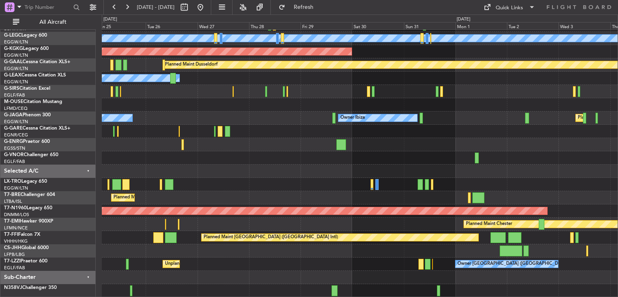
click at [221, 227] on div "A/C Unavailable [GEOGRAPHIC_DATA] ([GEOGRAPHIC_DATA]) Planned Maint [GEOGRAPHIC…" at bounding box center [360, 138] width 516 height 319
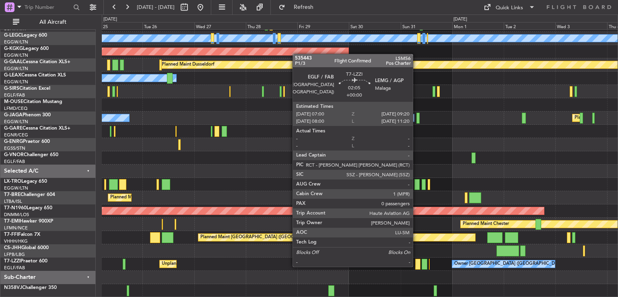
click at [417, 266] on div at bounding box center [417, 264] width 5 height 11
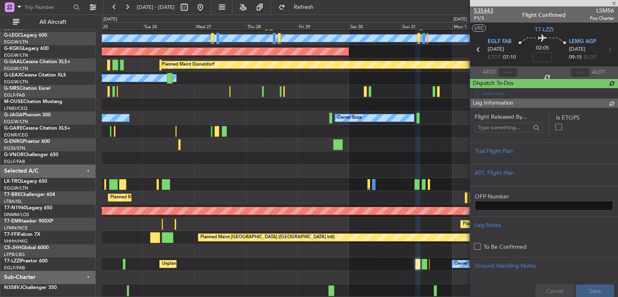
click at [481, 13] on span "535443" at bounding box center [483, 10] width 19 height 8
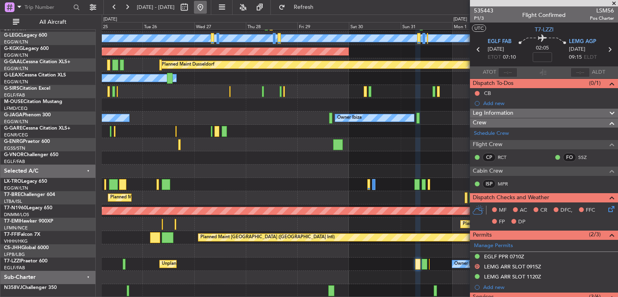
click at [207, 7] on button at bounding box center [200, 7] width 13 height 13
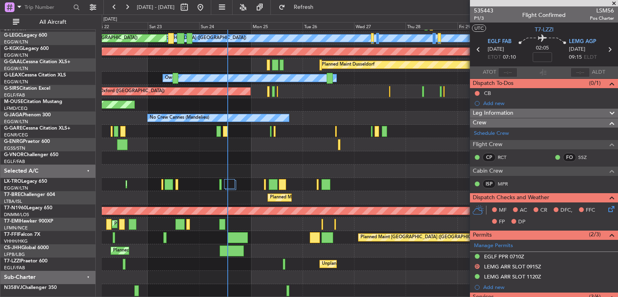
click at [295, 233] on div "Planned Maint [GEOGRAPHIC_DATA] ([GEOGRAPHIC_DATA] Intl)" at bounding box center [360, 237] width 516 height 13
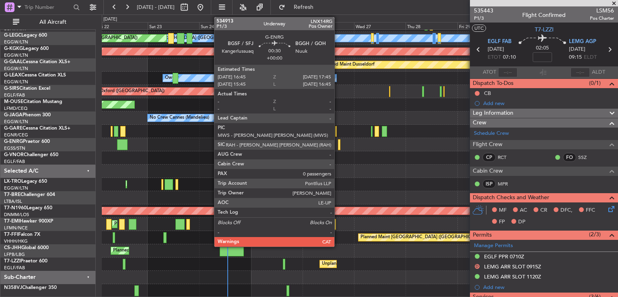
click at [338, 147] on div at bounding box center [339, 144] width 2 height 11
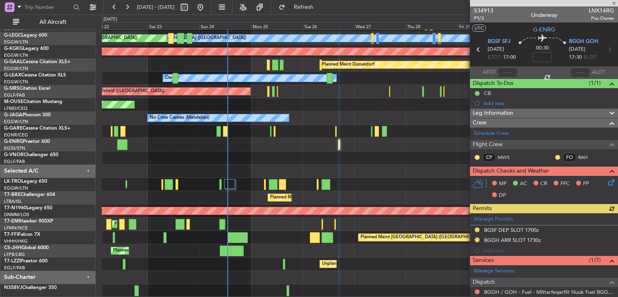
drag, startPoint x: 617, startPoint y: 97, endPoint x: 617, endPoint y: 202, distance: 104.6
click at [617, 202] on article "534913 P1/3 Underway LNX14RG Pos Owner UTC G-ENRG BGSF SFJ [DATE] ETOT 17:00 00…" at bounding box center [544, 151] width 148 height 291
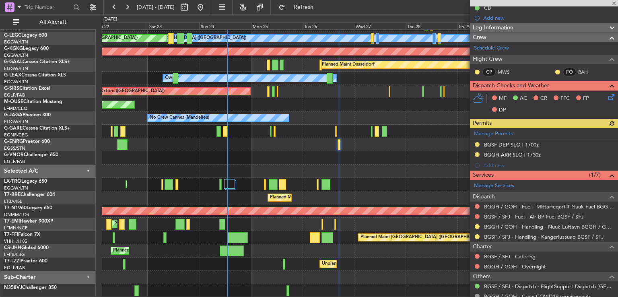
scroll to position [121, 0]
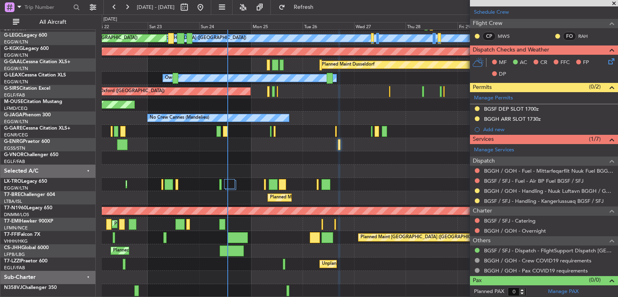
click at [614, 3] on span at bounding box center [614, 3] width 8 height 7
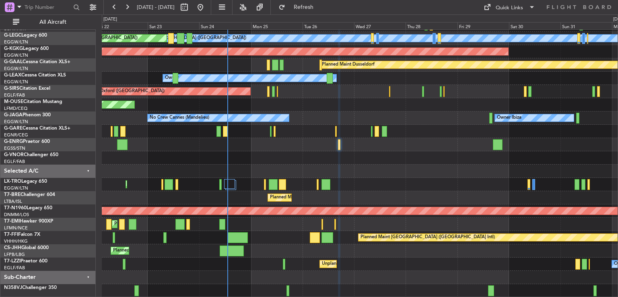
scroll to position [0, 0]
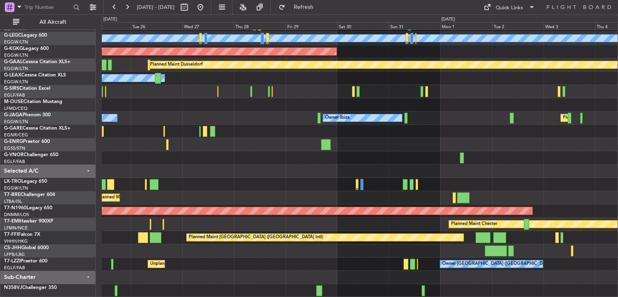
click at [196, 227] on div "A/C Unavailable [GEOGRAPHIC_DATA] ([GEOGRAPHIC_DATA]) Planned Maint [GEOGRAPHIC…" at bounding box center [360, 138] width 516 height 319
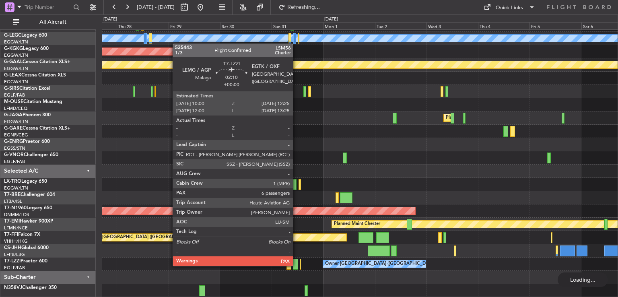
click at [296, 265] on div at bounding box center [295, 264] width 5 height 11
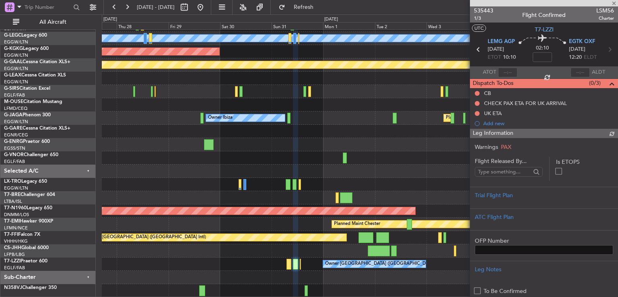
click at [480, 11] on span "535443" at bounding box center [483, 10] width 19 height 8
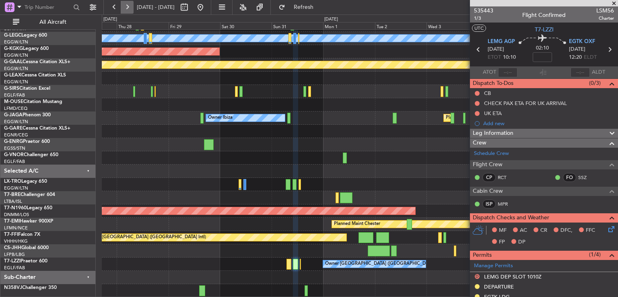
click at [126, 6] on button at bounding box center [127, 7] width 13 height 13
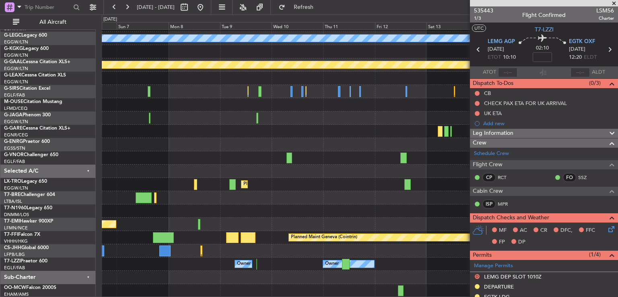
click at [615, 4] on span at bounding box center [614, 3] width 8 height 7
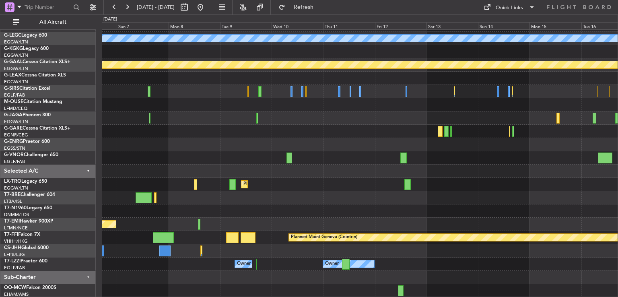
type input "0"
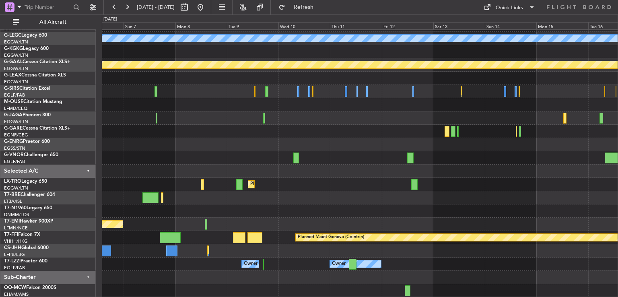
click at [272, 274] on div "A/C Unavailable [GEOGRAPHIC_DATA] ([GEOGRAPHIC_DATA]) Planned [GEOGRAPHIC_DATA]…" at bounding box center [360, 138] width 516 height 319
click at [207, 10] on button at bounding box center [200, 7] width 13 height 13
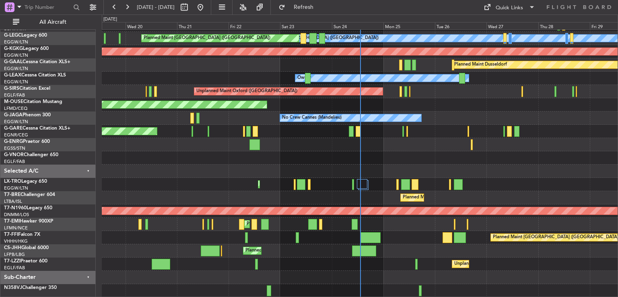
click at [179, 191] on div "Planned Maint [GEOGRAPHIC_DATA] ([GEOGRAPHIC_DATA])" at bounding box center [360, 184] width 516 height 13
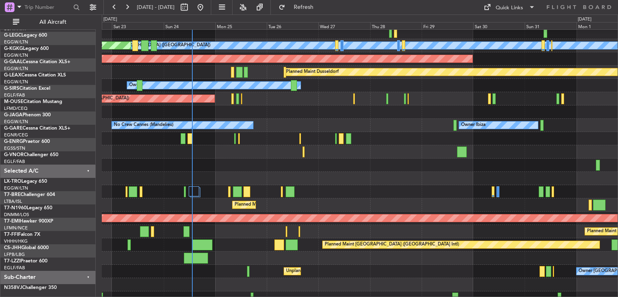
scroll to position [43, 0]
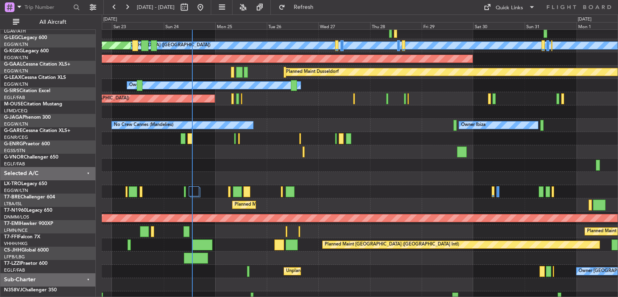
click at [15, 128] on div "A/C Unavailable [GEOGRAPHIC_DATA] ([GEOGRAPHIC_DATA]) Planned Maint [GEOGRAPHIC…" at bounding box center [309, 155] width 618 height 283
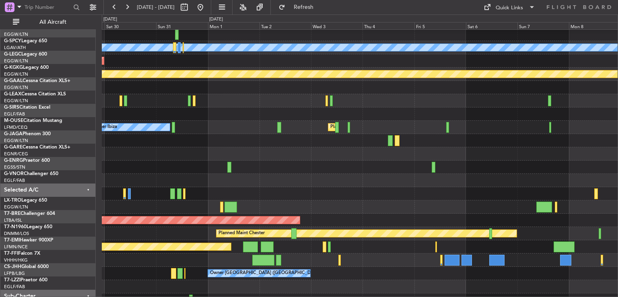
click at [157, 161] on div at bounding box center [360, 153] width 516 height 13
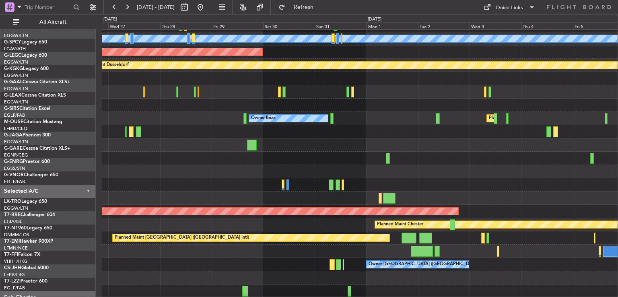
scroll to position [50, 0]
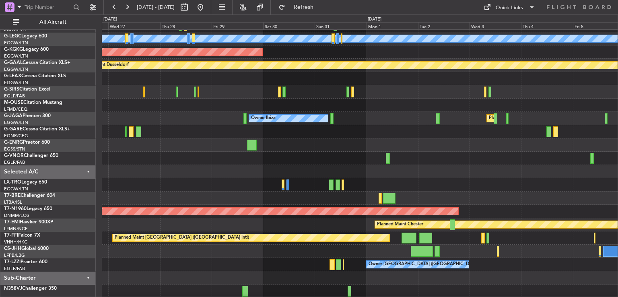
click at [404, 172] on div at bounding box center [360, 171] width 516 height 13
click at [207, 6] on button at bounding box center [200, 7] width 13 height 13
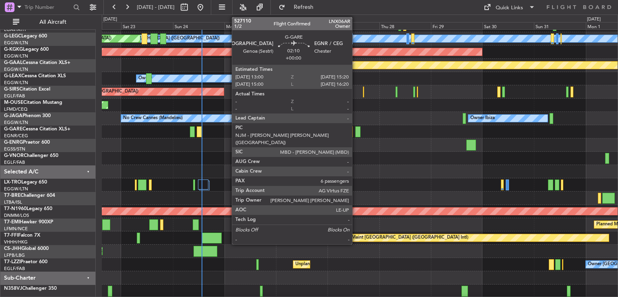
click at [356, 132] on div at bounding box center [357, 131] width 5 height 11
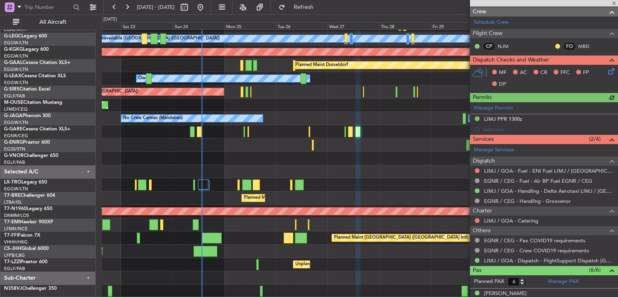
scroll to position [190, 0]
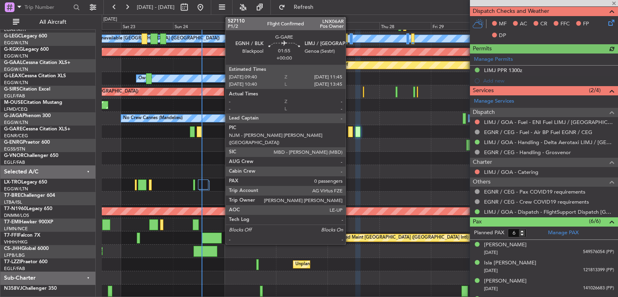
click at [349, 126] on div at bounding box center [350, 131] width 5 height 11
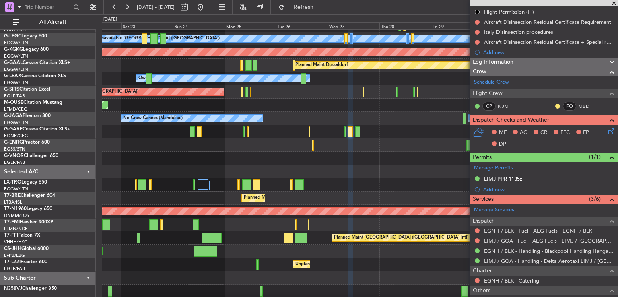
scroll to position [0, 0]
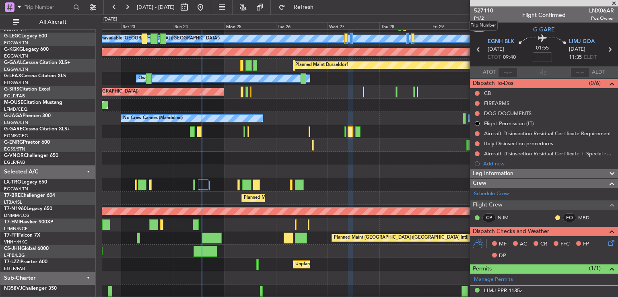
click at [480, 10] on span "527110" at bounding box center [483, 10] width 19 height 8
click at [488, 8] on span "527110" at bounding box center [483, 10] width 19 height 8
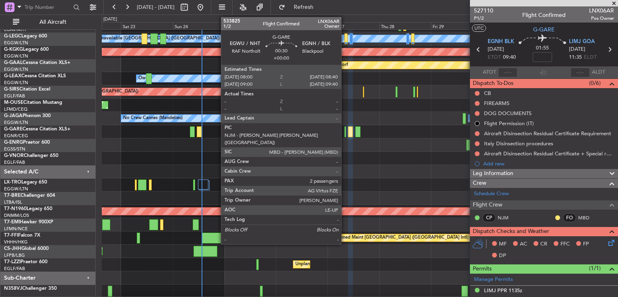
click at [345, 132] on div at bounding box center [346, 131] width 2 height 11
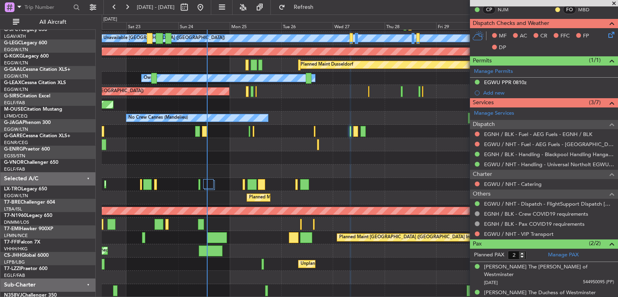
scroll to position [51, 0]
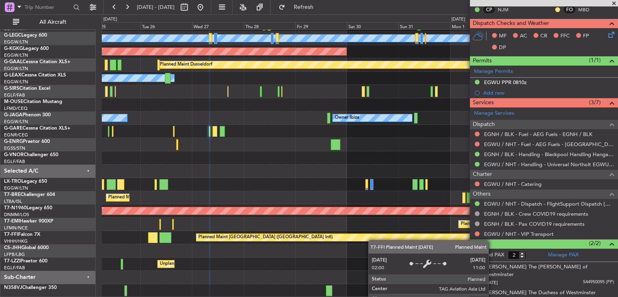
click at [227, 239] on div "Planned Maint [GEOGRAPHIC_DATA] ([GEOGRAPHIC_DATA] Intl)" at bounding box center [360, 237] width 516 height 13
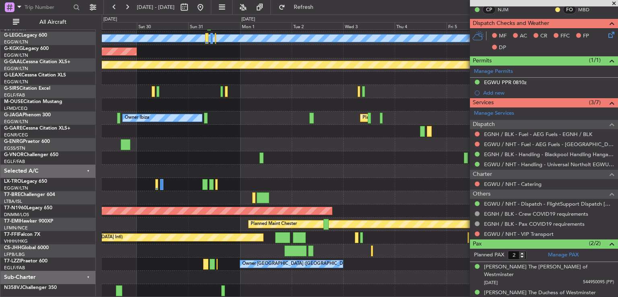
click at [365, 177] on div "A/C Unavailable [GEOGRAPHIC_DATA] ([GEOGRAPHIC_DATA]) AOG Maint [GEOGRAPHIC_DAT…" at bounding box center [360, 138] width 516 height 319
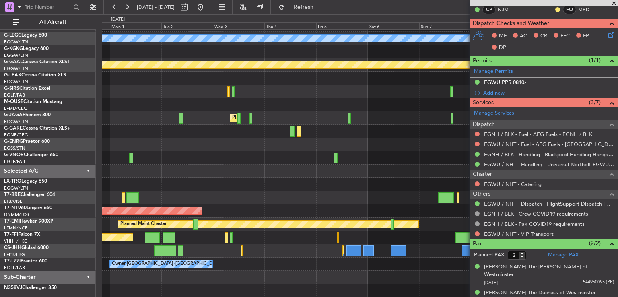
click at [292, 175] on div "A/C Unavailable [GEOGRAPHIC_DATA] ([GEOGRAPHIC_DATA]) AOG Maint [GEOGRAPHIC_DAT…" at bounding box center [360, 138] width 516 height 319
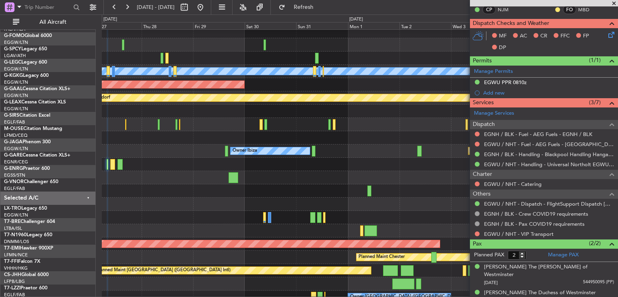
scroll to position [18, 0]
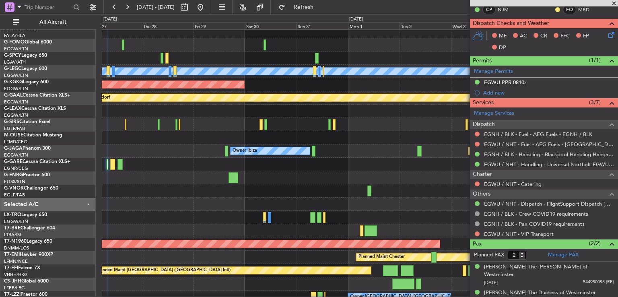
click at [400, 160] on div at bounding box center [360, 164] width 516 height 13
click at [616, 4] on span at bounding box center [614, 3] width 8 height 7
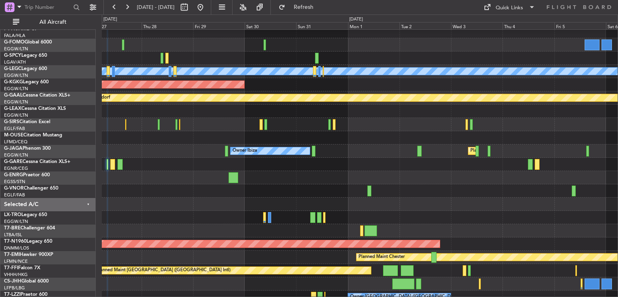
type input "0"
click at [207, 8] on button at bounding box center [200, 7] width 13 height 13
